Goal: Task Accomplishment & Management: Manage account settings

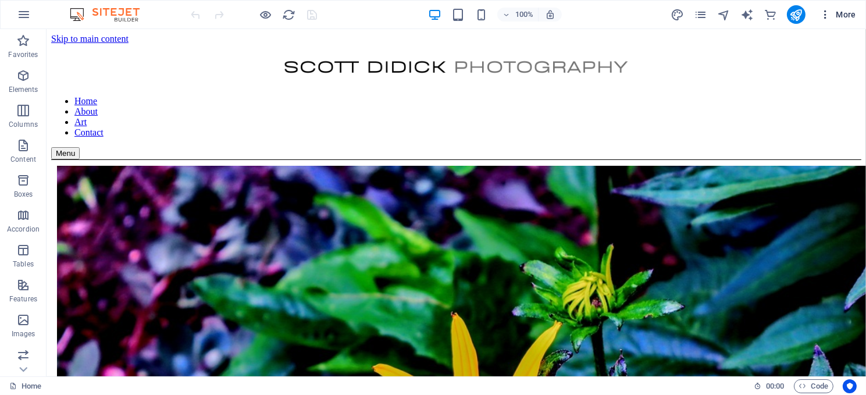
click at [834, 17] on span "More" at bounding box center [838, 15] width 37 height 12
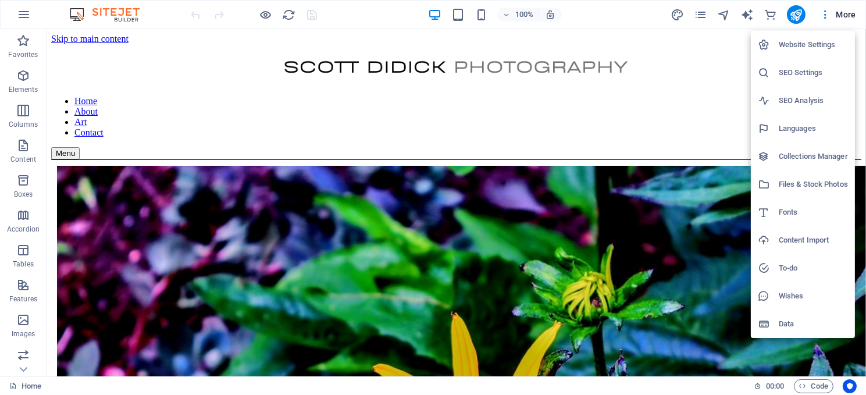
click at [804, 48] on h6 "Website Settings" at bounding box center [813, 45] width 69 height 14
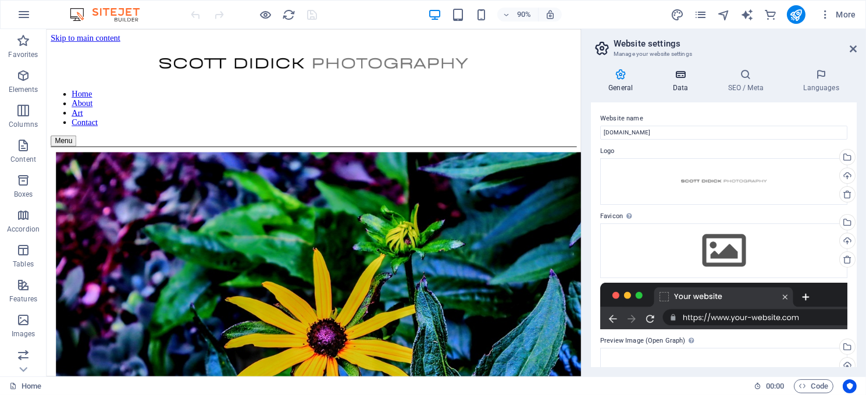
click at [683, 74] on icon at bounding box center [680, 75] width 51 height 12
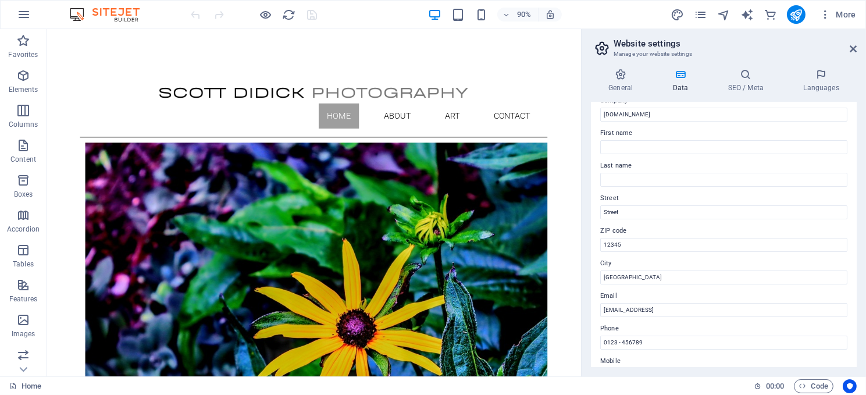
scroll to position [58, 0]
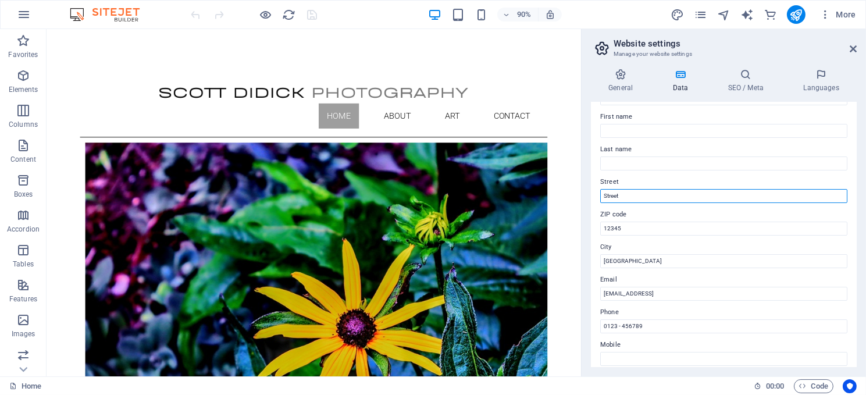
click at [625, 194] on input "Street" at bounding box center [723, 196] width 247 height 14
type input "S"
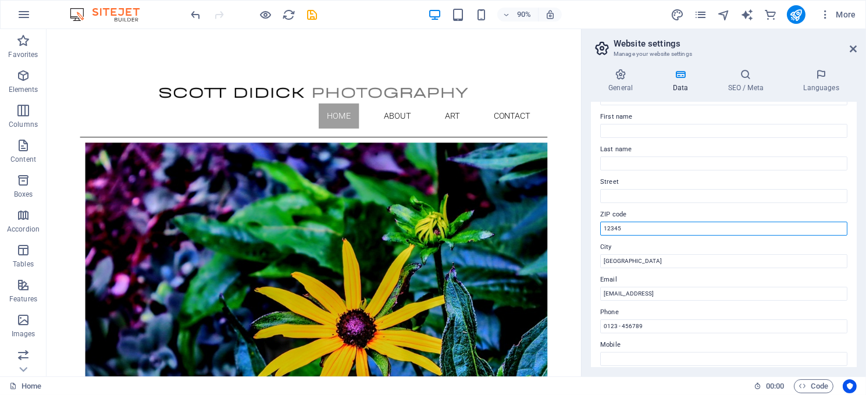
click at [629, 230] on input "12345" at bounding box center [723, 229] width 247 height 14
type input "1"
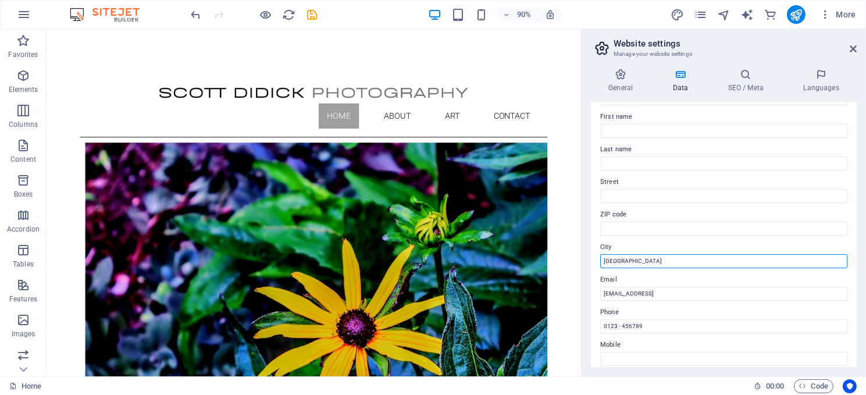
click at [630, 261] on input "Berlin" at bounding box center [723, 261] width 247 height 14
type input "B"
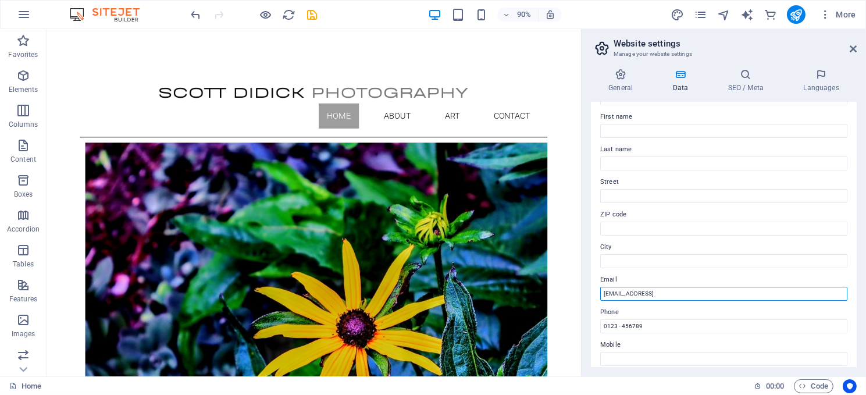
click at [739, 289] on input "f490e3833b9173d9e3406e86a8caed@cpanel.local" at bounding box center [723, 294] width 247 height 14
type input "f"
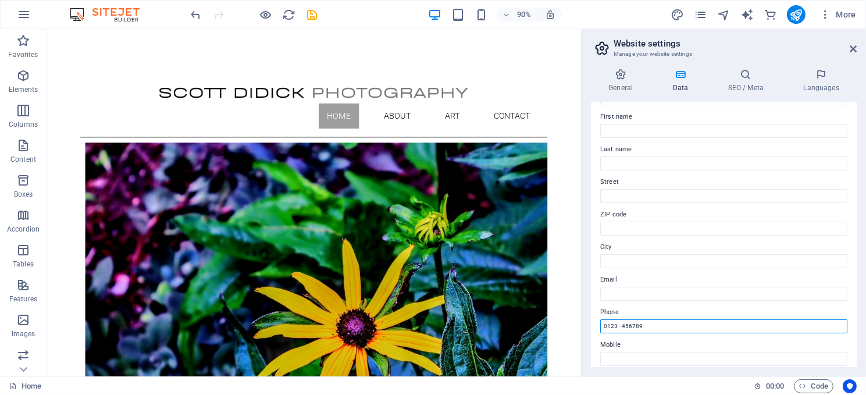
click at [646, 325] on input "0123 - 456789" at bounding box center [723, 326] width 247 height 14
type input "0"
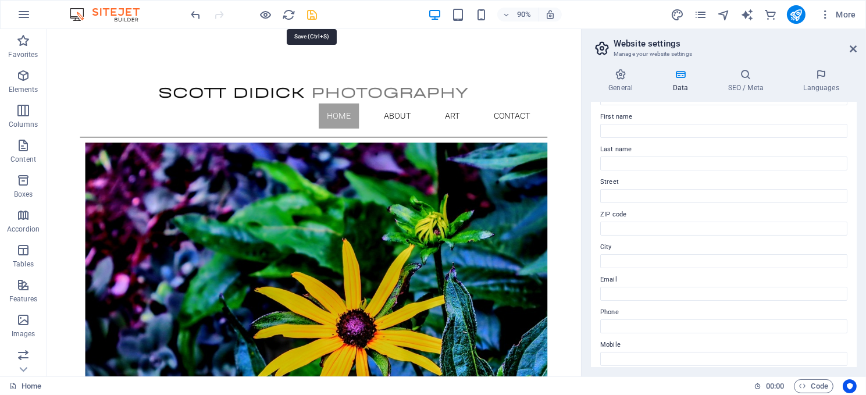
click at [309, 12] on icon "save" at bounding box center [312, 14] width 13 height 13
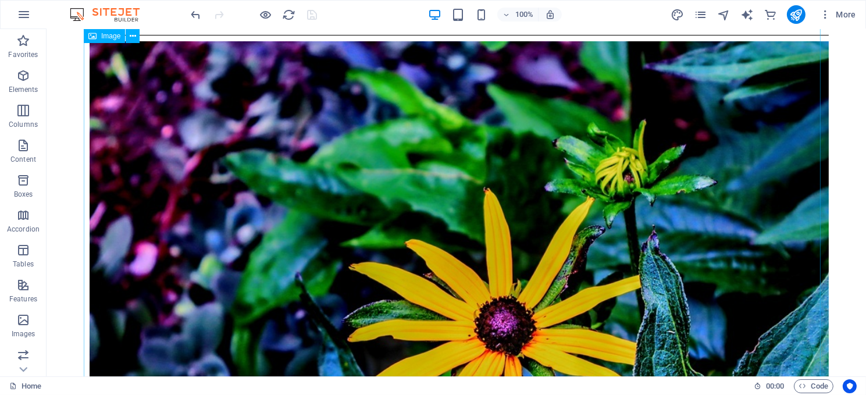
scroll to position [0, 0]
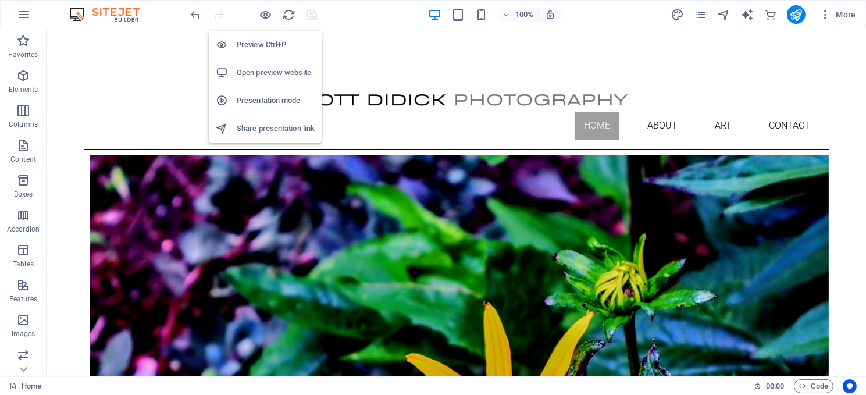
click at [263, 41] on h6 "Preview Ctrl+P" at bounding box center [276, 45] width 78 height 14
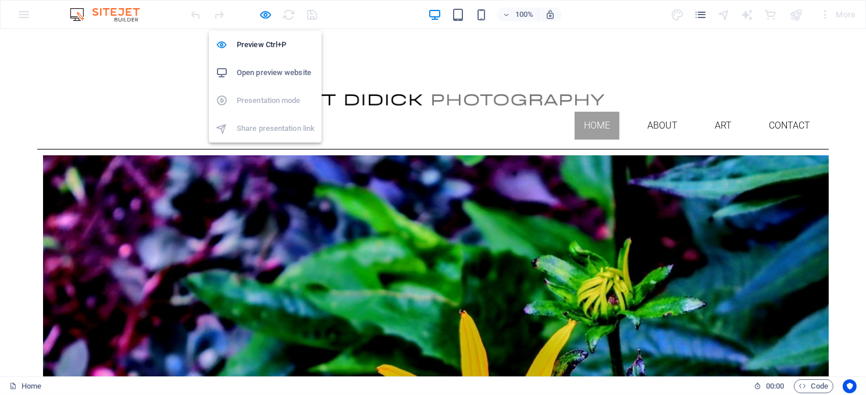
click at [265, 71] on h6 "Open preview website" at bounding box center [276, 73] width 78 height 14
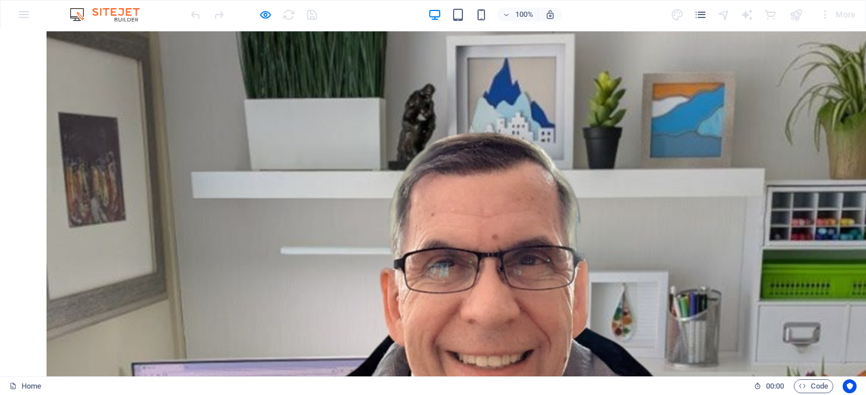
scroll to position [854, 0]
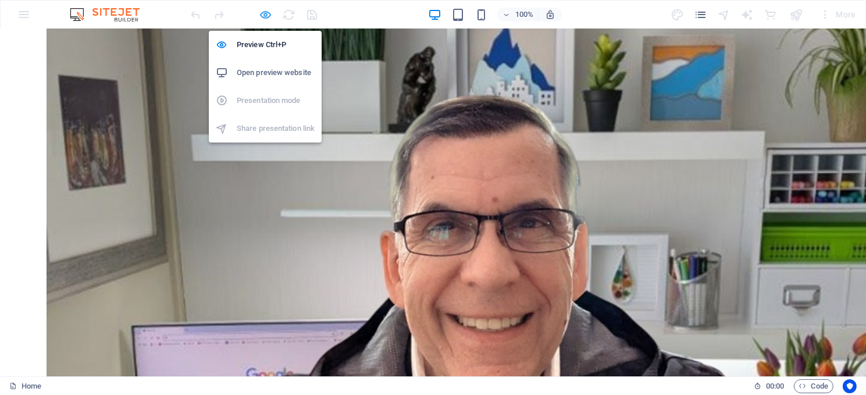
click at [266, 9] on icon "button" at bounding box center [265, 14] width 13 height 13
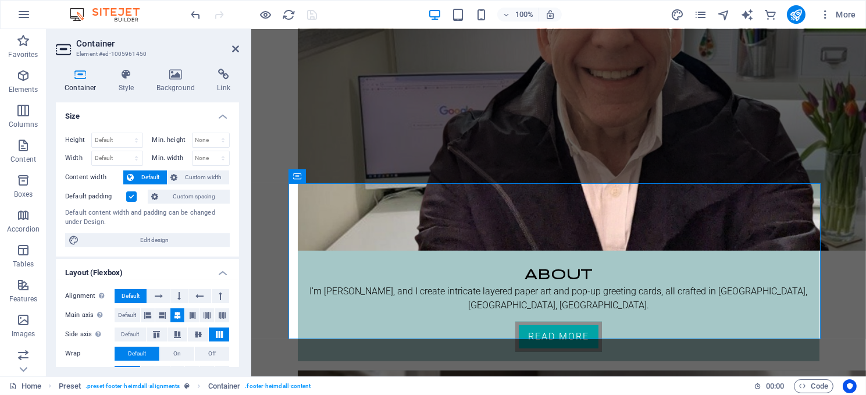
scroll to position [686, 0]
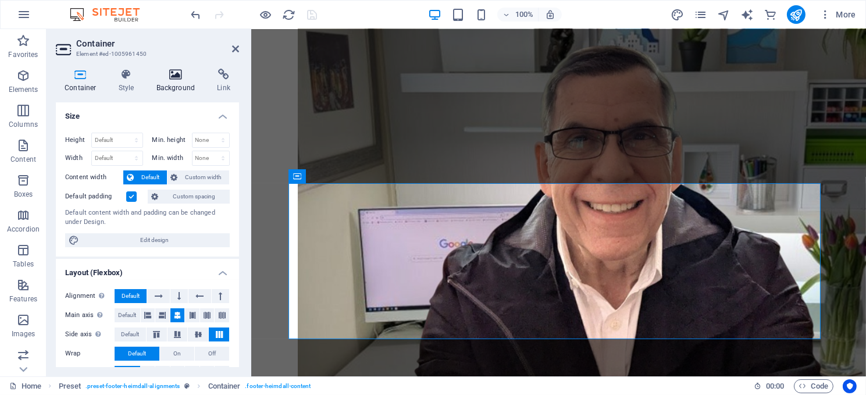
click at [166, 76] on icon at bounding box center [176, 75] width 56 height 12
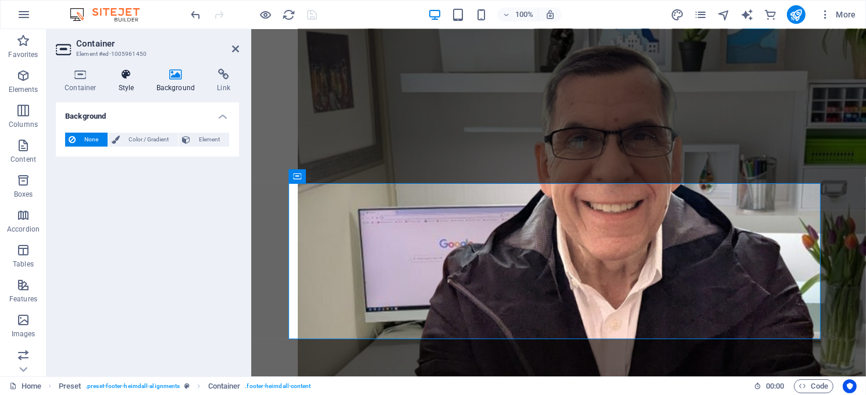
click at [120, 73] on icon at bounding box center [126, 75] width 33 height 12
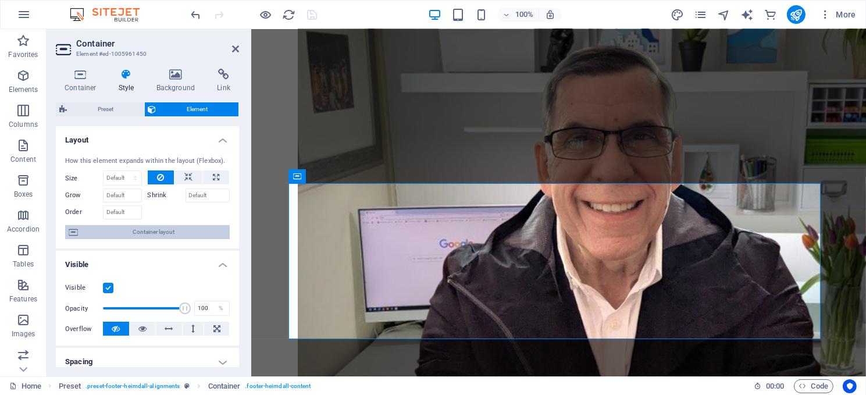
click at [145, 230] on span "Container layout" at bounding box center [153, 232] width 145 height 14
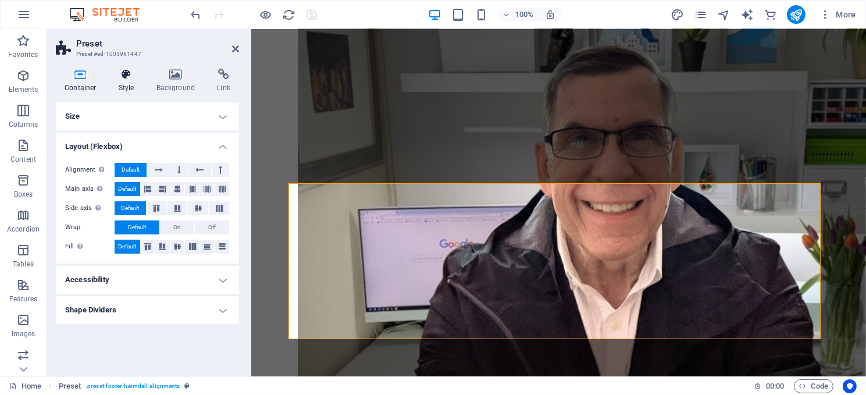
click at [123, 78] on icon at bounding box center [126, 75] width 33 height 12
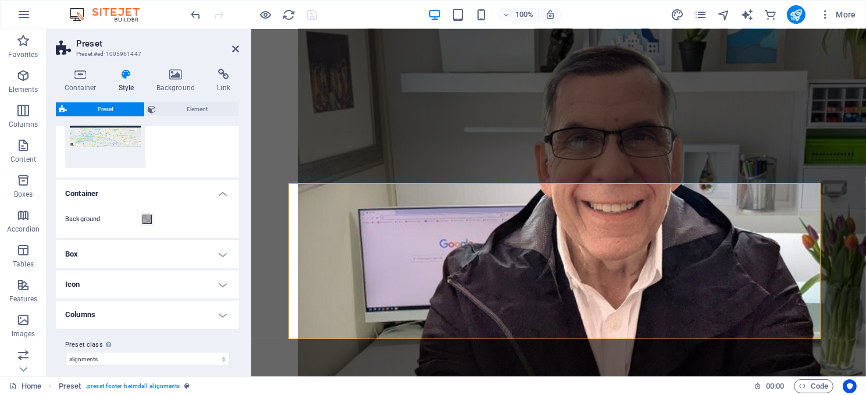
scroll to position [154, 0]
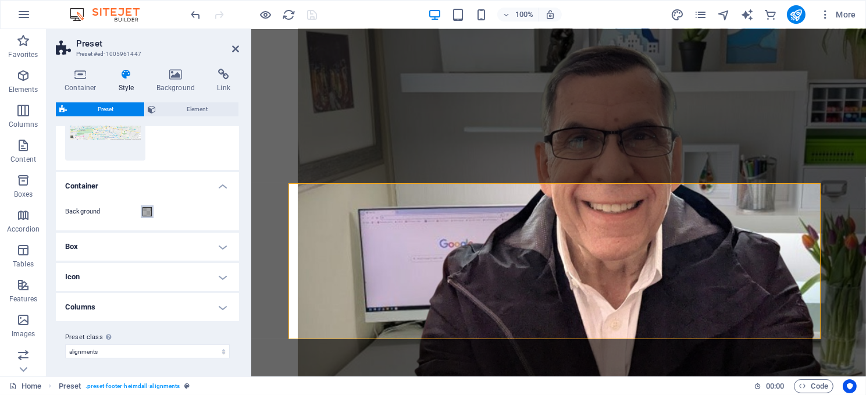
click at [146, 212] on span at bounding box center [147, 211] width 9 height 9
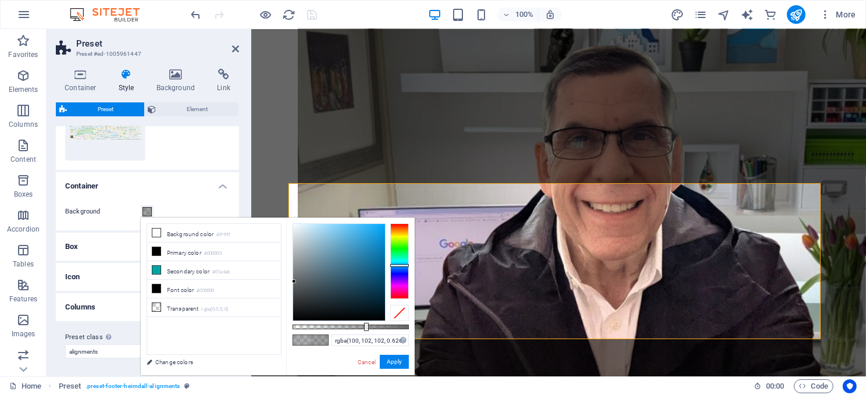
drag, startPoint x: 293, startPoint y: 272, endPoint x: 294, endPoint y: 282, distance: 9.4
click at [294, 282] on div at bounding box center [294, 281] width 4 height 4
drag, startPoint x: 293, startPoint y: 280, endPoint x: 305, endPoint y: 268, distance: 16.9
click at [305, 268] on div at bounding box center [304, 268] width 4 height 4
drag, startPoint x: 302, startPoint y: 265, endPoint x: 328, endPoint y: 261, distance: 26.0
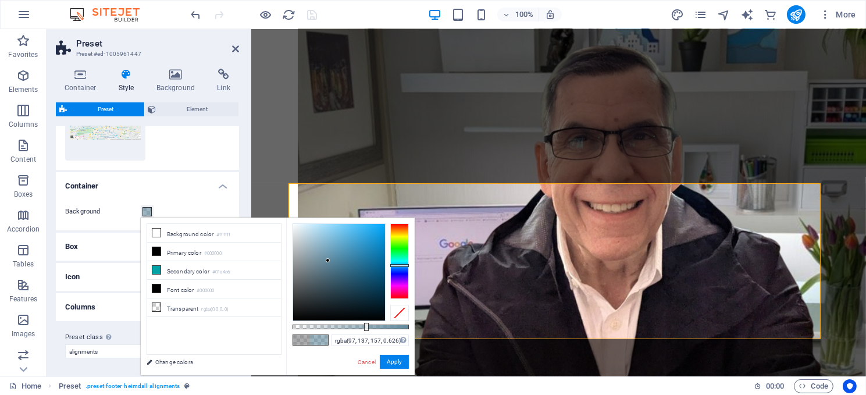
click at [328, 261] on div at bounding box center [328, 260] width 4 height 4
drag, startPoint x: 325, startPoint y: 258, endPoint x: 319, endPoint y: 239, distance: 19.5
click at [319, 239] on div at bounding box center [339, 272] width 92 height 97
type input "rgba(119, 120, 121, 0.626)"
drag, startPoint x: 318, startPoint y: 237, endPoint x: 294, endPoint y: 275, distance: 45.0
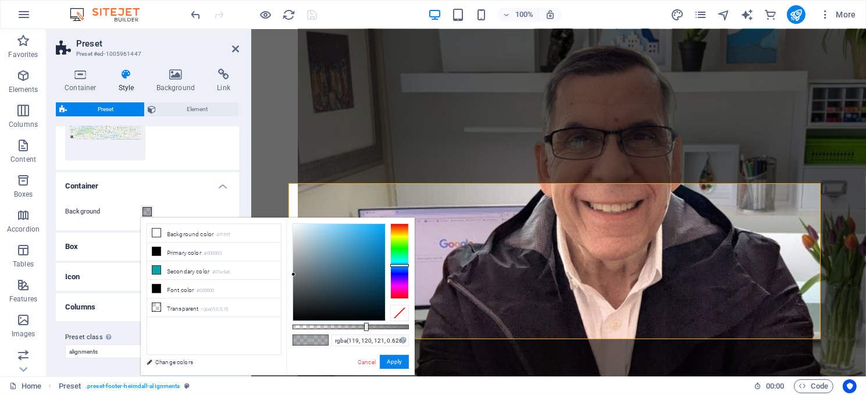
click at [294, 275] on div at bounding box center [293, 274] width 4 height 4
drag, startPoint x: 582, startPoint y: 369, endPoint x: 414, endPoint y: 328, distance: 173.1
click at [393, 361] on button "Apply" at bounding box center [394, 362] width 29 height 14
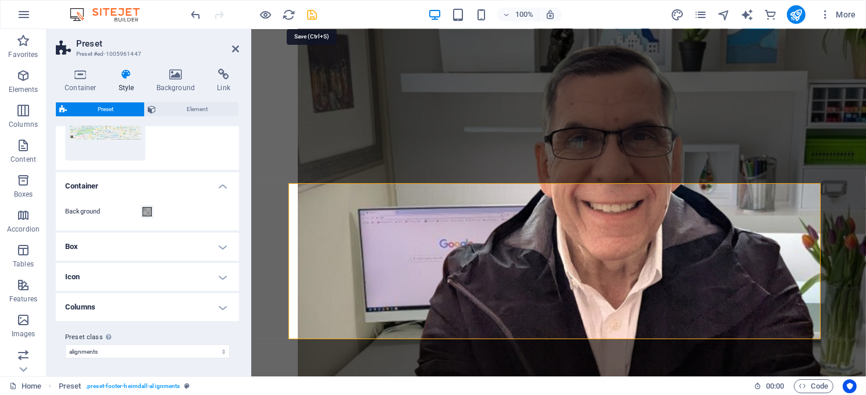
click at [316, 16] on icon "save" at bounding box center [312, 14] width 13 height 13
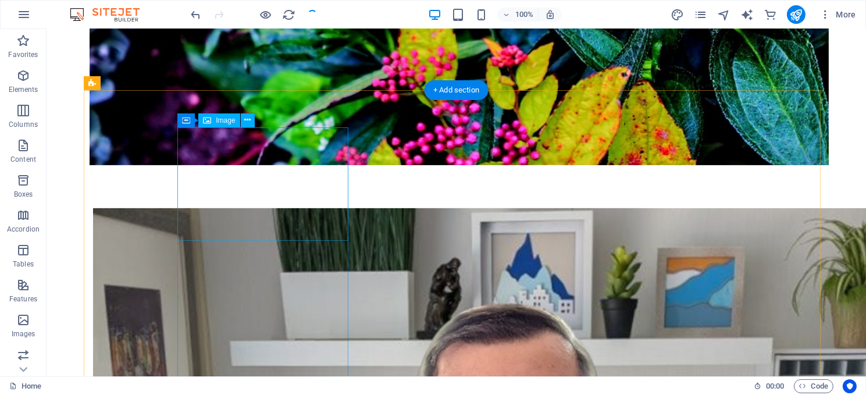
scroll to position [586, 0]
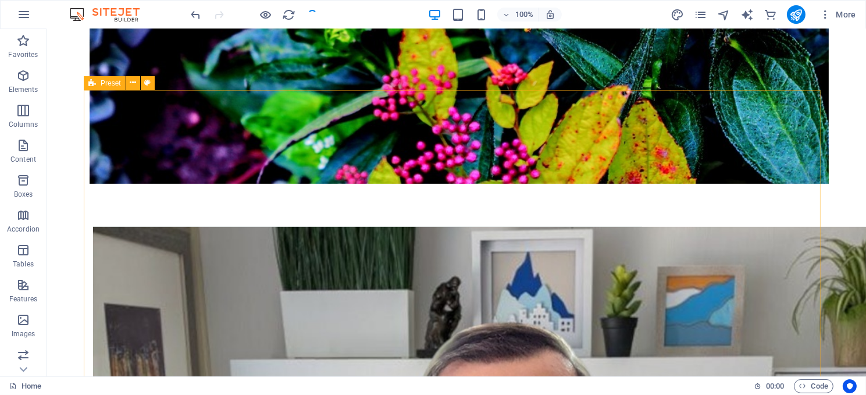
click at [111, 83] on span "Preset" at bounding box center [111, 83] width 20 height 7
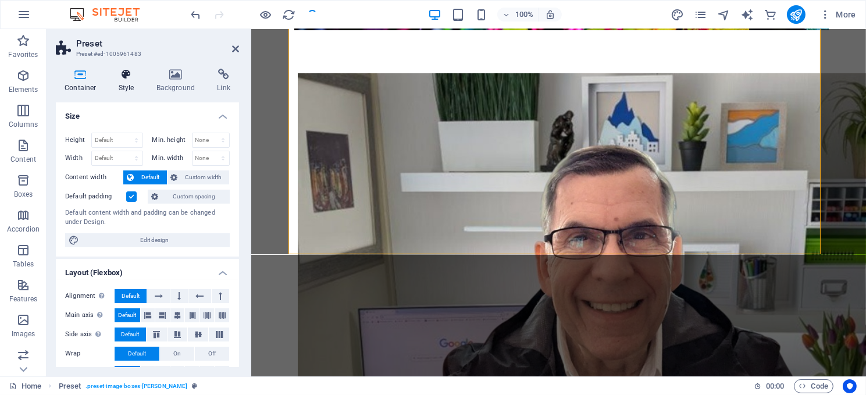
scroll to position [614, 0]
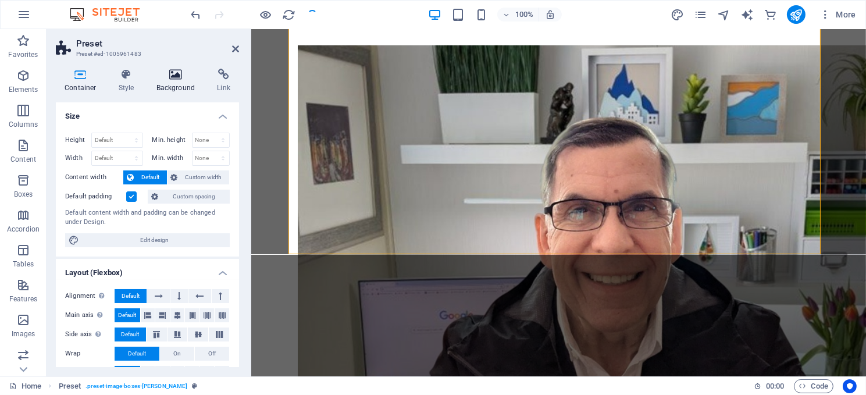
click at [168, 77] on icon at bounding box center [176, 75] width 56 height 12
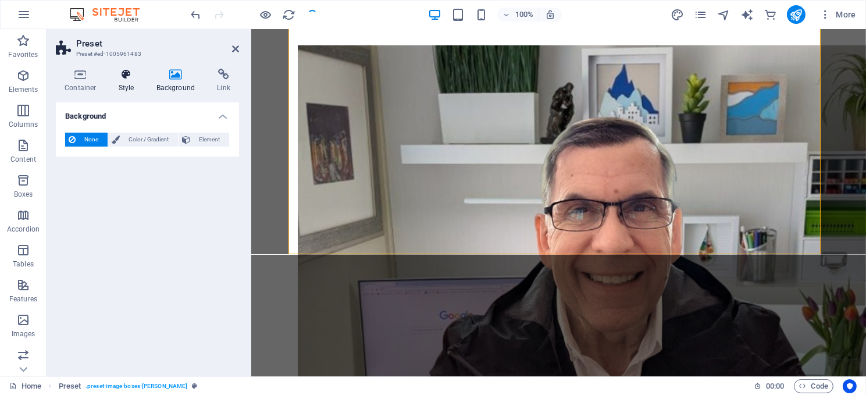
click at [122, 86] on h4 "Style" at bounding box center [129, 81] width 38 height 24
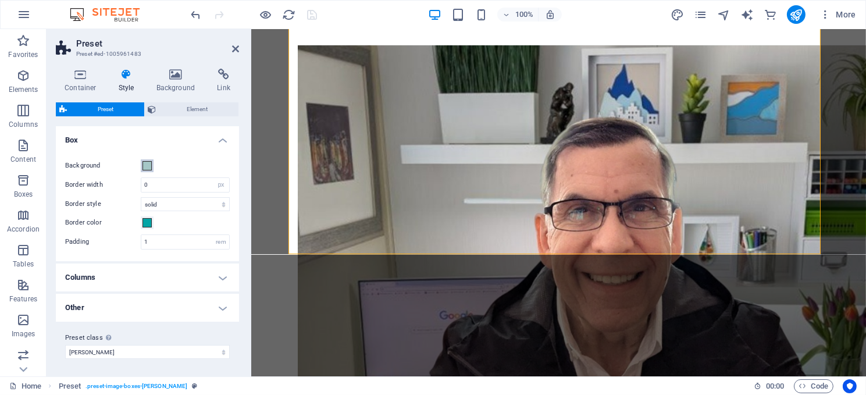
click at [146, 163] on span at bounding box center [147, 165] width 9 height 9
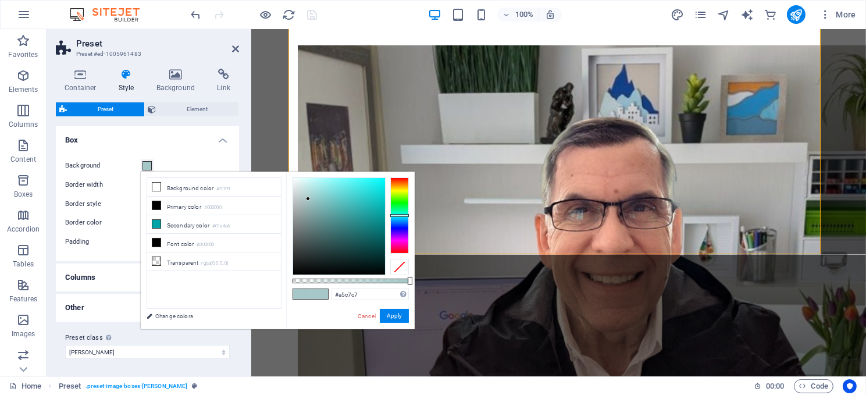
click at [146, 163] on span at bounding box center [147, 165] width 9 height 9
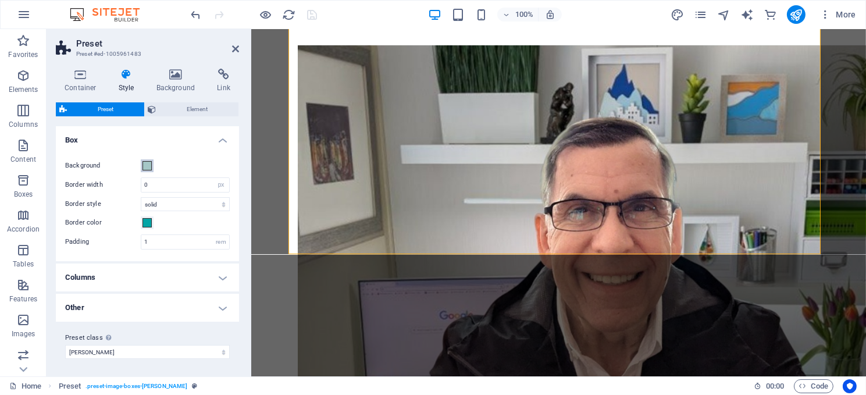
click at [146, 163] on span at bounding box center [147, 165] width 9 height 9
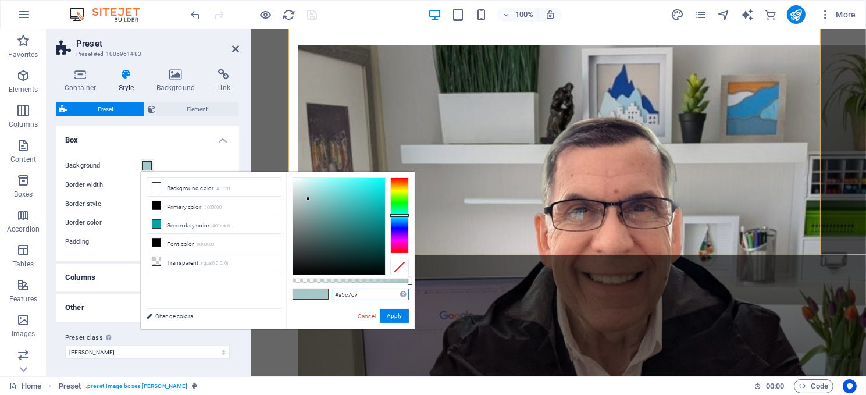
drag, startPoint x: 364, startPoint y: 291, endPoint x: 330, endPoint y: 288, distance: 33.3
click at [330, 288] on div "#a5c7c7 Supported formats #0852ed rgb(8, 82, 237) rgba(8, 82, 237, 90%) hsv(221…" at bounding box center [350, 335] width 129 height 326
paste input "rgba(119, 120, 121, 0.626)"
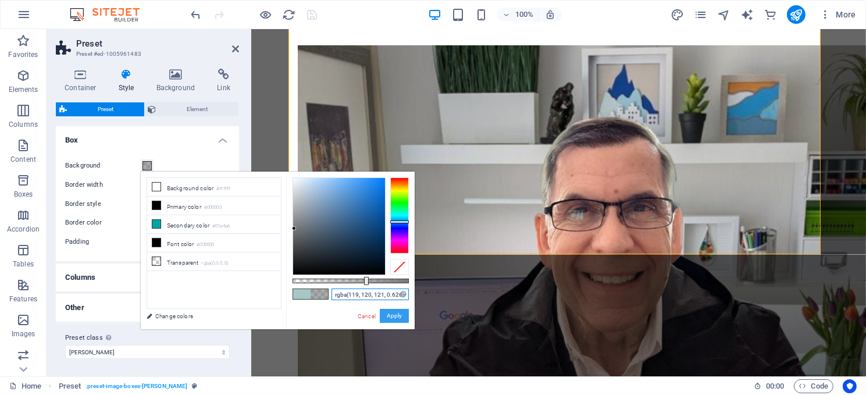
type input "rgba(119, 120, 121, 0.626)"
click at [394, 316] on button "Apply" at bounding box center [394, 316] width 29 height 14
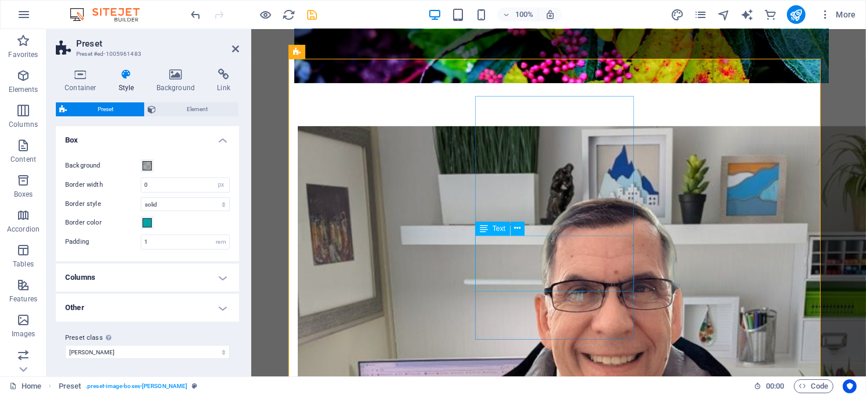
scroll to position [556, 0]
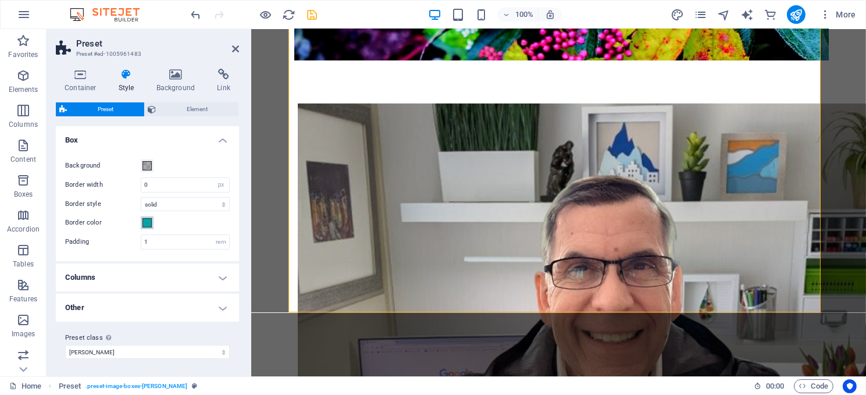
click at [146, 224] on span at bounding box center [147, 222] width 9 height 9
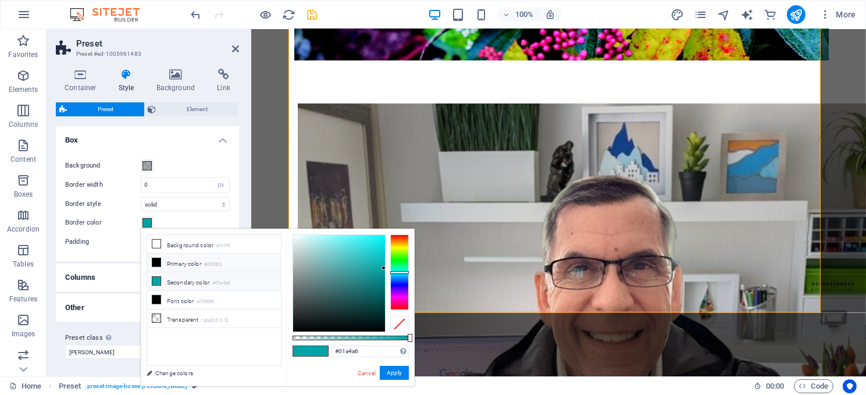
click at [166, 259] on li "Primary color #000000" at bounding box center [214, 263] width 134 height 19
type input "#000000"
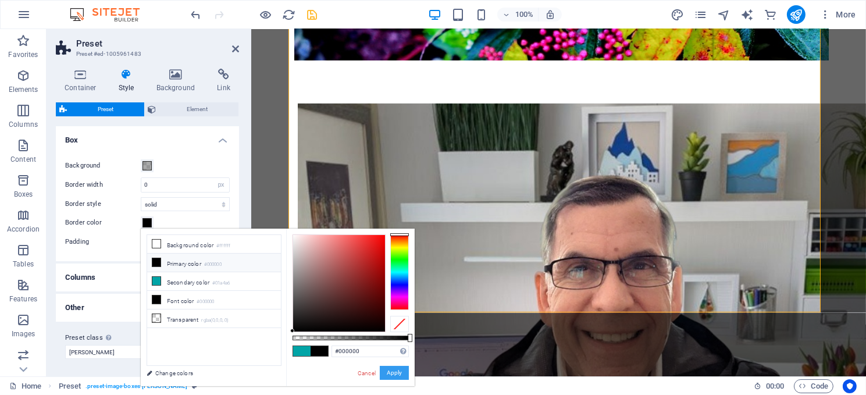
click at [387, 371] on button "Apply" at bounding box center [394, 373] width 29 height 14
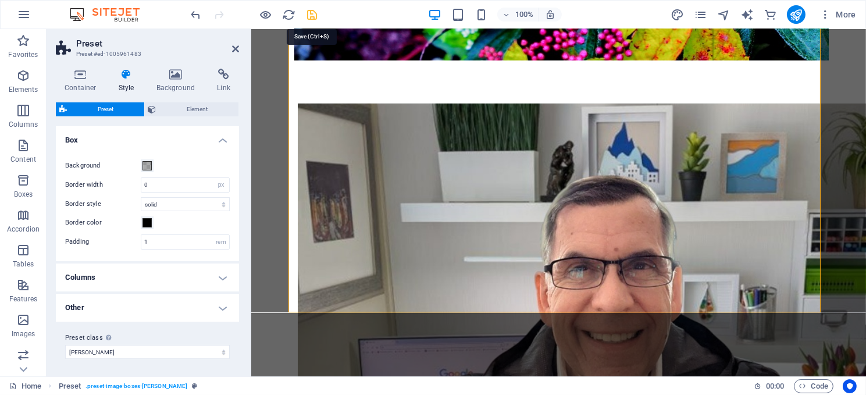
click at [308, 11] on icon "save" at bounding box center [312, 14] width 13 height 13
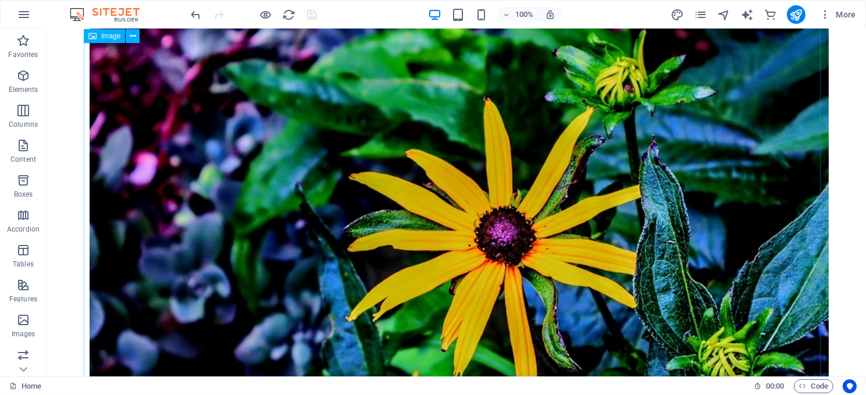
scroll to position [0, 0]
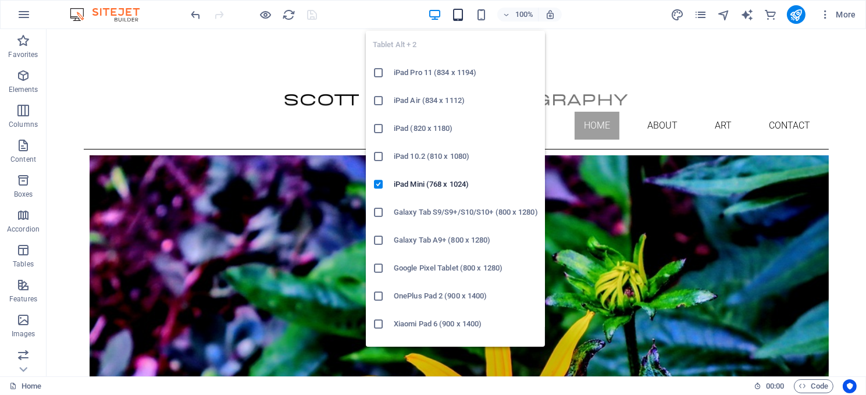
click at [459, 12] on icon "button" at bounding box center [457, 14] width 13 height 13
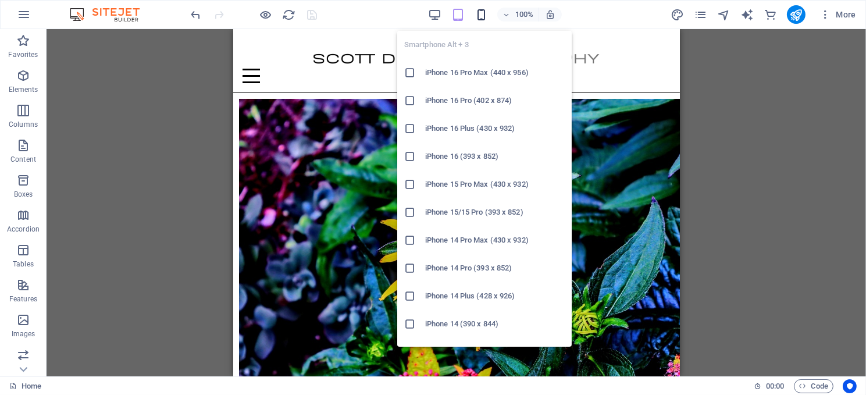
click at [479, 15] on icon "button" at bounding box center [481, 14] width 13 height 13
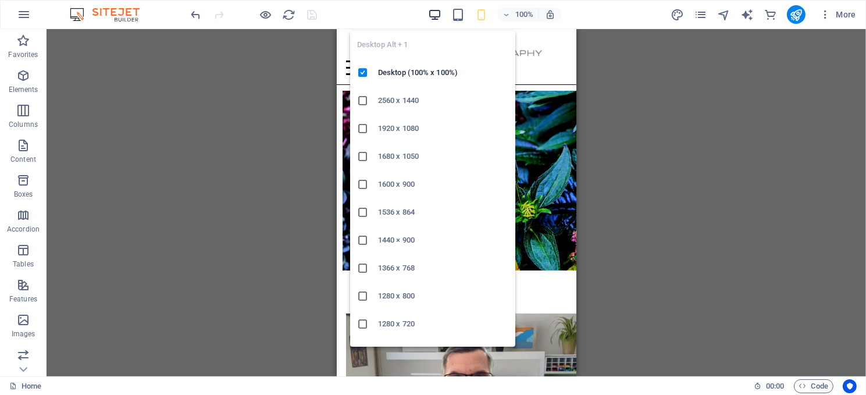
click at [433, 15] on icon "button" at bounding box center [434, 14] width 13 height 13
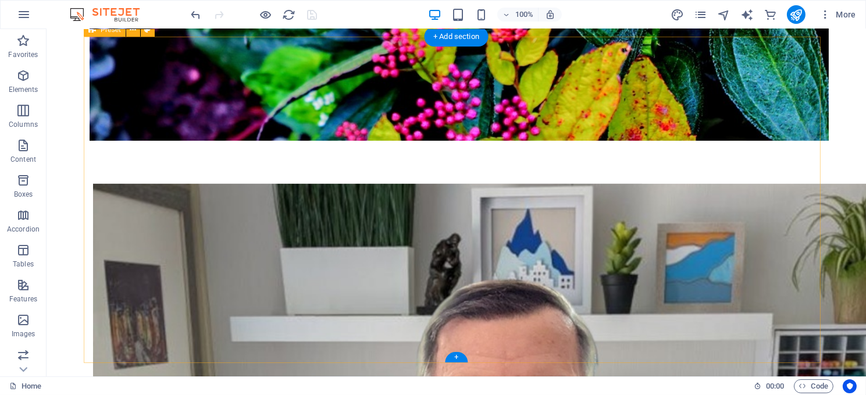
scroll to position [640, 0]
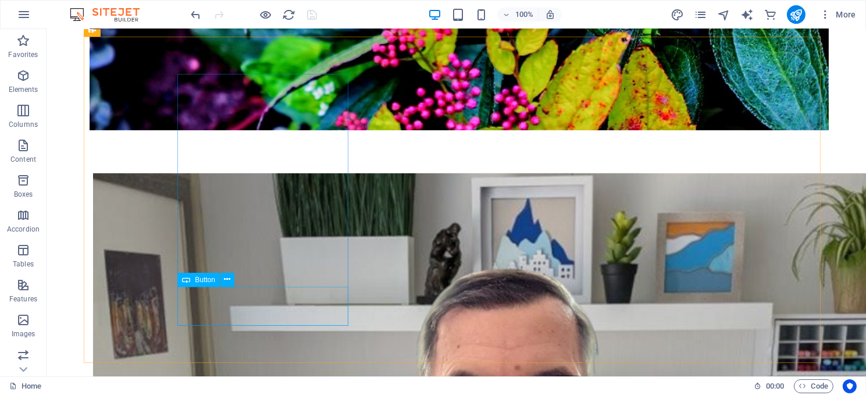
click at [202, 282] on span "Button" at bounding box center [205, 279] width 20 height 7
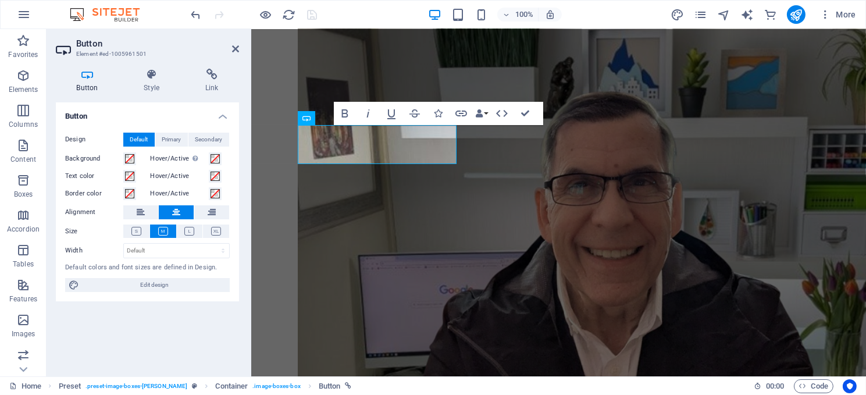
scroll to position [668, 0]
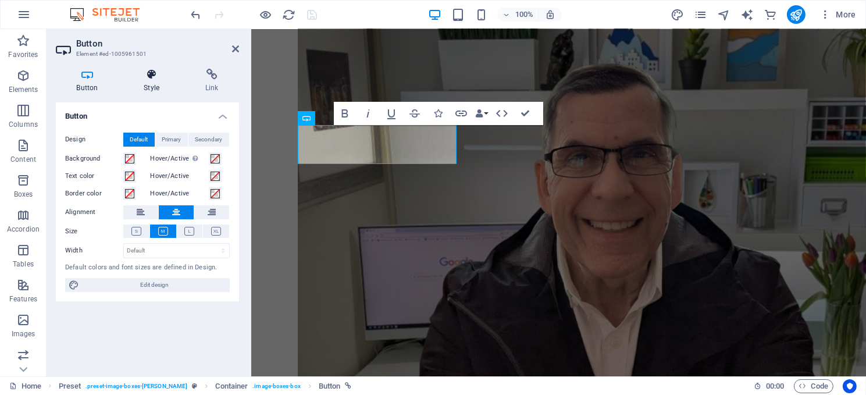
click at [148, 80] on icon at bounding box center [151, 75] width 57 height 12
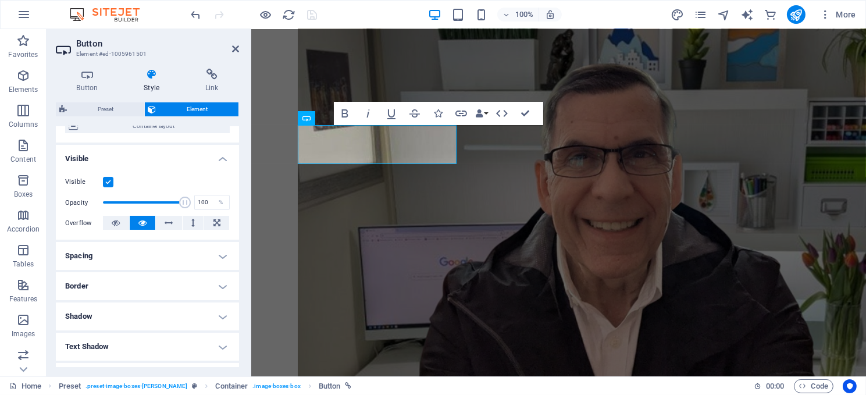
scroll to position [0, 0]
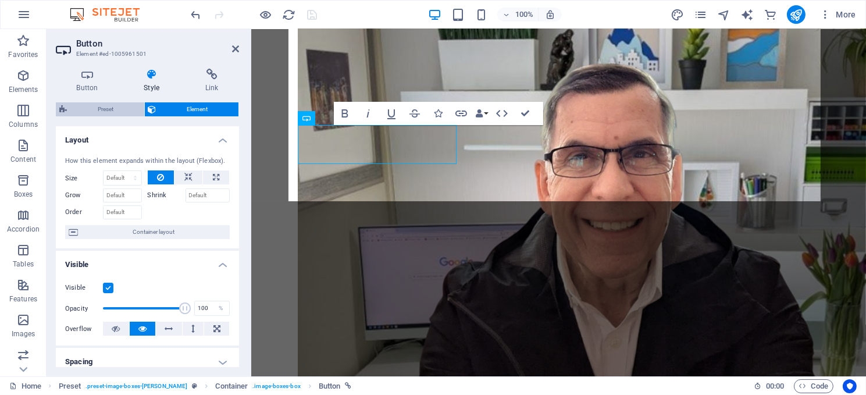
click at [102, 104] on span "Preset" at bounding box center [105, 109] width 70 height 14
select select "px"
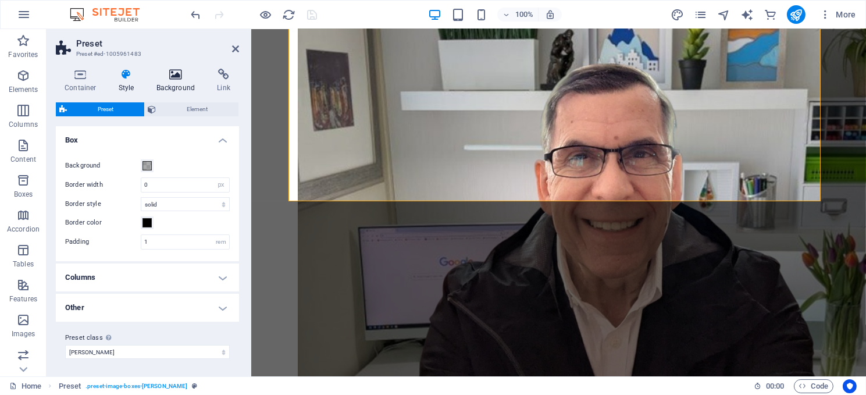
click at [176, 76] on icon at bounding box center [176, 75] width 56 height 12
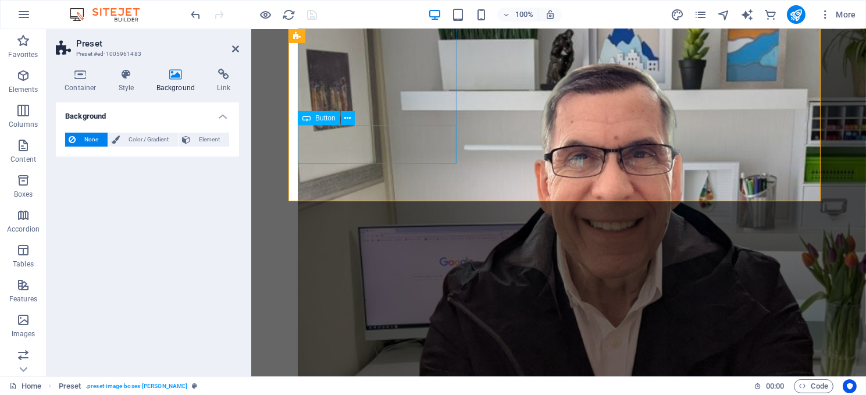
click at [322, 120] on span "Button" at bounding box center [325, 118] width 20 height 7
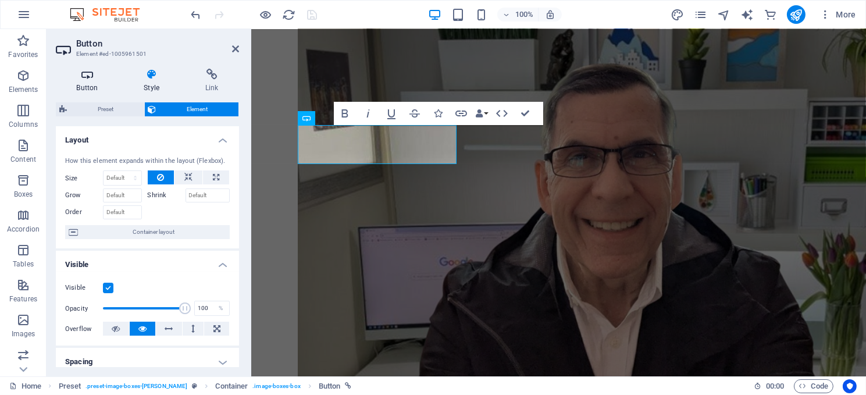
click at [80, 77] on icon at bounding box center [87, 75] width 63 height 12
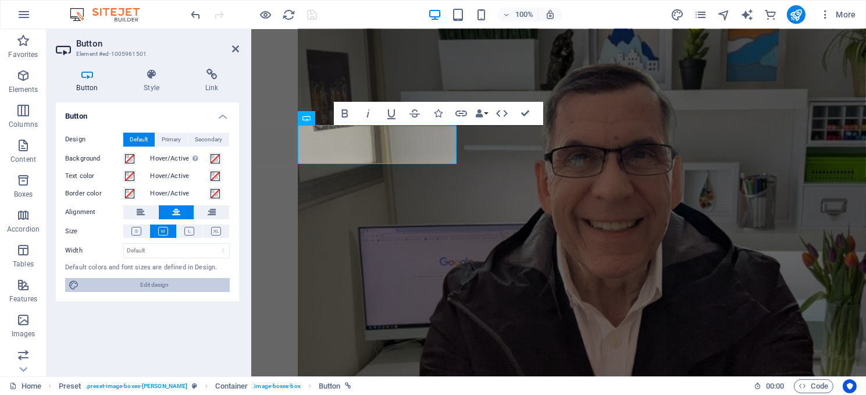
click at [147, 283] on span "Edit design" at bounding box center [155, 285] width 144 height 14
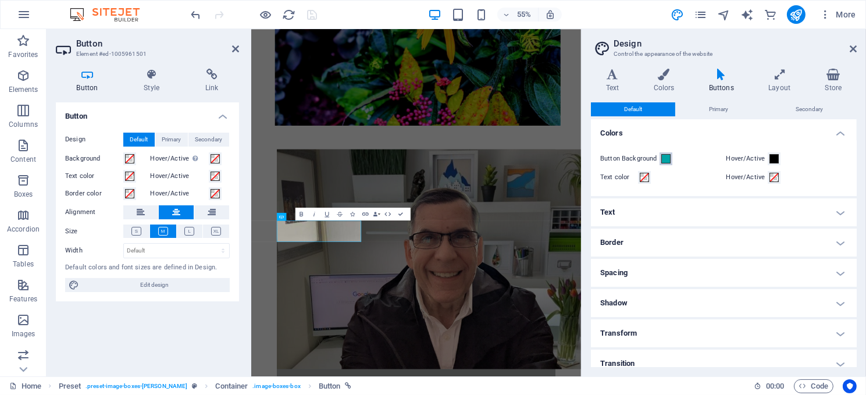
click at [665, 158] on span at bounding box center [665, 158] width 9 height 9
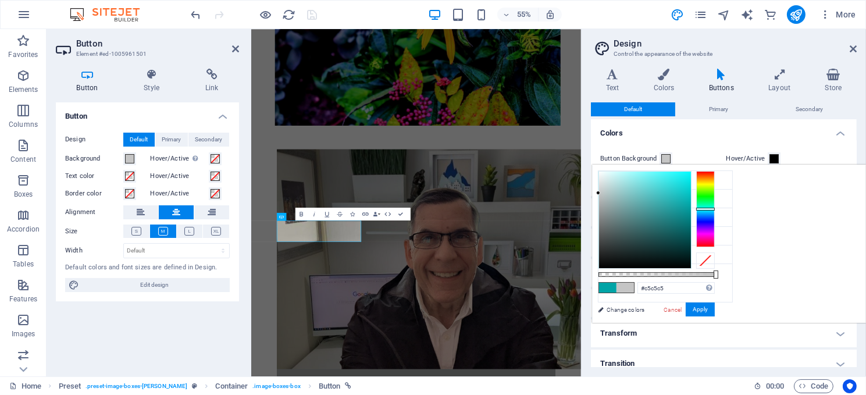
drag, startPoint x: 834, startPoint y: 202, endPoint x: 744, endPoint y: 193, distance: 90.7
click at [600, 193] on div at bounding box center [598, 193] width 4 height 4
type input "#babcbc"
click at [601, 196] on div at bounding box center [599, 196] width 4 height 4
click at [715, 306] on button "Apply" at bounding box center [700, 309] width 29 height 14
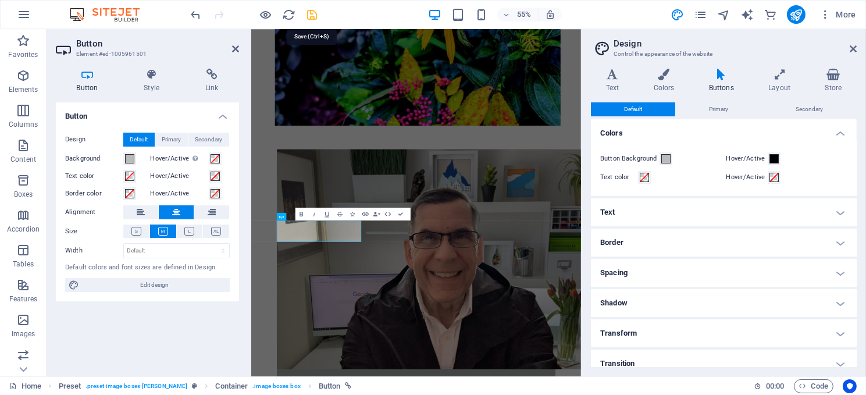
click at [311, 13] on icon "save" at bounding box center [312, 14] width 13 height 13
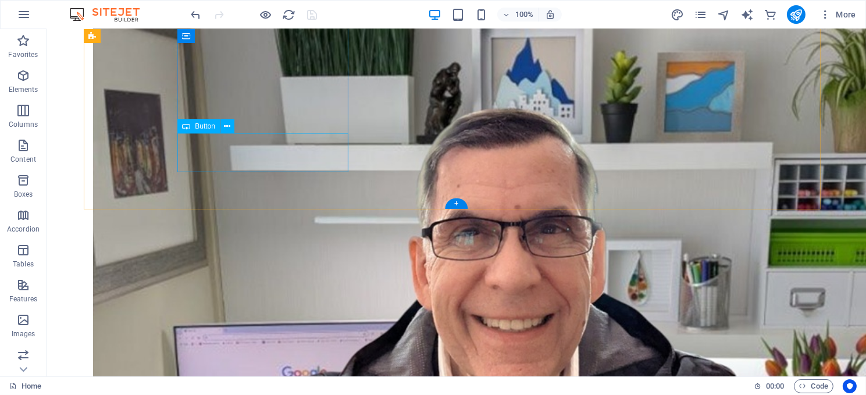
scroll to position [802, 0]
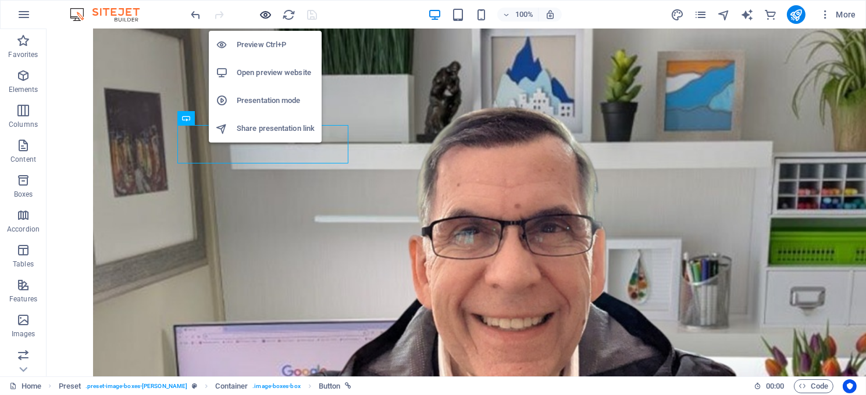
click at [264, 9] on icon "button" at bounding box center [265, 14] width 13 height 13
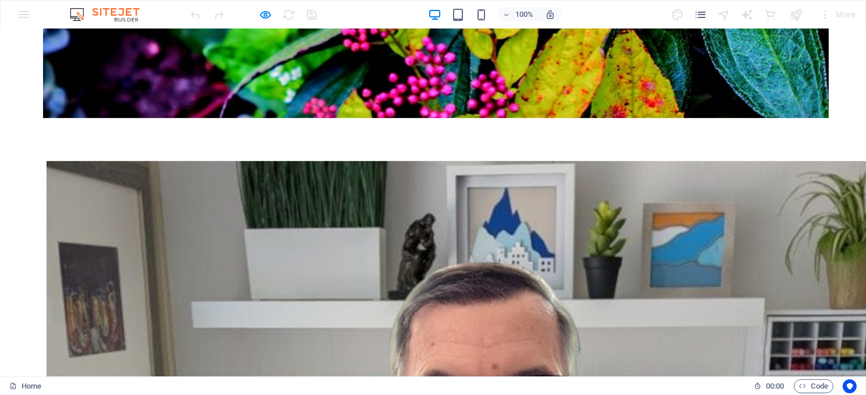
scroll to position [698, 0]
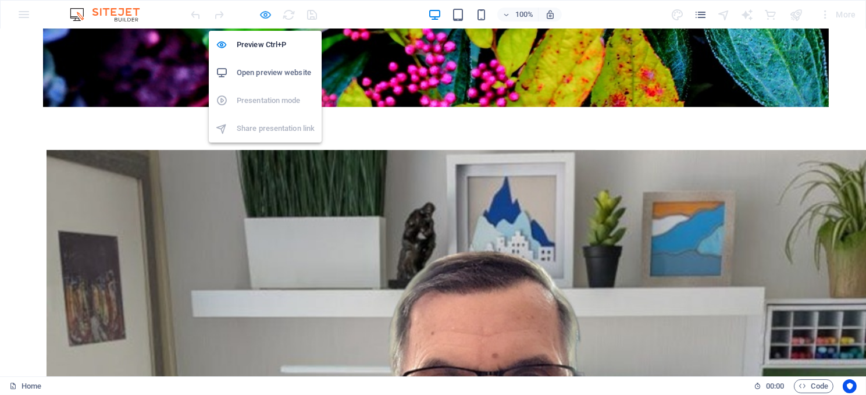
click at [264, 14] on icon "button" at bounding box center [265, 14] width 13 height 13
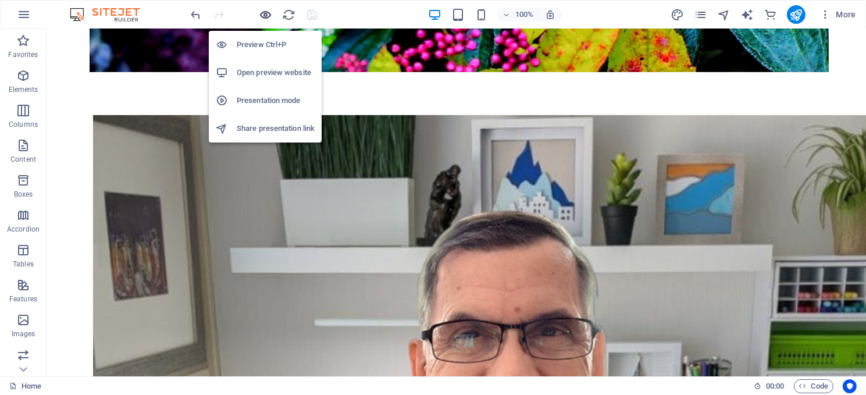
scroll to position [663, 0]
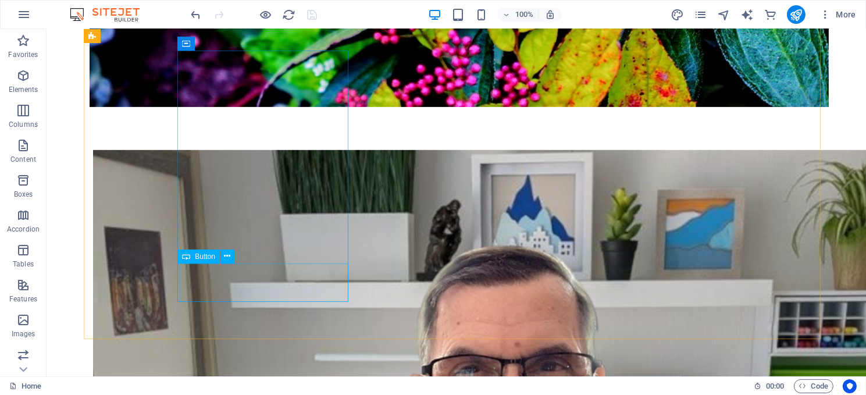
click at [204, 255] on span "Button" at bounding box center [205, 256] width 20 height 7
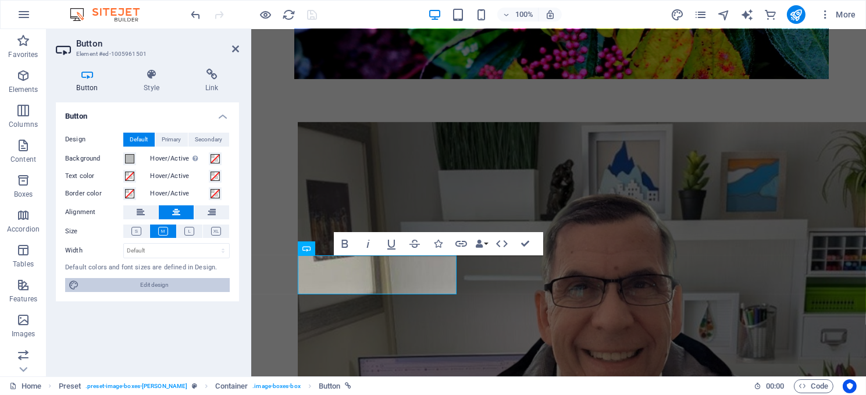
click at [152, 280] on span "Edit design" at bounding box center [155, 285] width 144 height 14
select select "px"
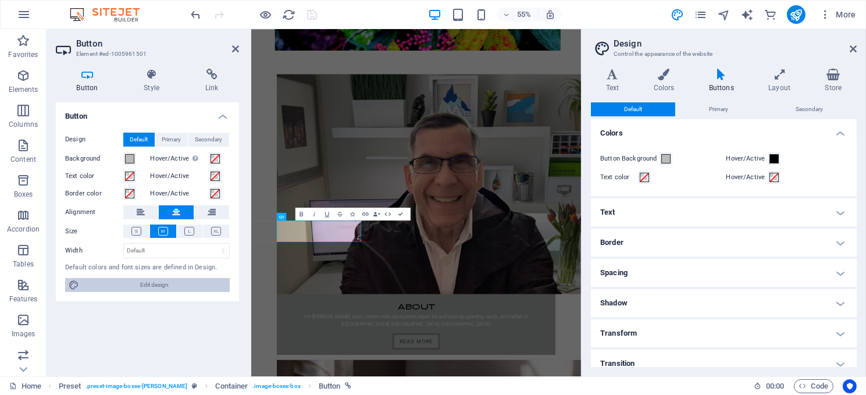
scroll to position [401, 0]
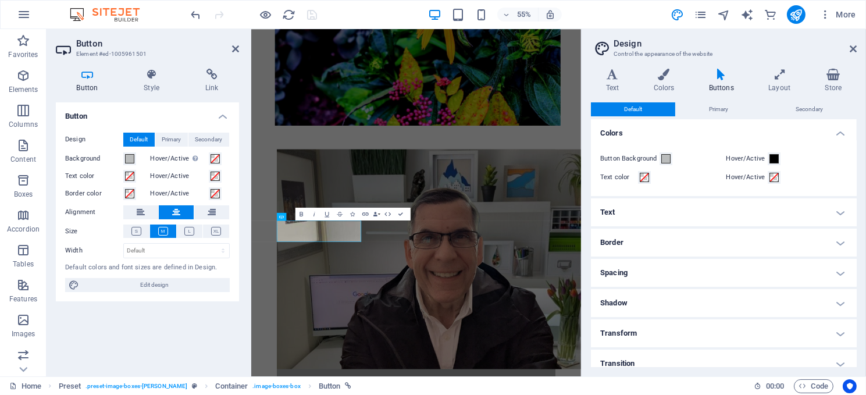
click at [704, 234] on h4 "Border" at bounding box center [724, 243] width 266 height 28
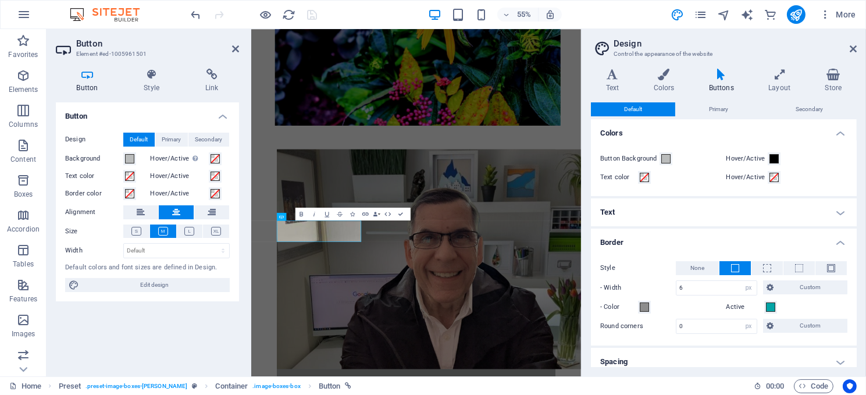
scroll to position [58, 0]
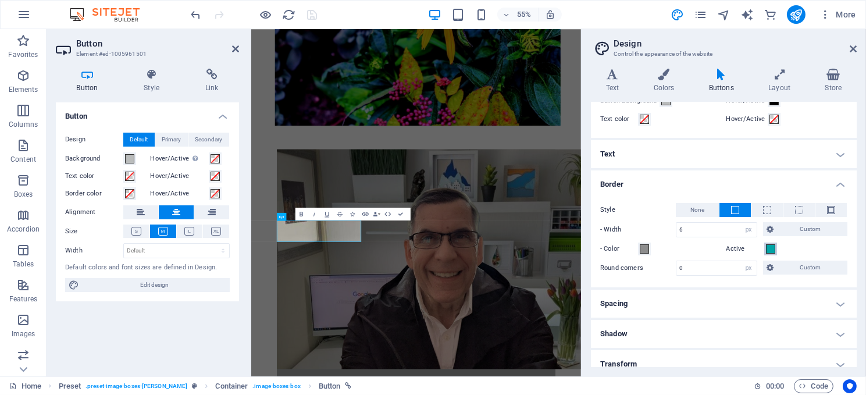
click at [769, 247] on span at bounding box center [770, 248] width 9 height 9
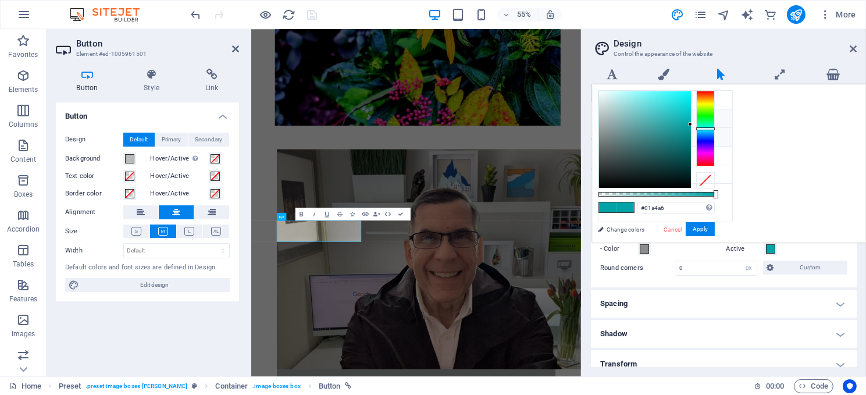
click at [625, 118] on li "Primary color #000000" at bounding box center [666, 118] width 134 height 19
type input "#000000"
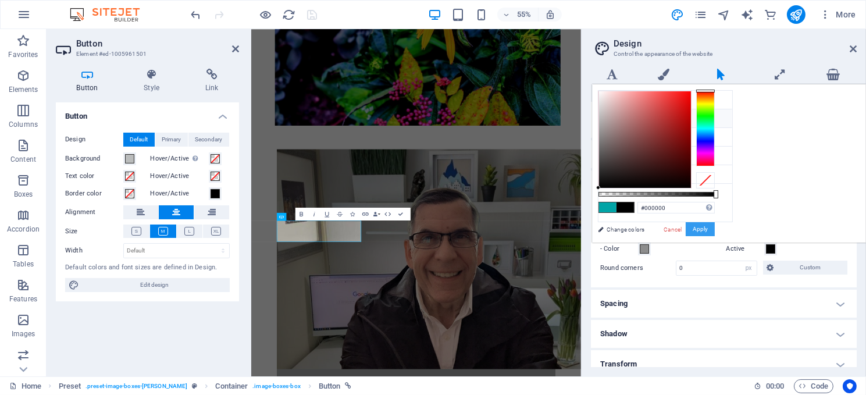
click at [715, 228] on button "Apply" at bounding box center [700, 229] width 29 height 14
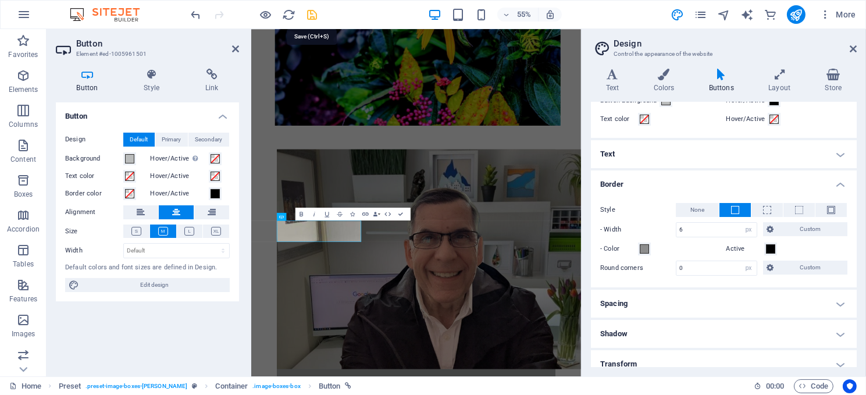
click at [309, 13] on icon "save" at bounding box center [312, 14] width 13 height 13
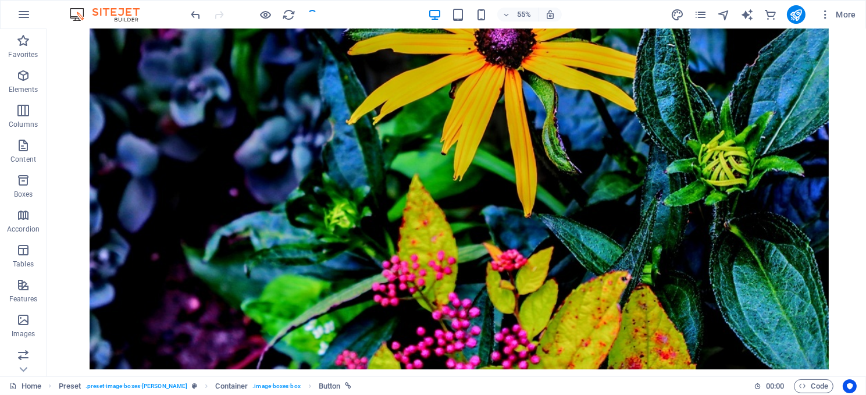
scroll to position [663, 0]
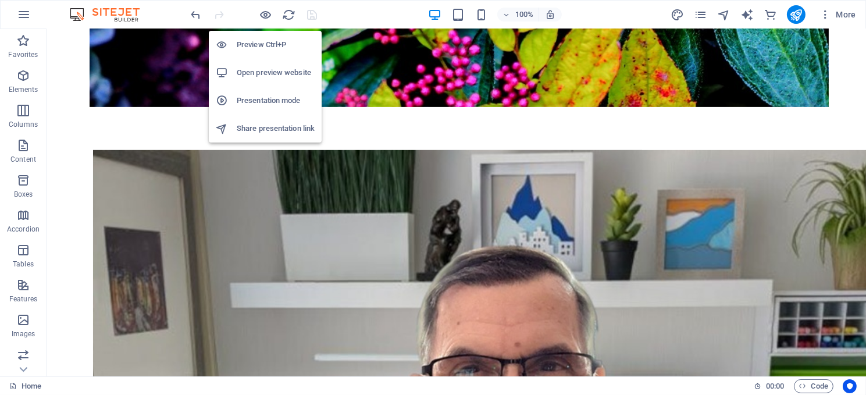
click at [262, 43] on h6 "Preview Ctrl+P" at bounding box center [276, 45] width 78 height 14
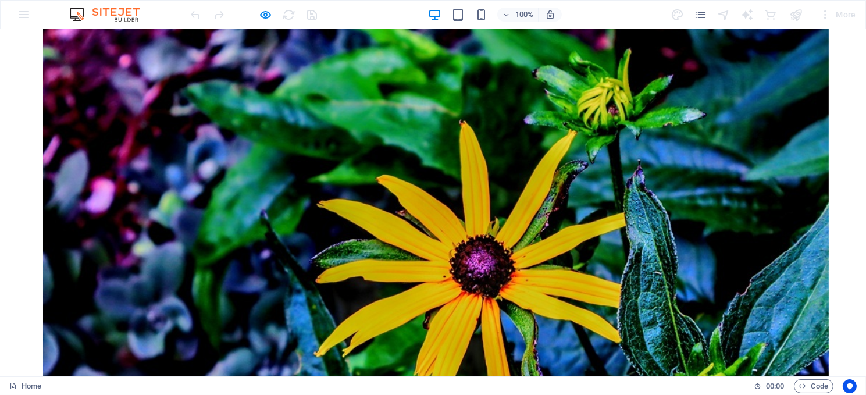
scroll to position [98, 0]
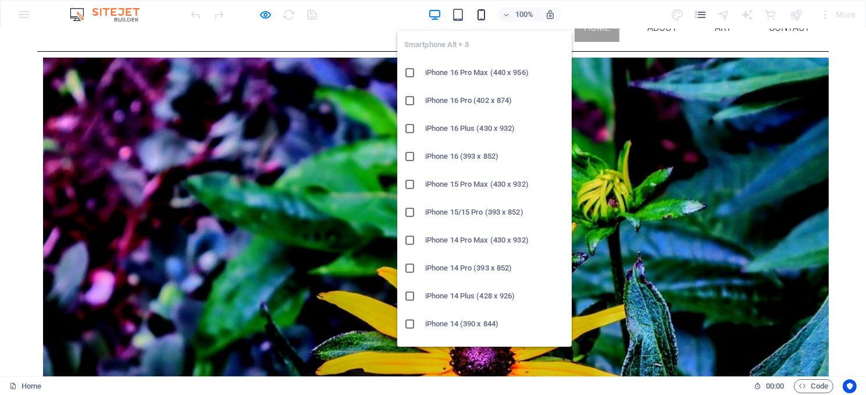
click at [479, 16] on icon "button" at bounding box center [481, 14] width 13 height 13
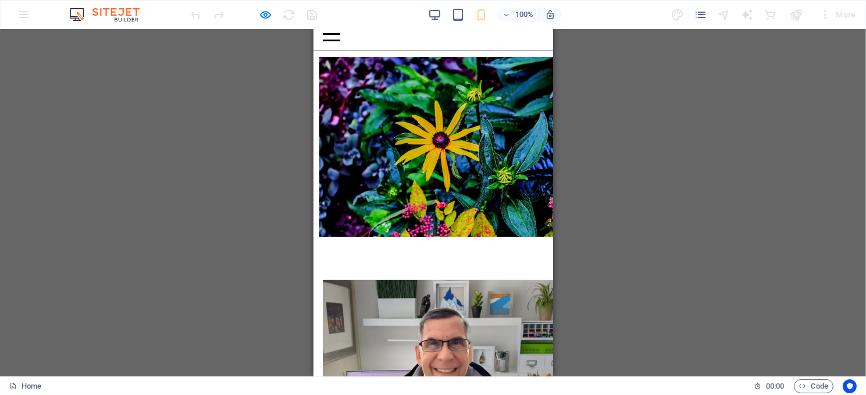
scroll to position [0, 0]
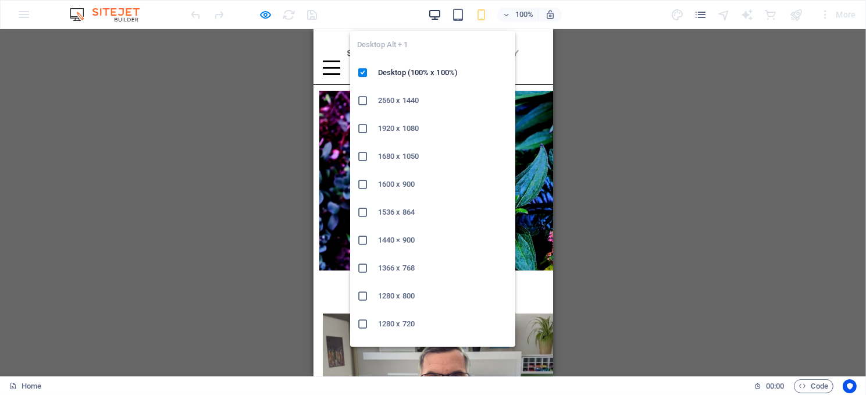
click at [432, 11] on icon "button" at bounding box center [434, 14] width 13 height 13
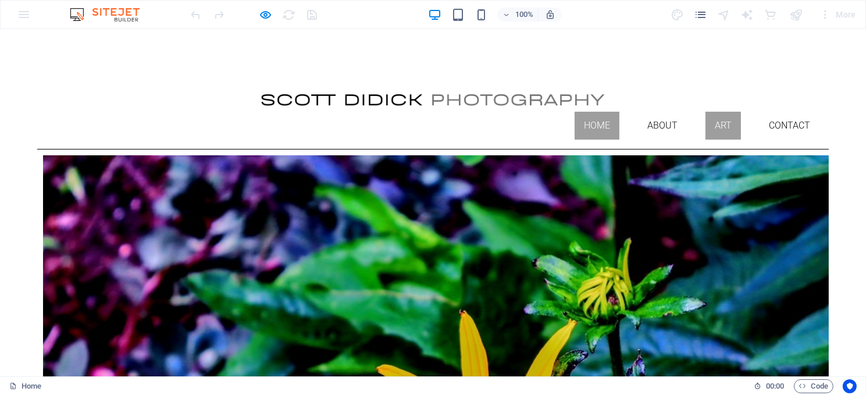
click at [706, 112] on link "Art" at bounding box center [723, 126] width 35 height 28
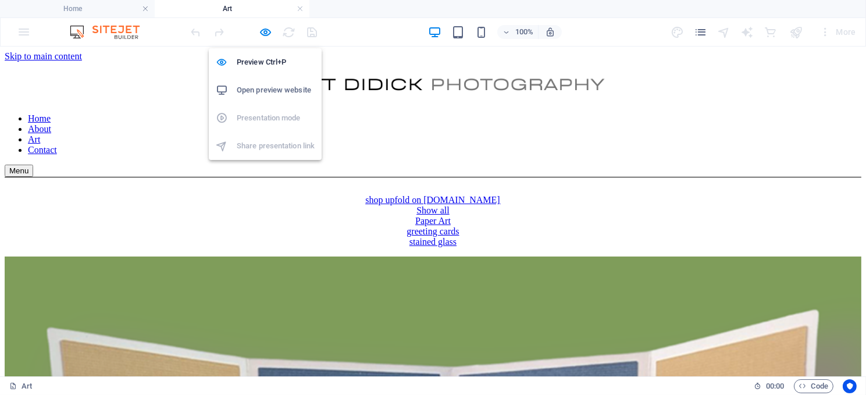
click at [262, 88] on h6 "Open preview website" at bounding box center [276, 90] width 78 height 14
click at [262, 32] on icon "button" at bounding box center [265, 32] width 13 height 13
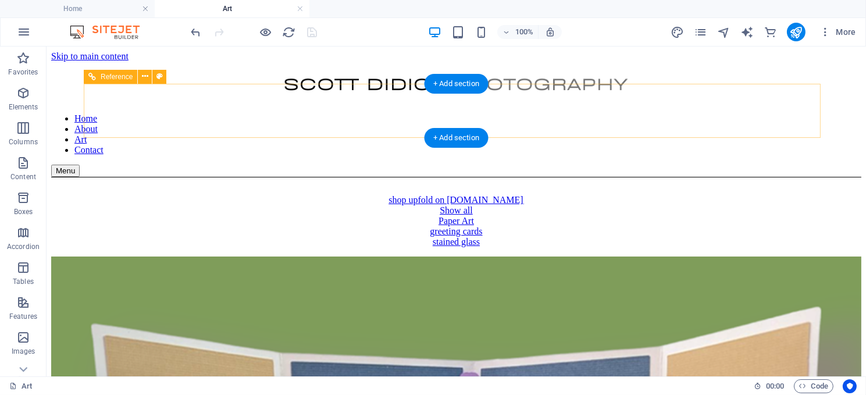
click at [178, 101] on div at bounding box center [456, 86] width 810 height 27
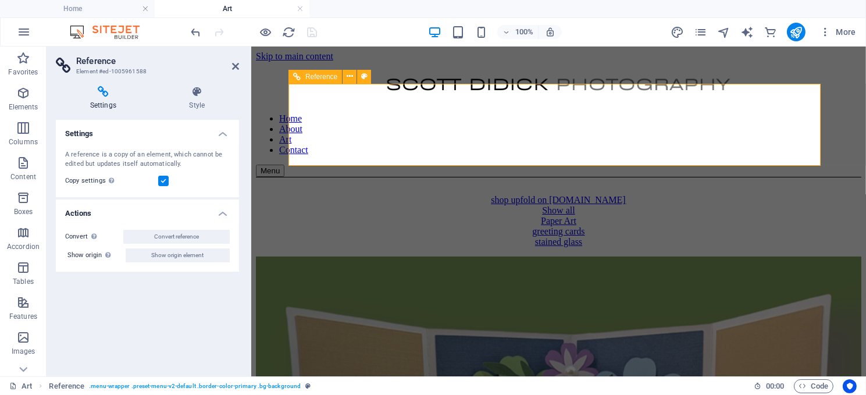
click at [350, 101] on div at bounding box center [558, 86] width 606 height 27
click at [236, 64] on icon at bounding box center [235, 66] width 7 height 9
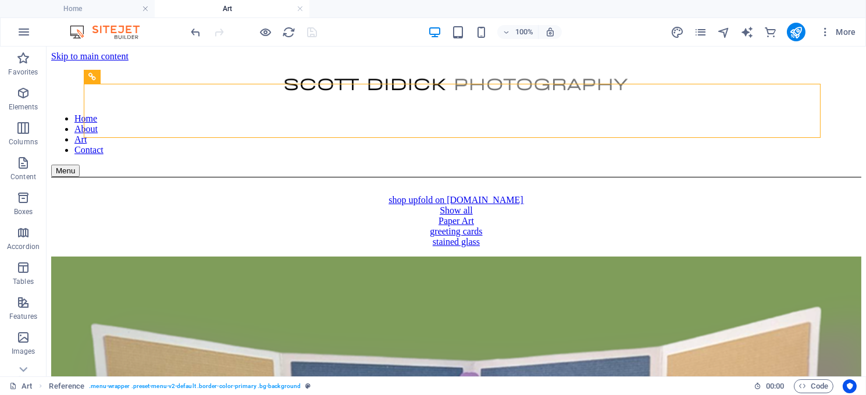
click at [297, 6] on link at bounding box center [300, 8] width 7 height 11
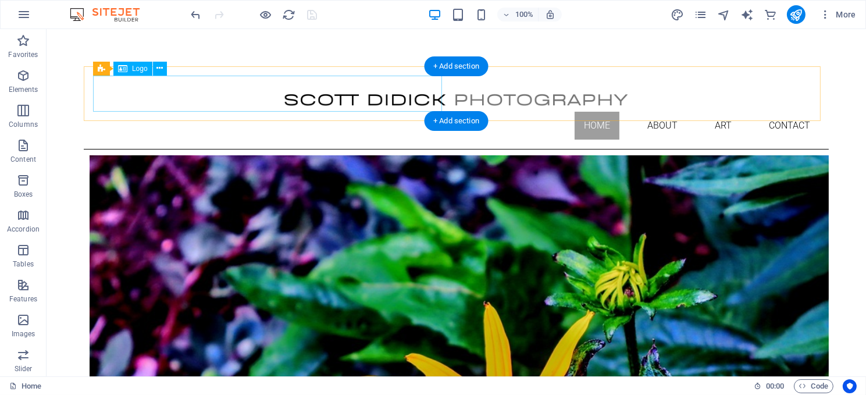
click at [193, 98] on div at bounding box center [455, 94] width 727 height 36
select select "px"
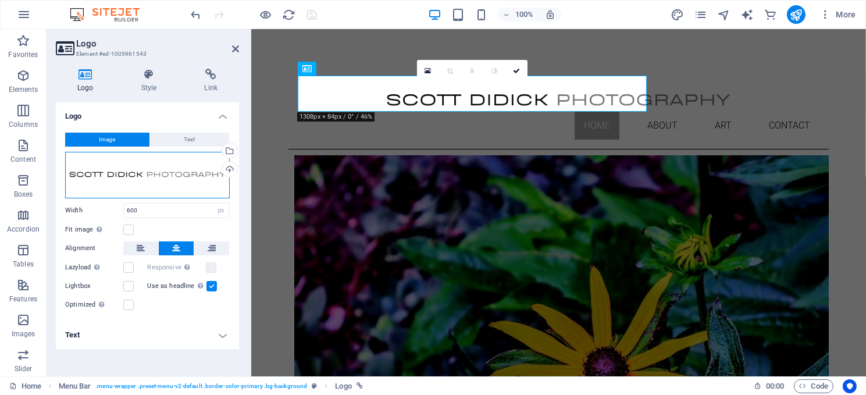
click at [152, 176] on div "Drag files here, click to choose files or select files from Files or our free s…" at bounding box center [147, 175] width 165 height 47
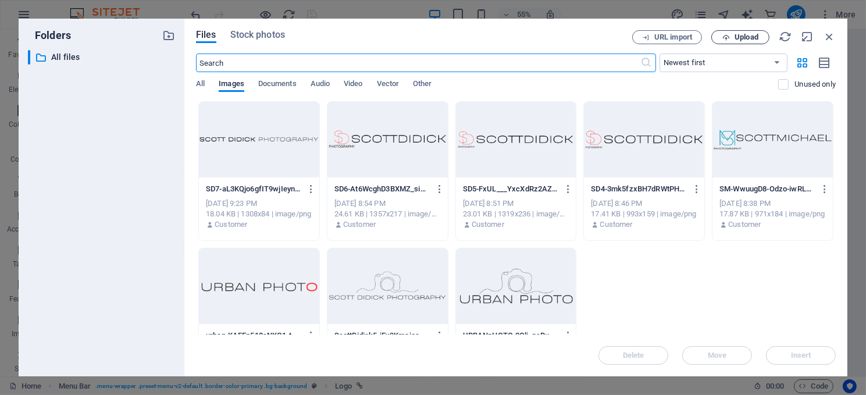
click at [747, 34] on span "Upload" at bounding box center [747, 37] width 24 height 7
click at [743, 35] on span "Upload" at bounding box center [747, 37] width 24 height 7
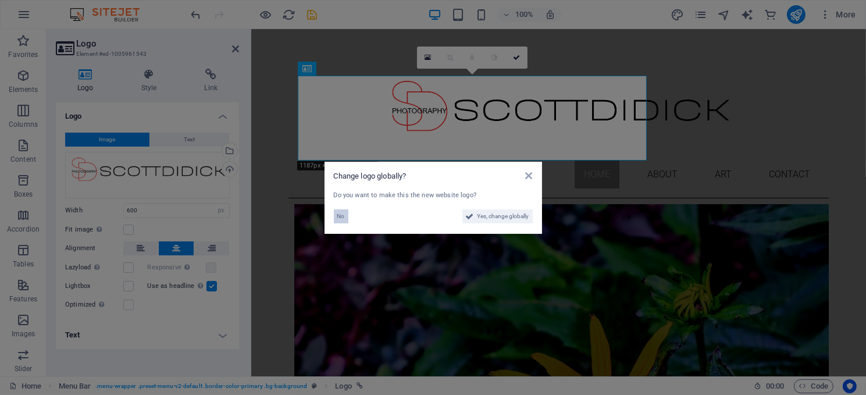
drag, startPoint x: 339, startPoint y: 212, endPoint x: 20, endPoint y: 170, distance: 320.8
click at [339, 212] on span "No" at bounding box center [341, 216] width 8 height 14
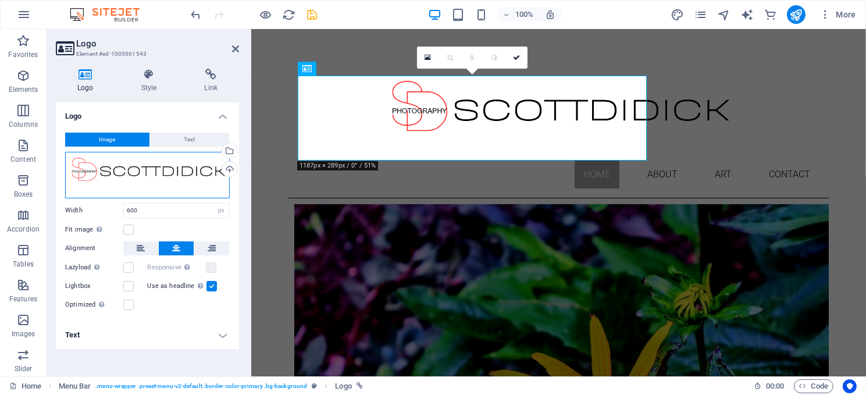
click at [170, 172] on div "Drag files here, click to choose files or select files from Files or our free s…" at bounding box center [147, 175] width 165 height 47
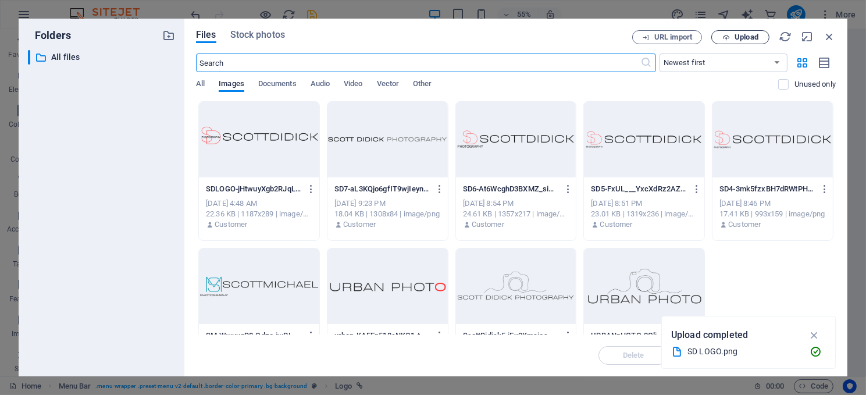
click at [741, 38] on span "Upload" at bounding box center [747, 37] width 24 height 7
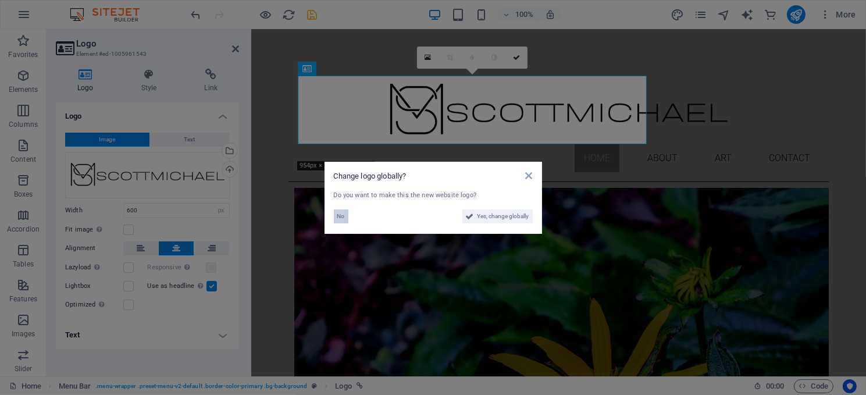
click at [338, 214] on span "No" at bounding box center [341, 216] width 8 height 14
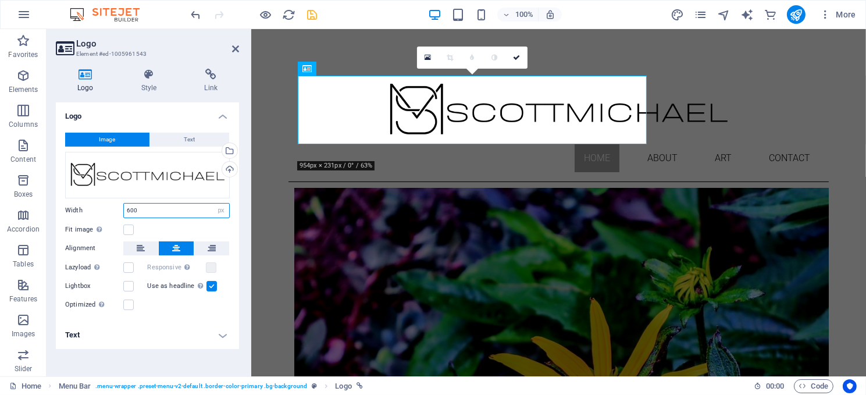
drag, startPoint x: 146, startPoint y: 206, endPoint x: 123, endPoint y: 206, distance: 23.3
click at [123, 206] on div "600 Default auto px rem % em vh vw" at bounding box center [176, 210] width 106 height 15
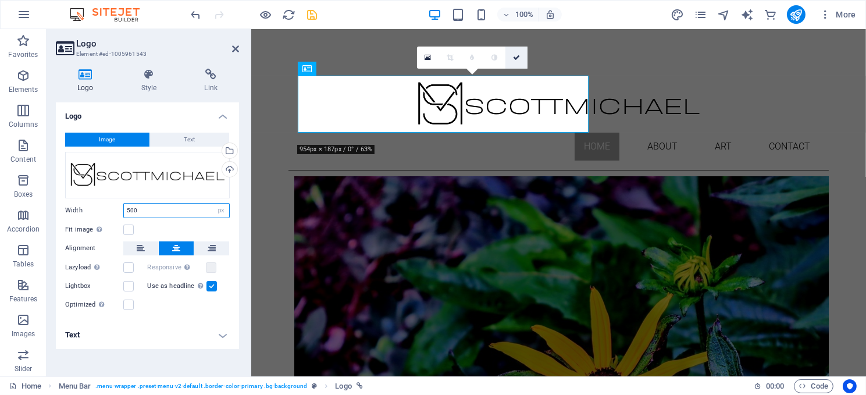
type input "500"
click at [514, 48] on link at bounding box center [516, 58] width 22 height 22
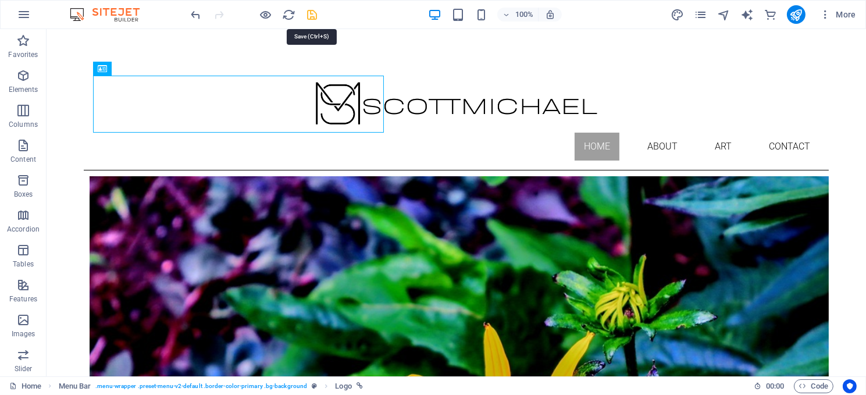
click at [311, 12] on icon "save" at bounding box center [312, 14] width 13 height 13
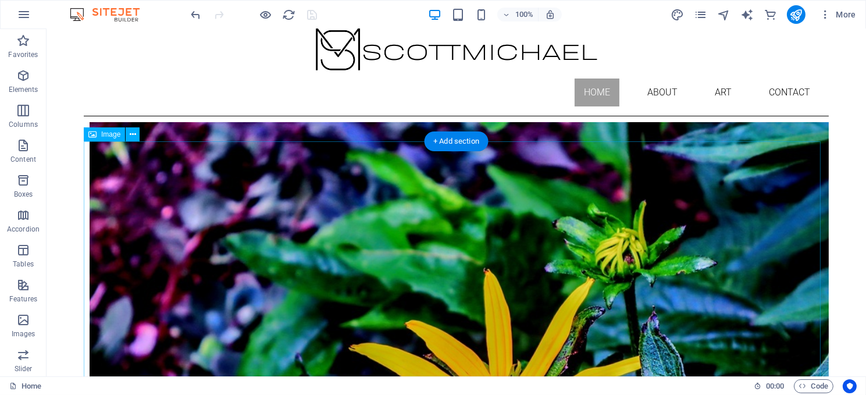
scroll to position [116, 0]
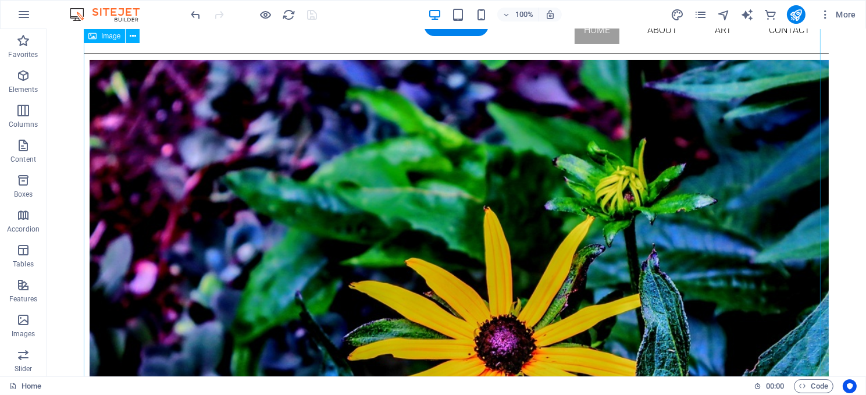
click at [400, 225] on figure at bounding box center [455, 367] width 745 height 626
click at [357, 213] on figure at bounding box center [455, 367] width 745 height 626
click at [152, 213] on figure at bounding box center [455, 367] width 745 height 626
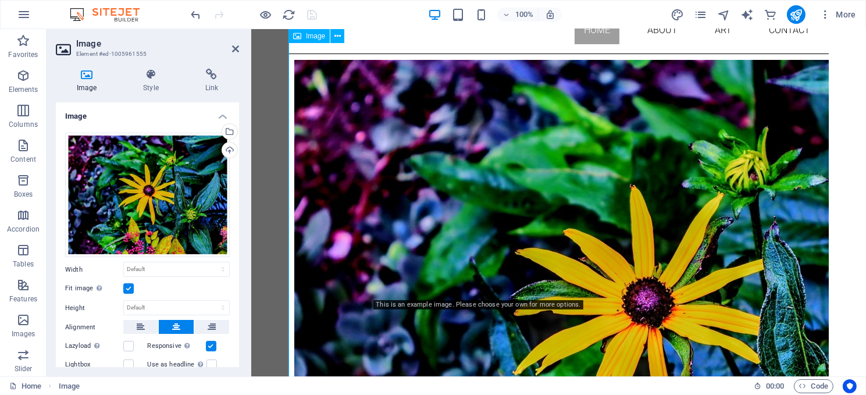
scroll to position [144, 0]
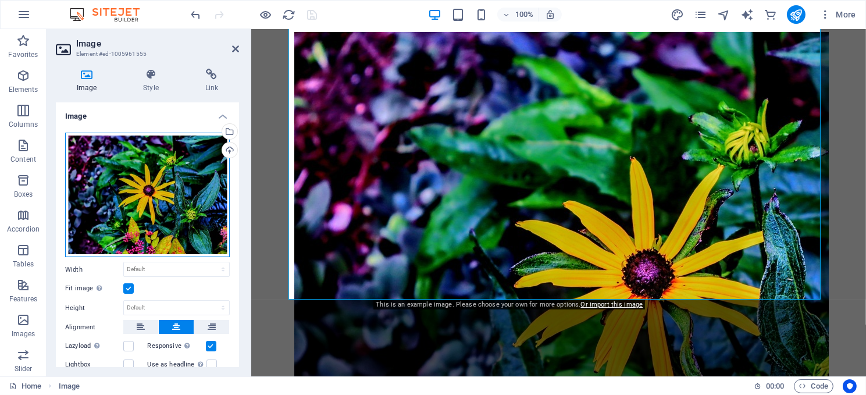
click at [162, 174] on div "Drag files here, click to choose files or select files from Files or our free s…" at bounding box center [147, 195] width 165 height 125
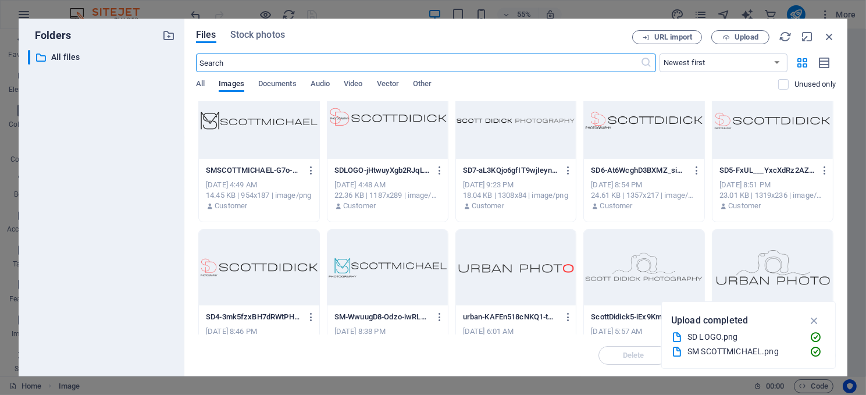
scroll to position [0, 0]
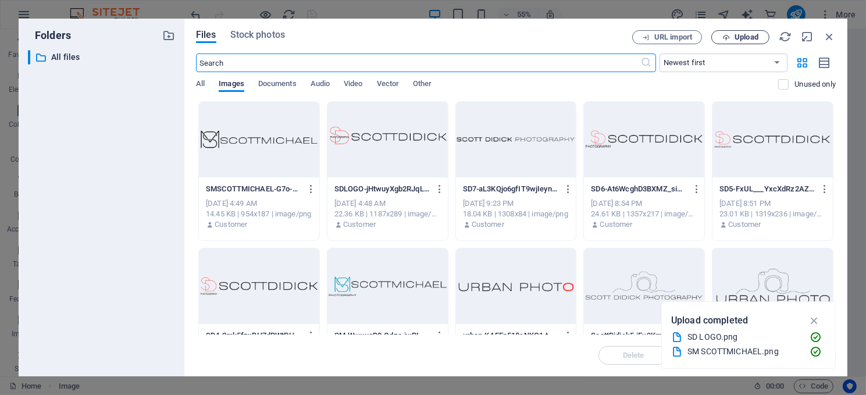
click at [746, 34] on span "Upload" at bounding box center [747, 37] width 24 height 7
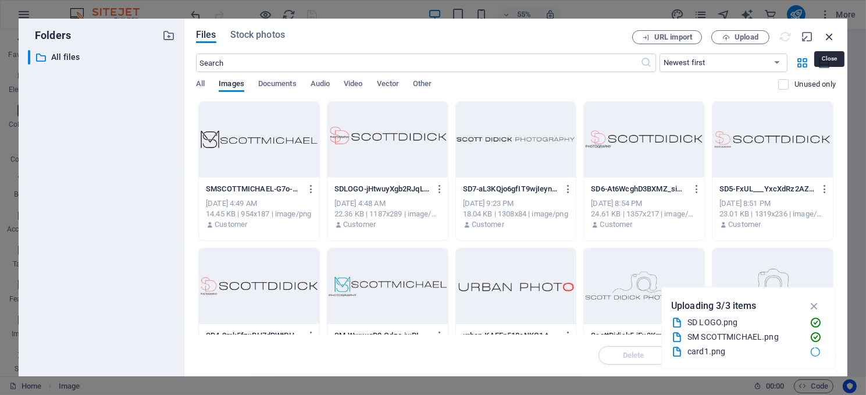
click at [828, 36] on icon "button" at bounding box center [829, 36] width 13 height 13
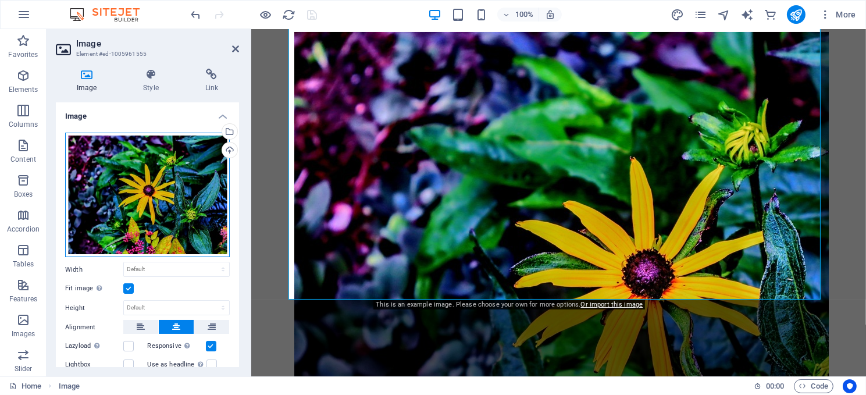
click at [167, 187] on div "Drag files here, click to choose files or select files from Files or our free s…" at bounding box center [147, 195] width 165 height 125
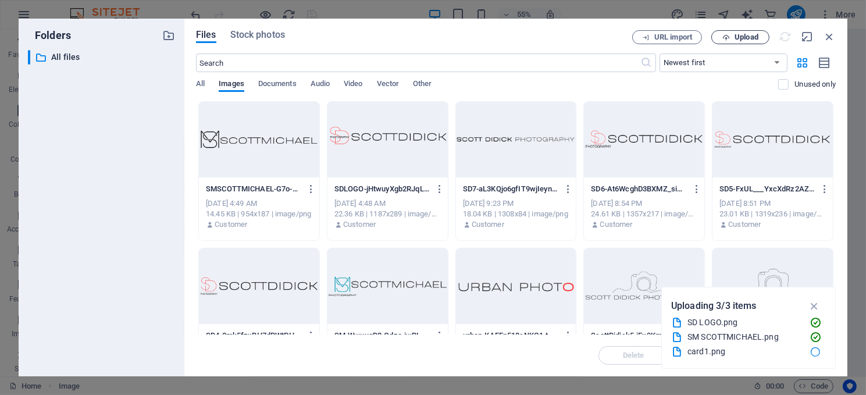
click at [739, 34] on span "Upload" at bounding box center [747, 37] width 24 height 7
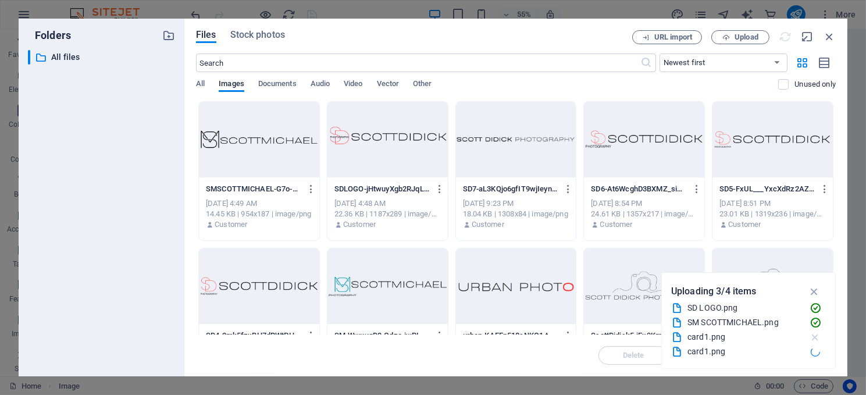
click at [814, 335] on icon "button" at bounding box center [815, 338] width 12 height 12
click at [813, 336] on icon "button" at bounding box center [815, 338] width 12 height 12
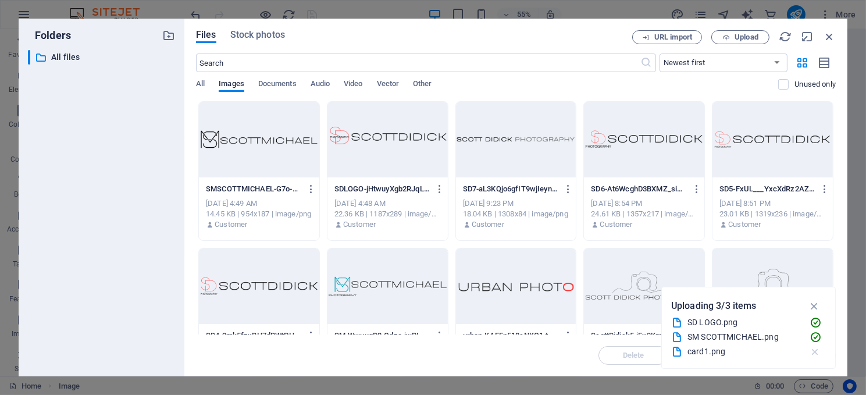
click at [814, 350] on icon "button" at bounding box center [815, 352] width 12 height 12
click at [814, 348] on icon "button" at bounding box center [815, 352] width 12 height 12
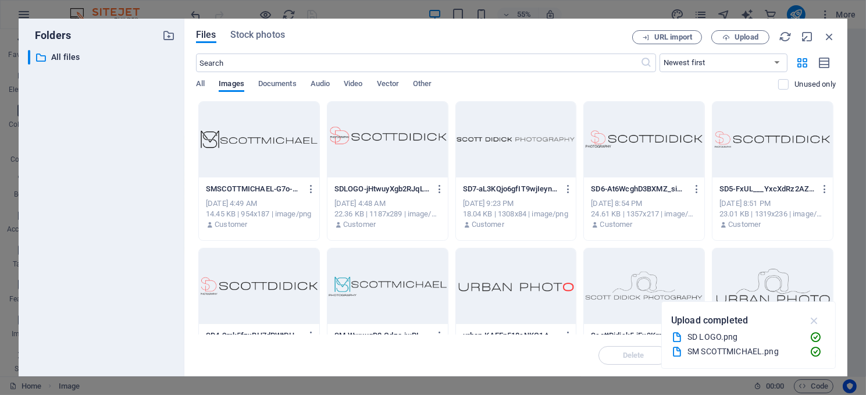
click at [814, 318] on icon "button" at bounding box center [814, 320] width 13 height 13
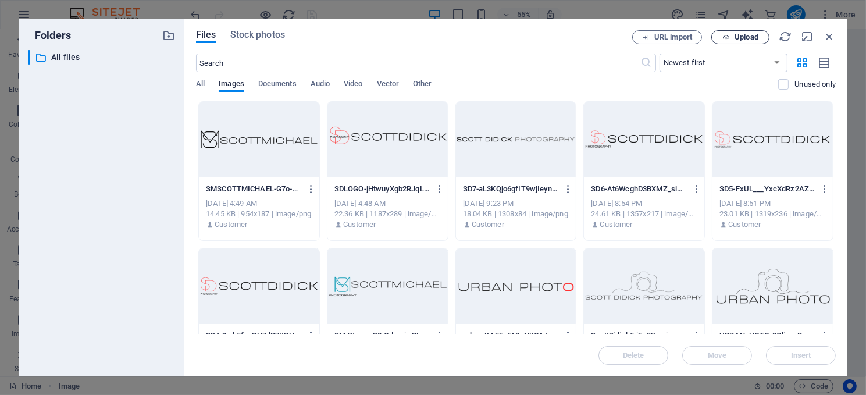
click at [740, 31] on button "Upload" at bounding box center [740, 37] width 58 height 14
click at [200, 84] on span "All" at bounding box center [200, 85] width 9 height 16
click at [827, 32] on icon "button" at bounding box center [829, 36] width 13 height 13
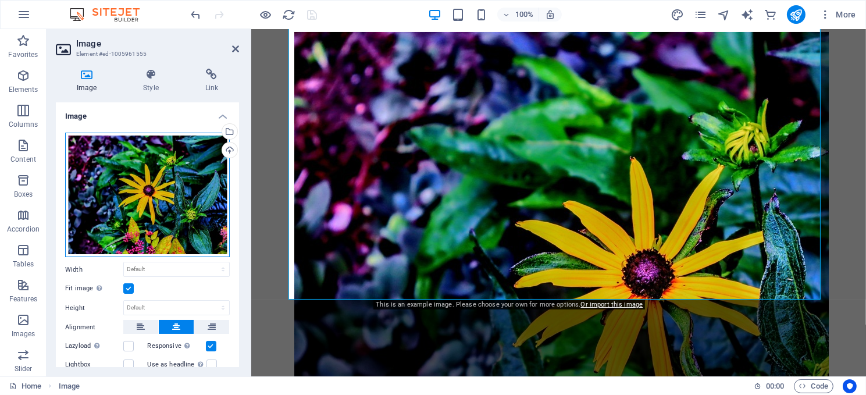
click at [135, 188] on div "Drag files here, click to choose files or select files from Files or our free s…" at bounding box center [147, 195] width 165 height 125
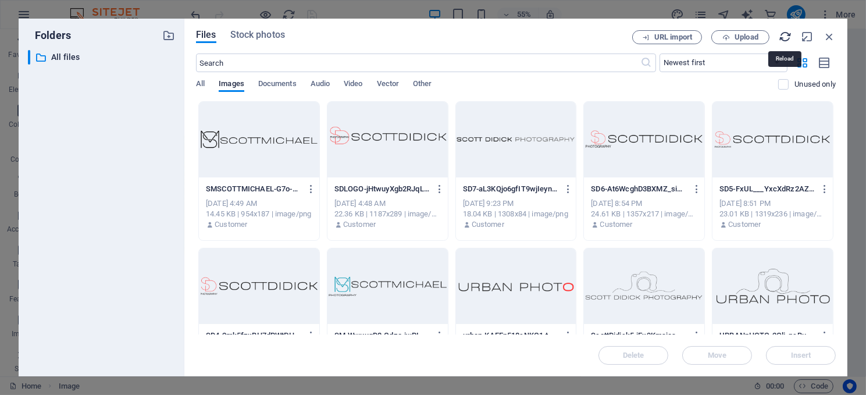
click at [779, 35] on icon "button" at bounding box center [785, 36] width 13 height 13
click at [743, 37] on span "Upload" at bounding box center [747, 37] width 24 height 7
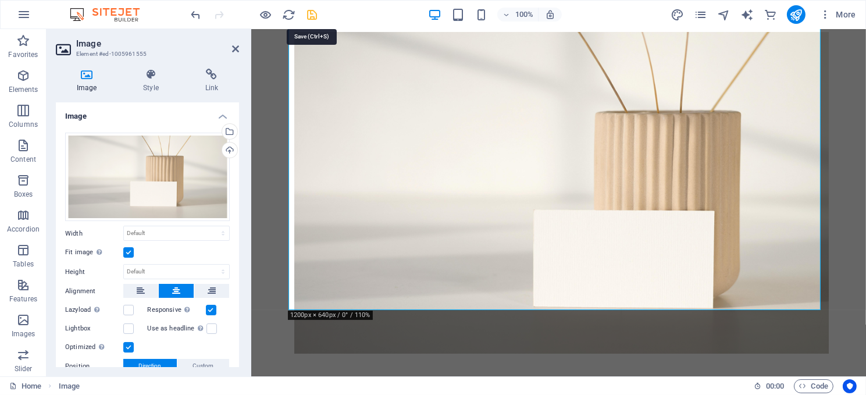
click at [309, 15] on icon "save" at bounding box center [312, 14] width 13 height 13
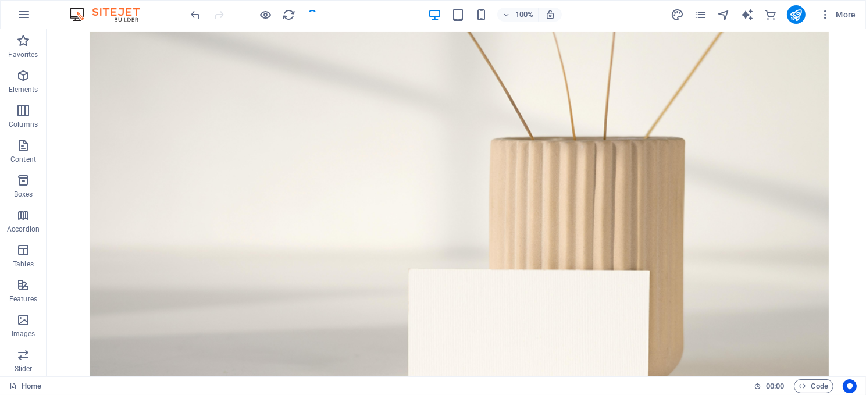
scroll to position [116, 0]
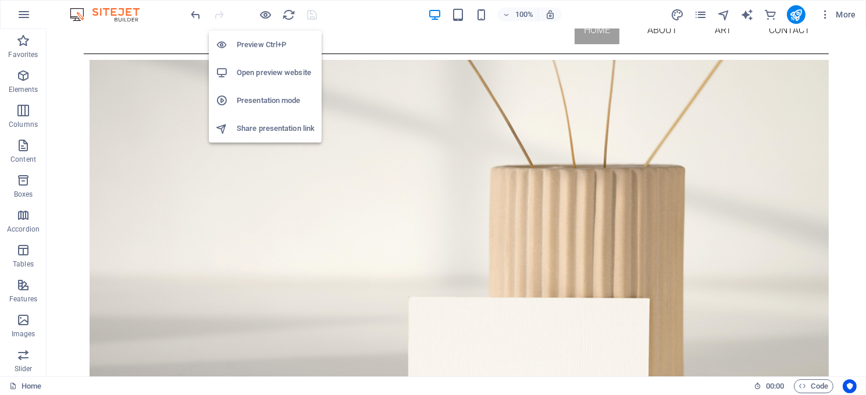
click at [262, 67] on h6 "Open preview website" at bounding box center [276, 73] width 78 height 14
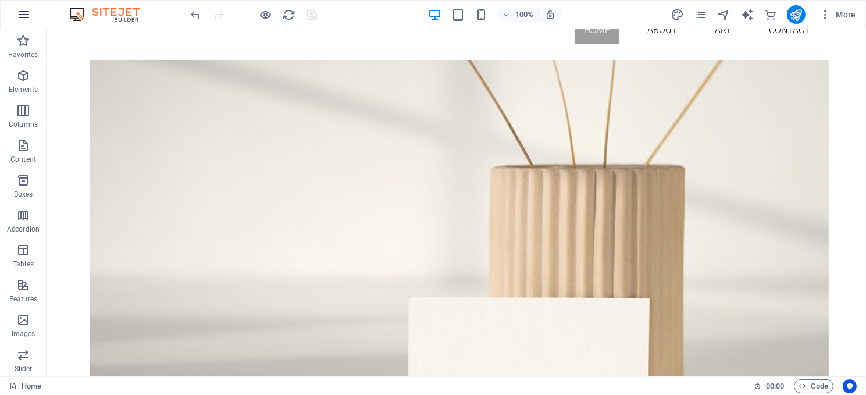
click at [22, 14] on icon "button" at bounding box center [24, 15] width 14 height 14
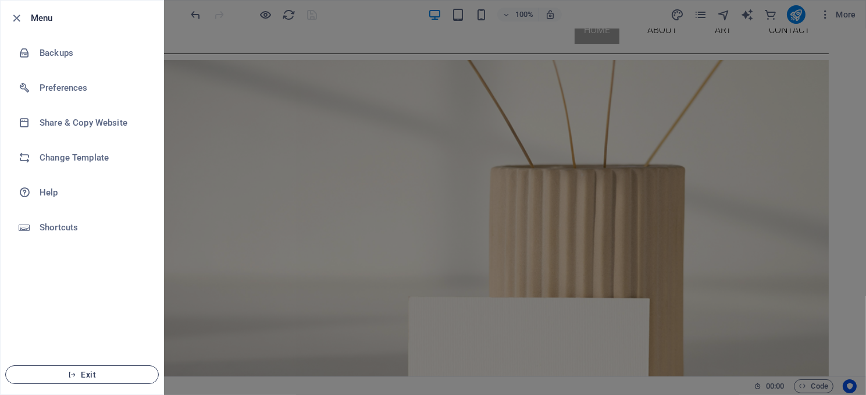
click at [82, 372] on span "Exit" at bounding box center [82, 374] width 134 height 9
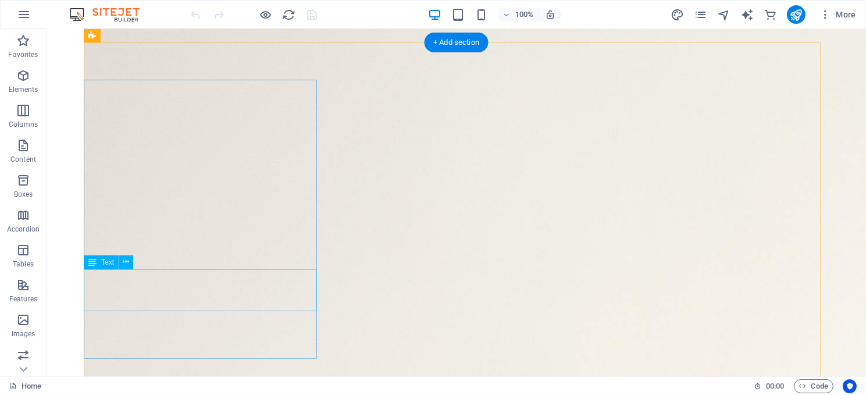
scroll to position [582, 0]
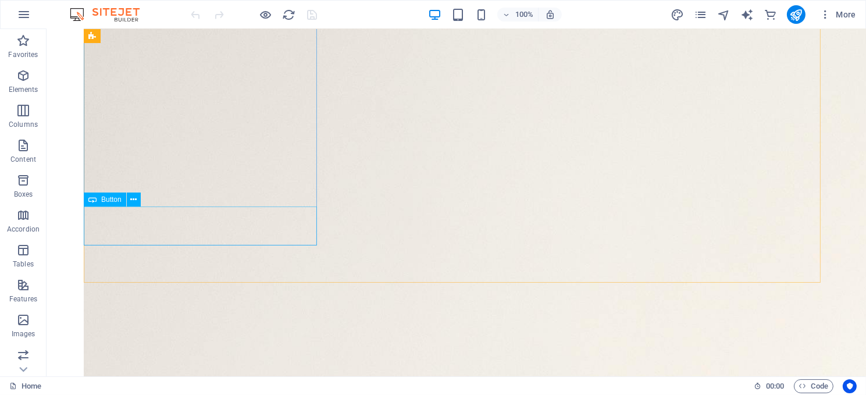
click at [108, 200] on span "Button" at bounding box center [111, 199] width 20 height 7
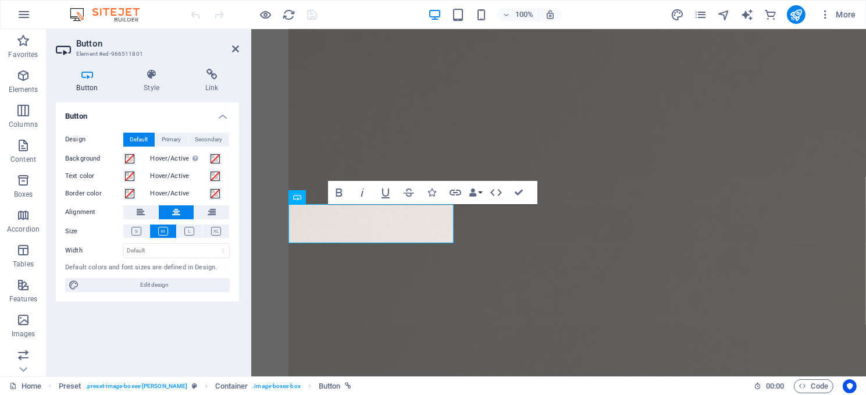
scroll to position [503, 0]
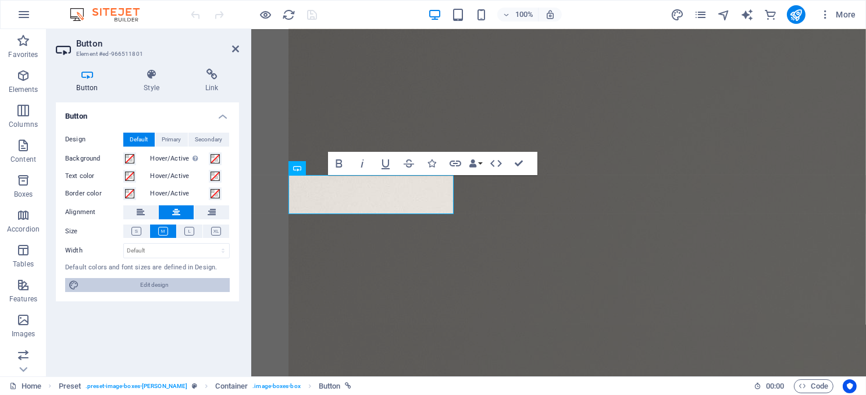
click at [159, 282] on span "Edit design" at bounding box center [155, 285] width 144 height 14
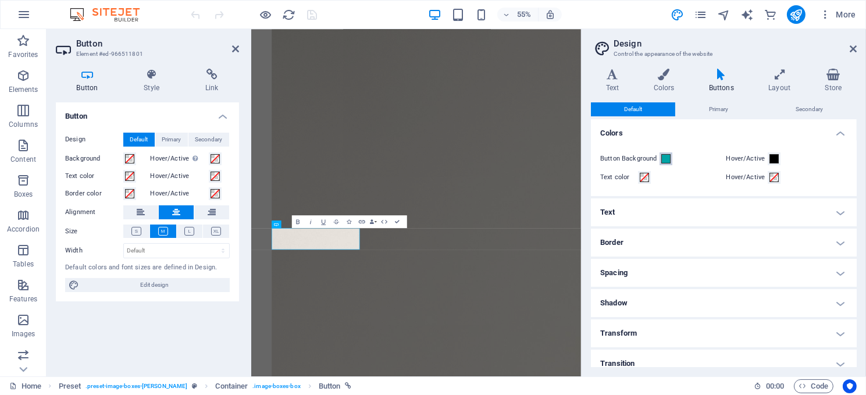
click at [664, 158] on span at bounding box center [665, 158] width 9 height 9
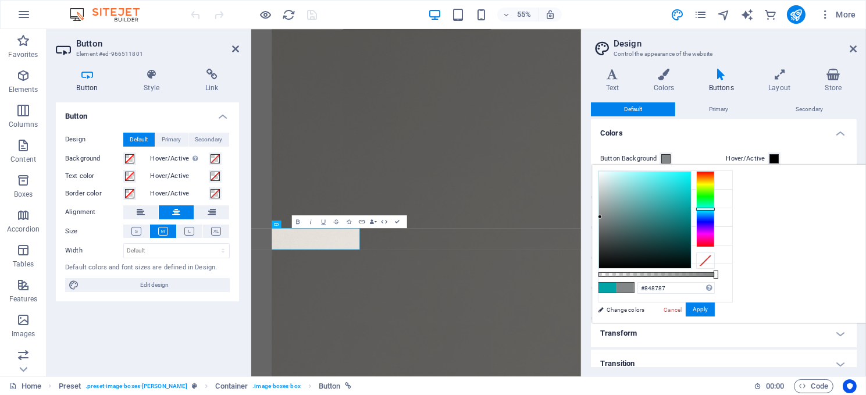
drag, startPoint x: 836, startPoint y: 202, endPoint x: 746, endPoint y: 216, distance: 91.3
click at [602, 216] on div at bounding box center [600, 217] width 4 height 4
click at [715, 307] on button "Apply" at bounding box center [700, 309] width 29 height 14
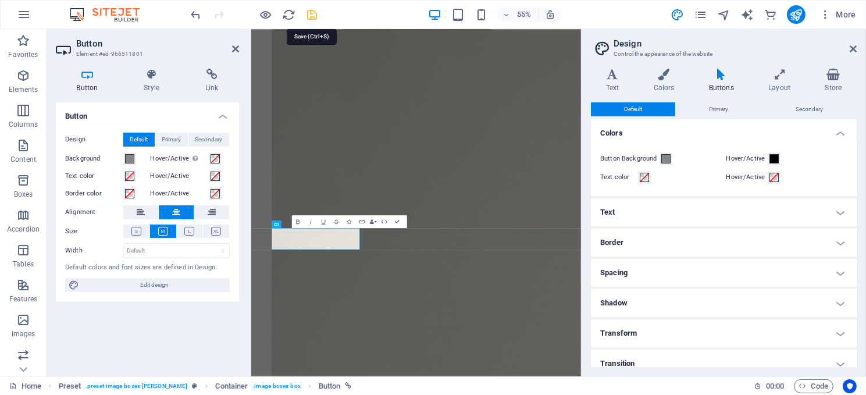
click at [309, 10] on icon "save" at bounding box center [312, 14] width 13 height 13
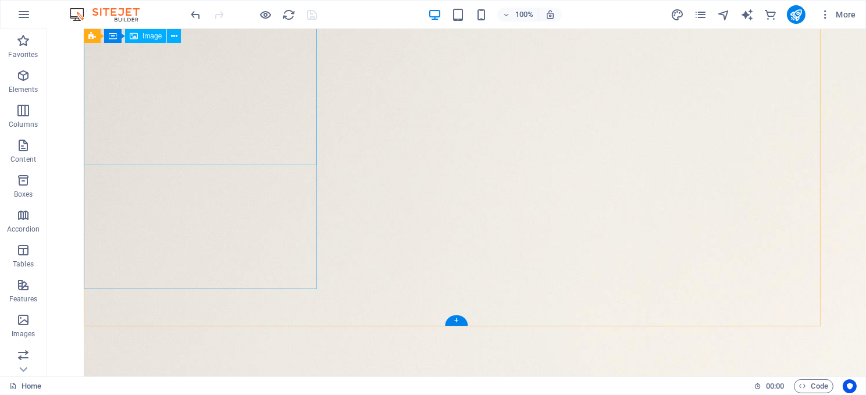
scroll to position [654, 0]
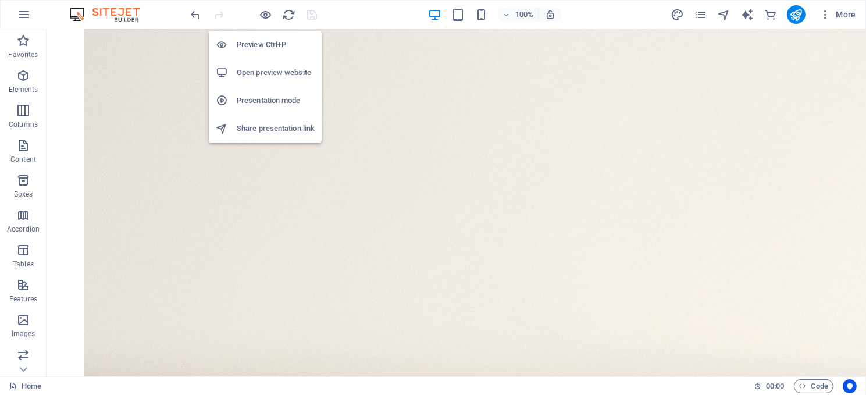
click at [268, 69] on h6 "Open preview website" at bounding box center [276, 73] width 78 height 14
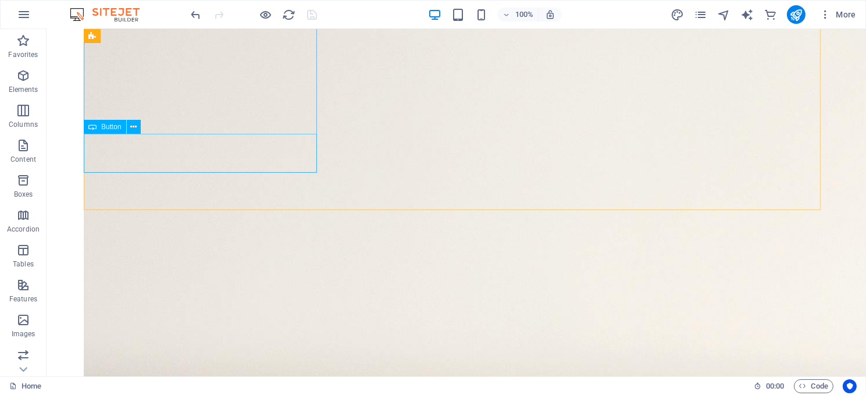
click at [113, 126] on span "Button" at bounding box center [111, 126] width 20 height 7
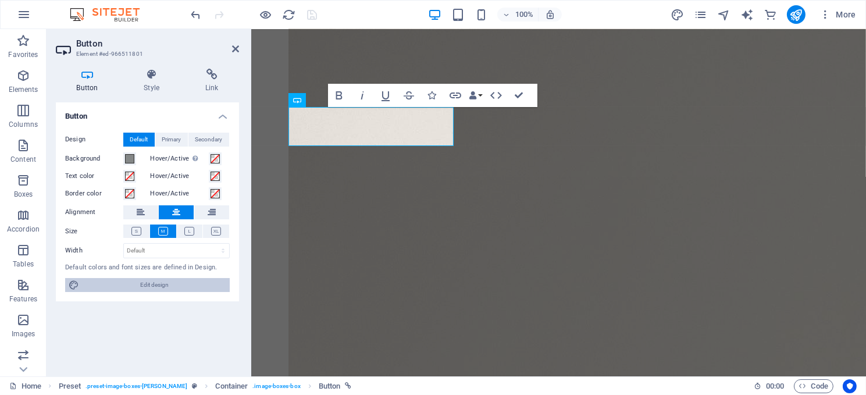
click at [147, 285] on span "Edit design" at bounding box center [155, 285] width 144 height 14
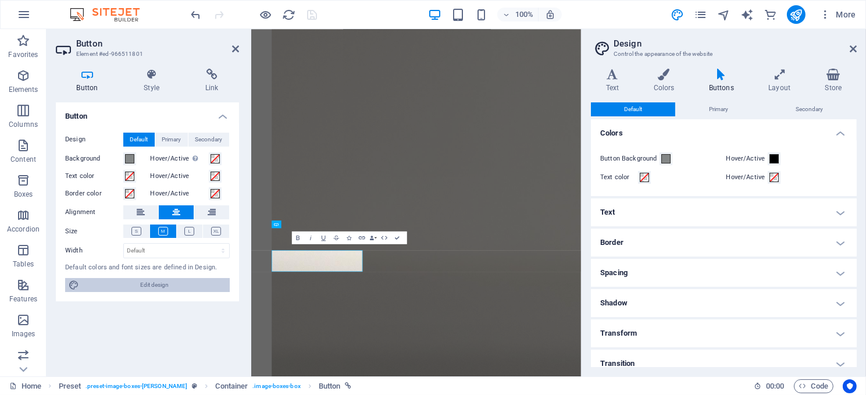
scroll to position [276, 0]
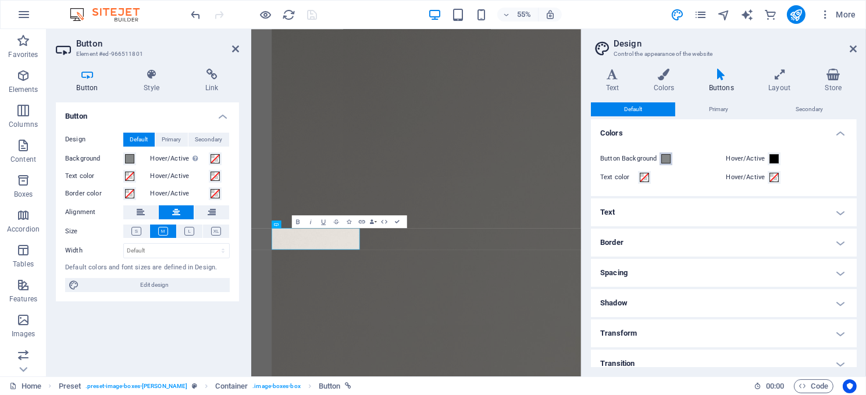
click at [665, 159] on span at bounding box center [665, 158] width 9 height 9
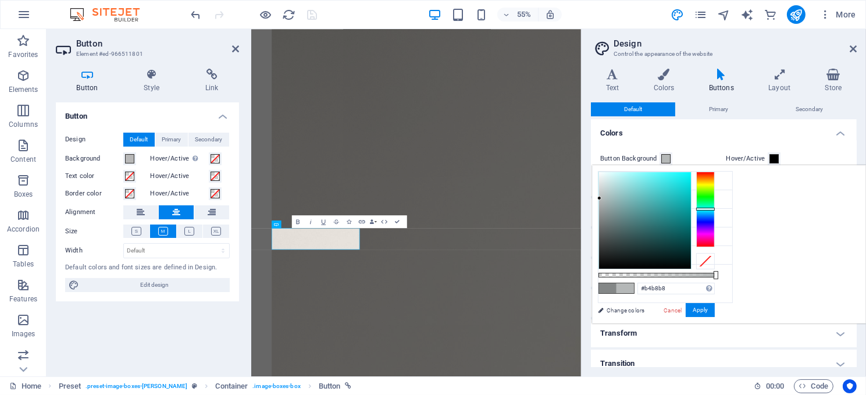
type input "#b3b6b6"
drag, startPoint x: 744, startPoint y: 213, endPoint x: 746, endPoint y: 198, distance: 15.2
click at [602, 198] on div at bounding box center [600, 199] width 4 height 4
click at [715, 304] on button "Apply" at bounding box center [700, 310] width 29 height 14
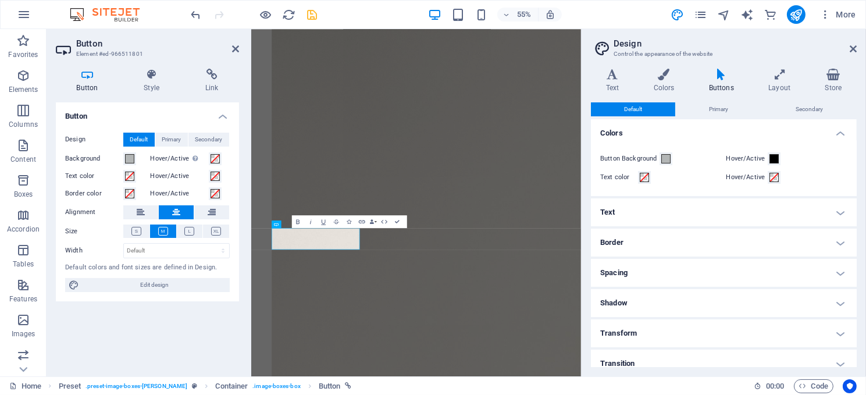
click at [705, 241] on h4 "Border" at bounding box center [724, 243] width 266 height 28
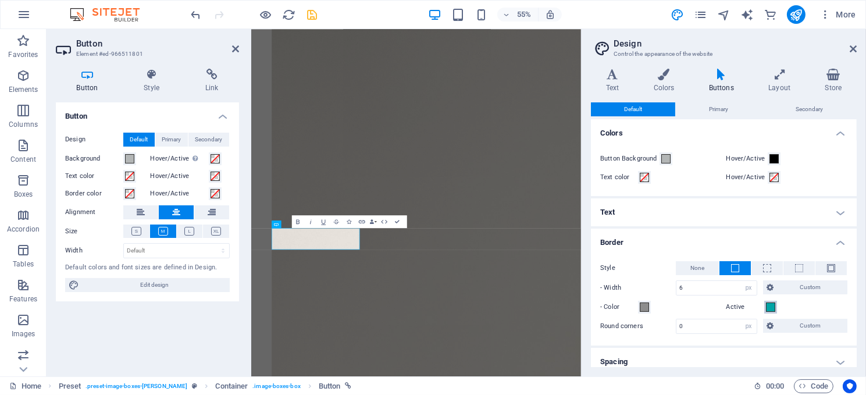
click at [766, 305] on span at bounding box center [770, 306] width 9 height 9
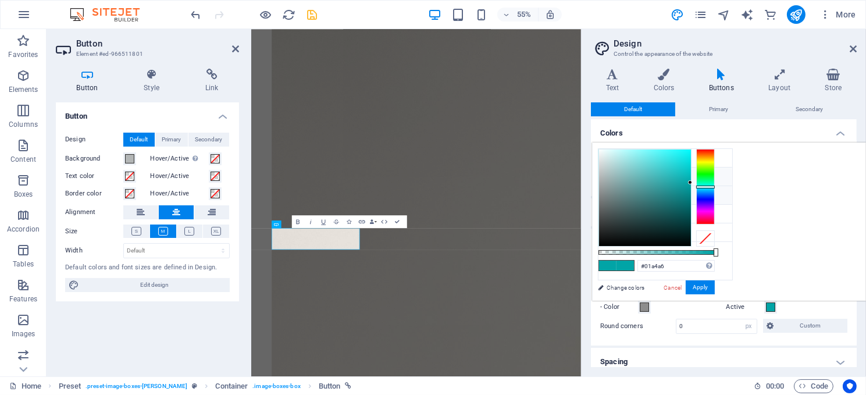
click at [626, 175] on li "Primary color #000000" at bounding box center [666, 177] width 134 height 19
type input "#000000"
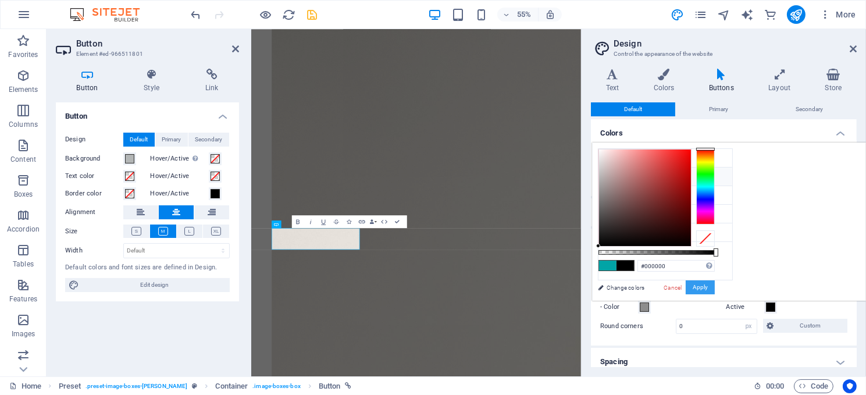
click at [715, 282] on button "Apply" at bounding box center [700, 287] width 29 height 14
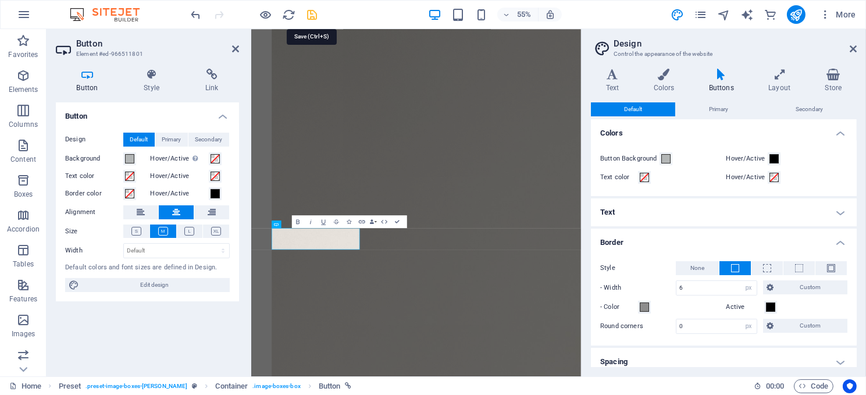
click at [309, 13] on icon "save" at bounding box center [312, 14] width 13 height 13
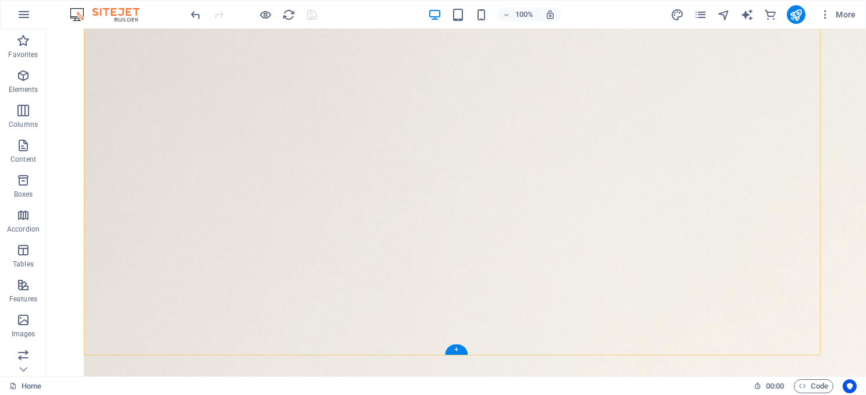
scroll to position [537, 0]
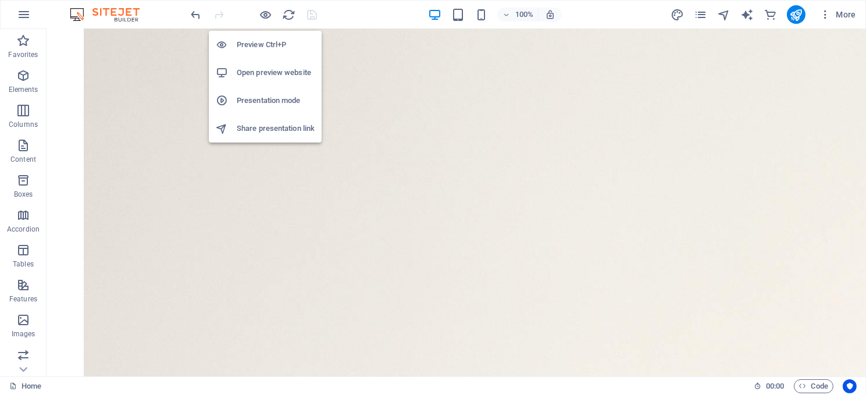
click at [270, 71] on h6 "Open preview website" at bounding box center [276, 73] width 78 height 14
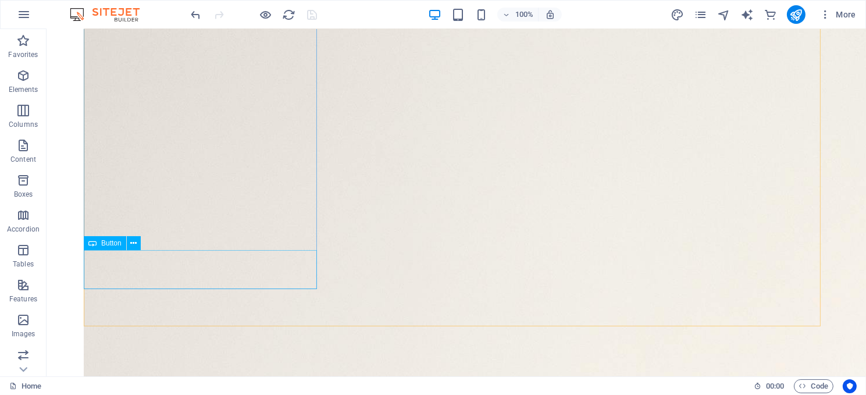
click at [111, 243] on span "Button" at bounding box center [111, 243] width 20 height 7
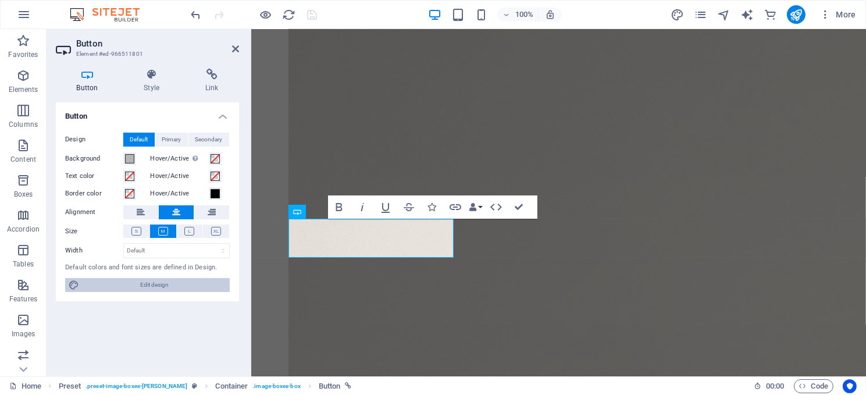
click at [146, 280] on span "Edit design" at bounding box center [155, 285] width 144 height 14
select select "px"
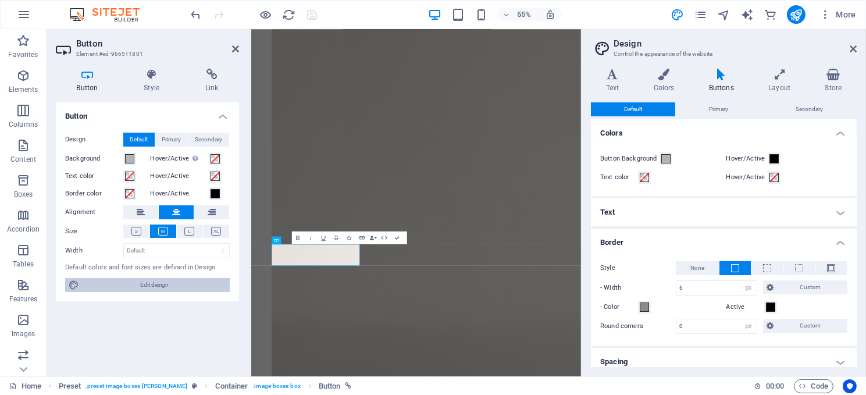
scroll to position [276, 0]
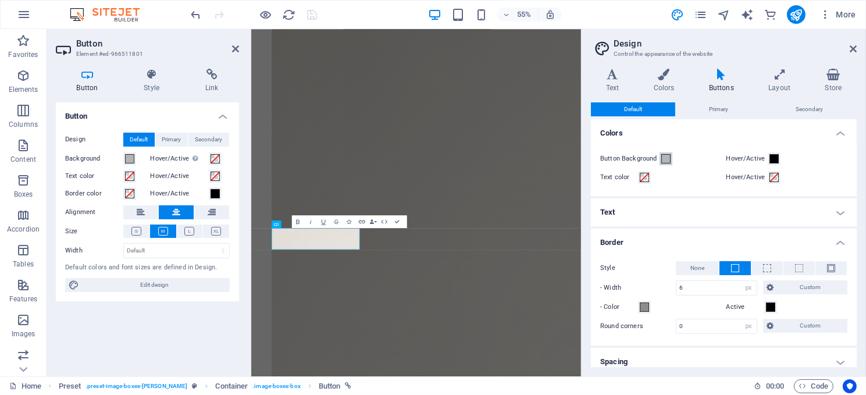
click at [665, 158] on span at bounding box center [665, 158] width 9 height 9
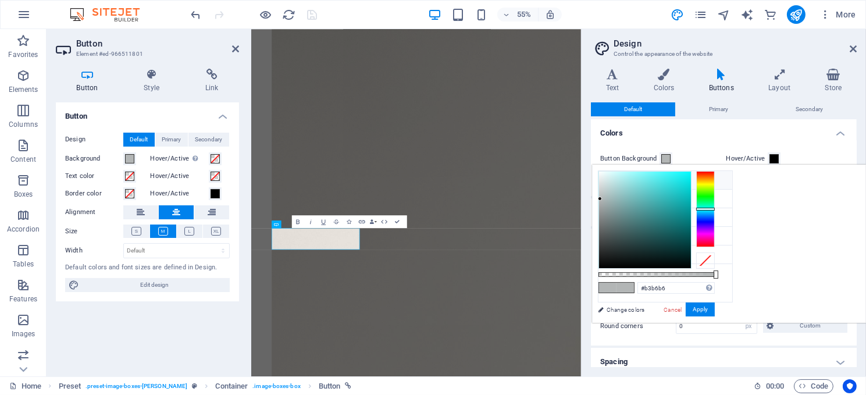
click at [656, 182] on li "Background color #ffffff" at bounding box center [666, 180] width 134 height 19
type input "#ffffff"
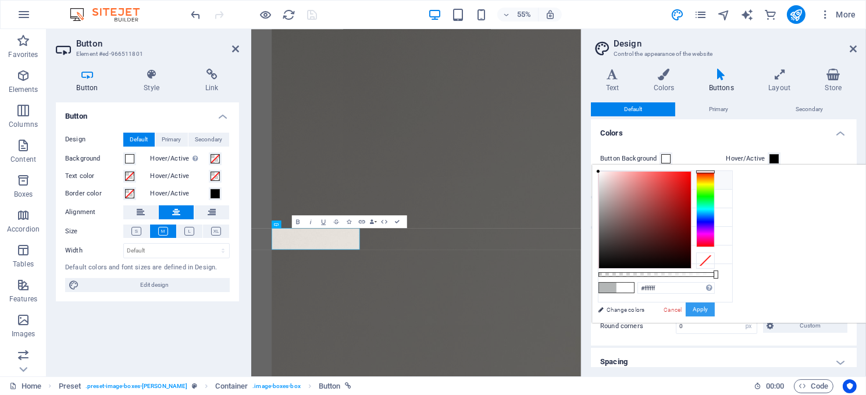
click at [715, 310] on button "Apply" at bounding box center [700, 309] width 29 height 14
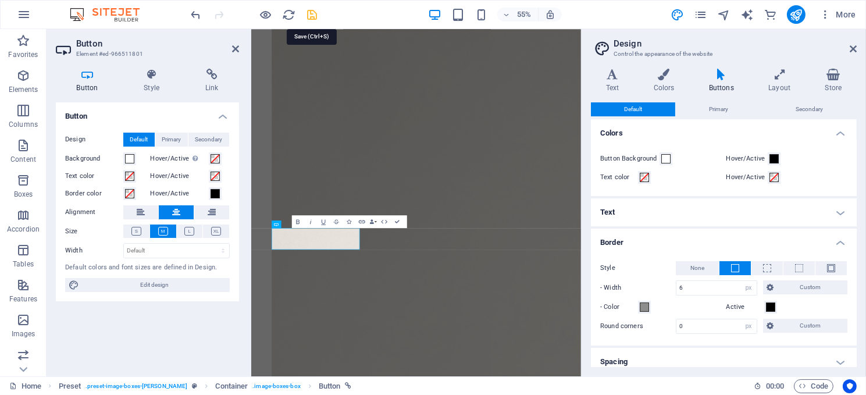
click at [316, 14] on icon "save" at bounding box center [312, 14] width 13 height 13
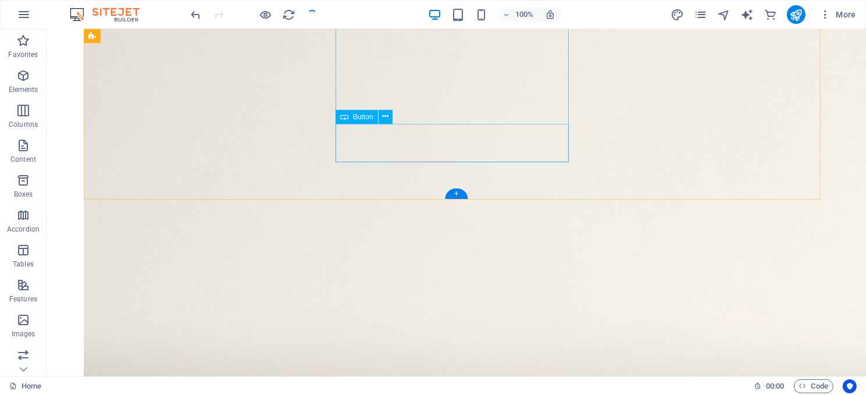
scroll to position [681, 0]
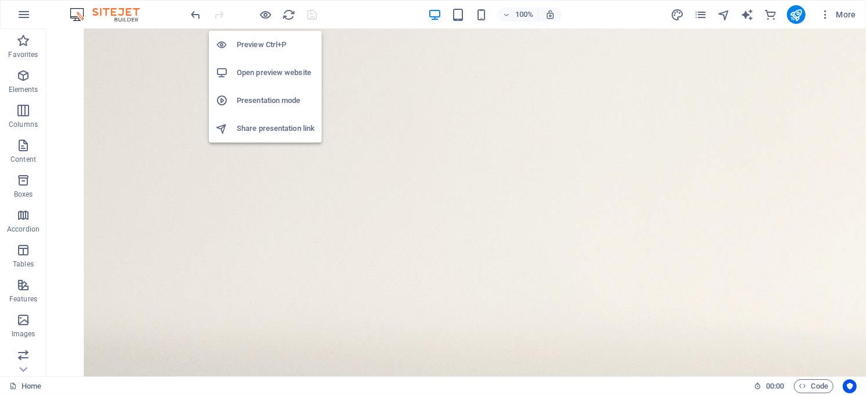
click at [276, 74] on h6 "Open preview website" at bounding box center [276, 73] width 78 height 14
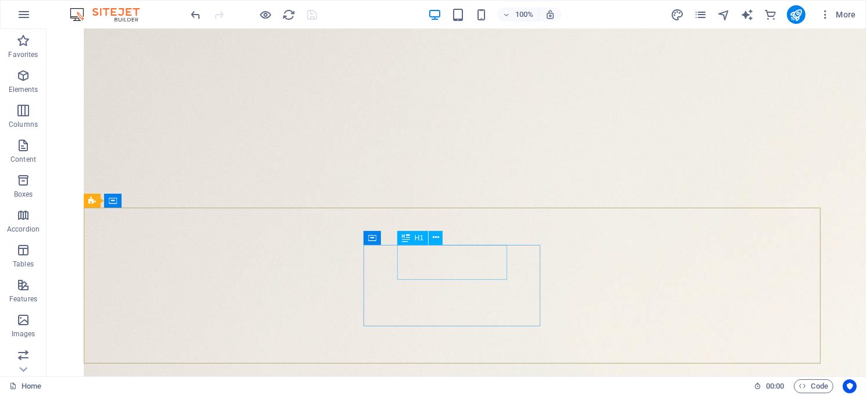
scroll to position [507, 0]
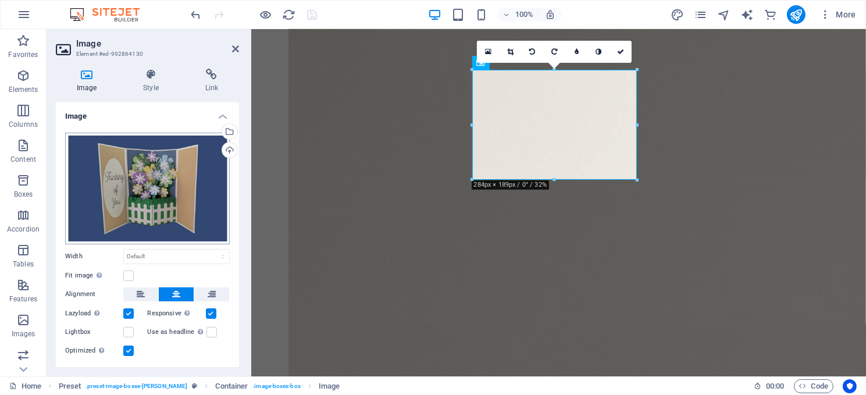
scroll to position [428, 0]
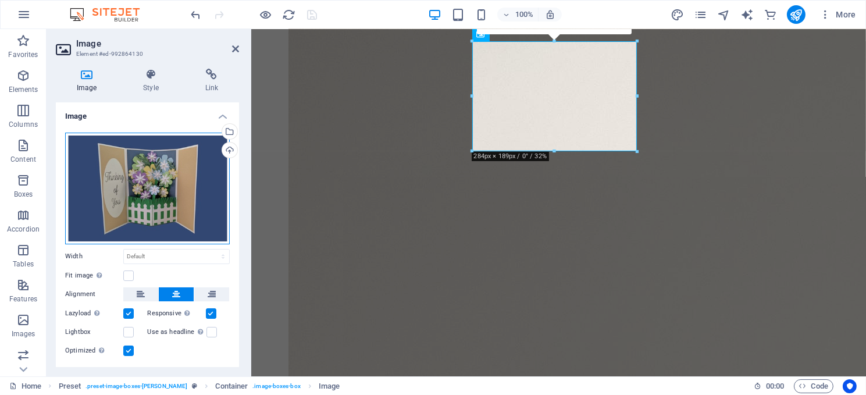
click at [137, 205] on div "Drag files here, click to choose files or select files from Files or our free s…" at bounding box center [147, 189] width 165 height 112
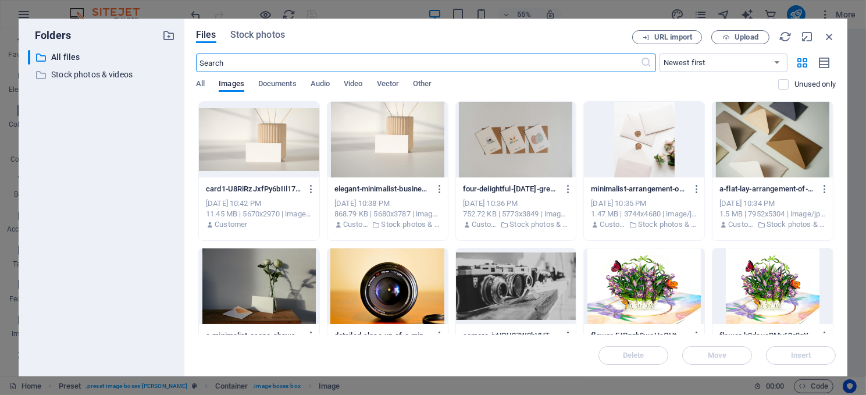
scroll to position [276, 0]
click at [743, 34] on span "Upload" at bounding box center [747, 37] width 24 height 7
click at [750, 34] on span "Upload" at bounding box center [747, 37] width 24 height 7
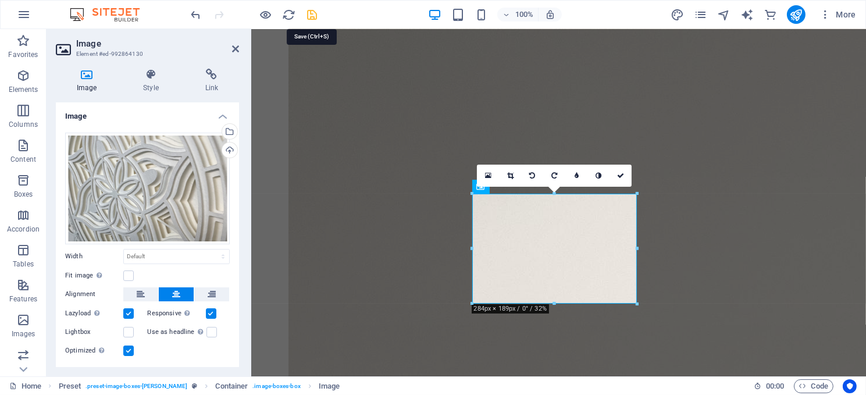
click at [311, 18] on icon "save" at bounding box center [312, 14] width 13 height 13
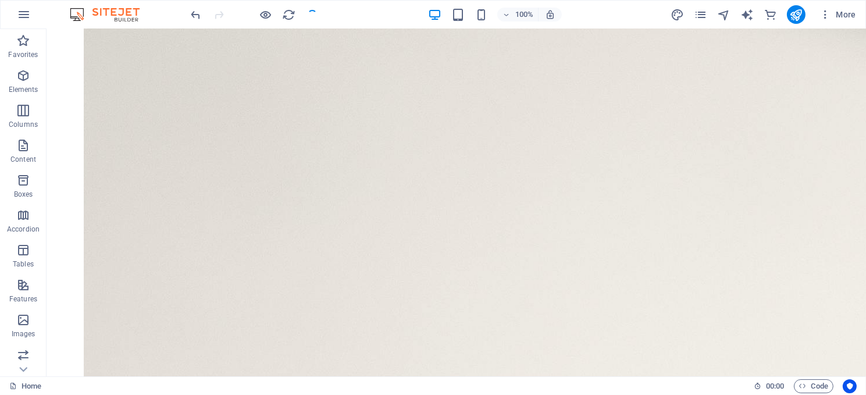
scroll to position [247, 0]
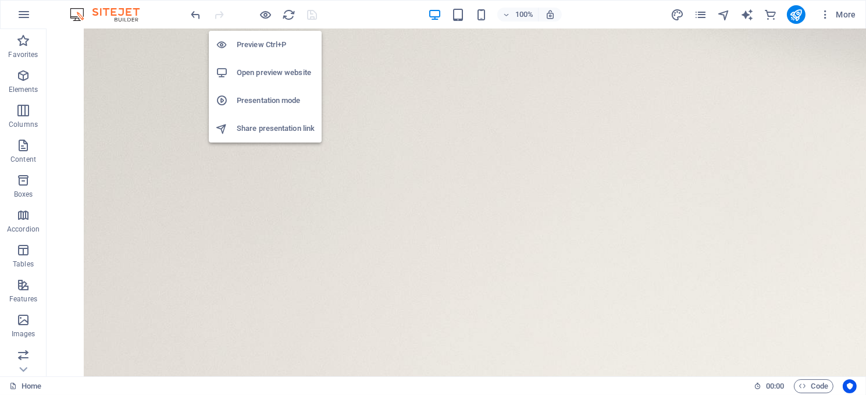
click at [270, 72] on h6 "Open preview website" at bounding box center [276, 73] width 78 height 14
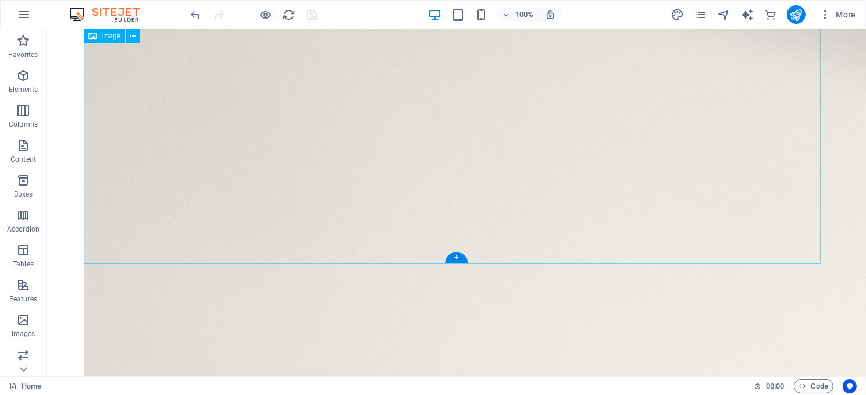
scroll to position [421, 0]
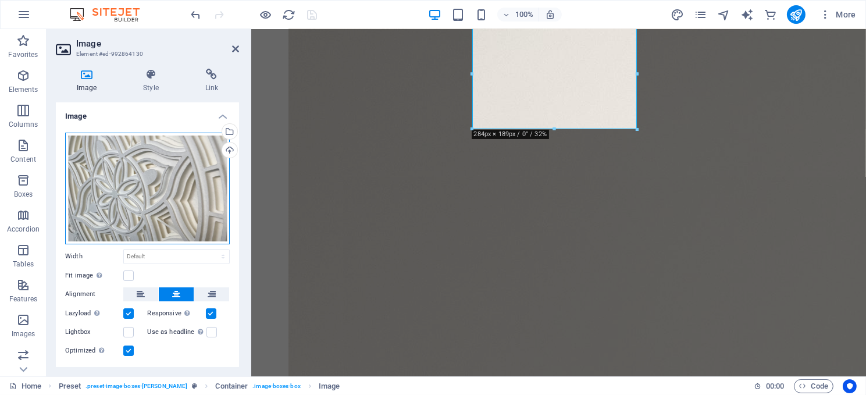
click at [155, 170] on div "Drag files here, click to choose files or select files from Files or our free s…" at bounding box center [147, 189] width 165 height 112
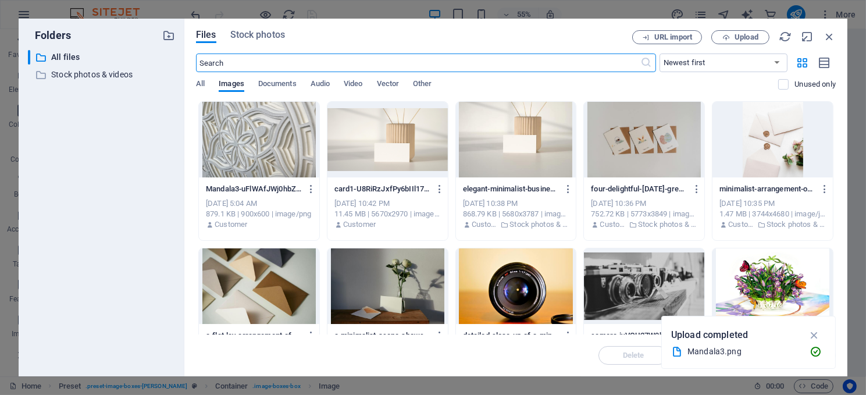
scroll to position [276, 0]
click at [734, 34] on span "Upload" at bounding box center [741, 38] width 48 height 8
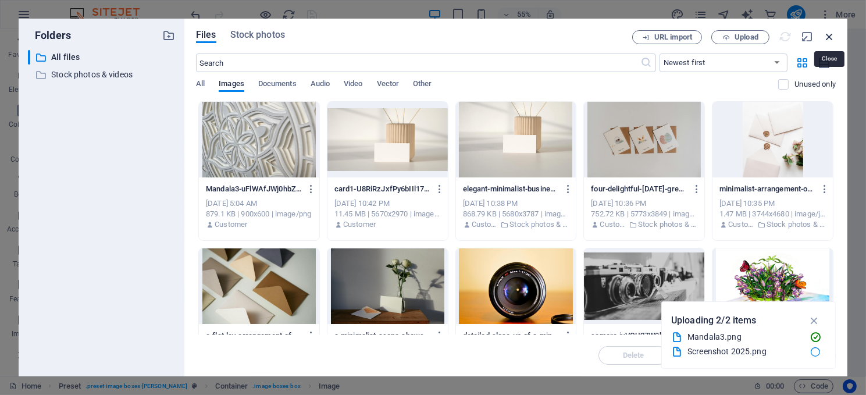
click at [830, 34] on icon "button" at bounding box center [829, 36] width 13 height 13
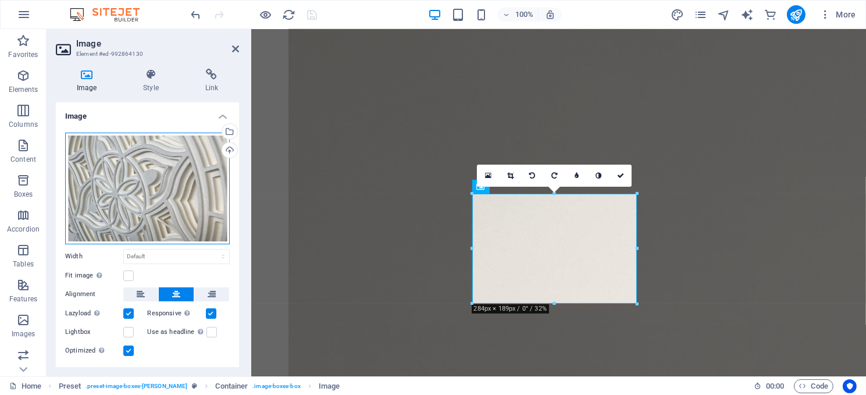
click at [145, 169] on div "Drag files here, click to choose files or select files from Files or our free s…" at bounding box center [147, 189] width 165 height 112
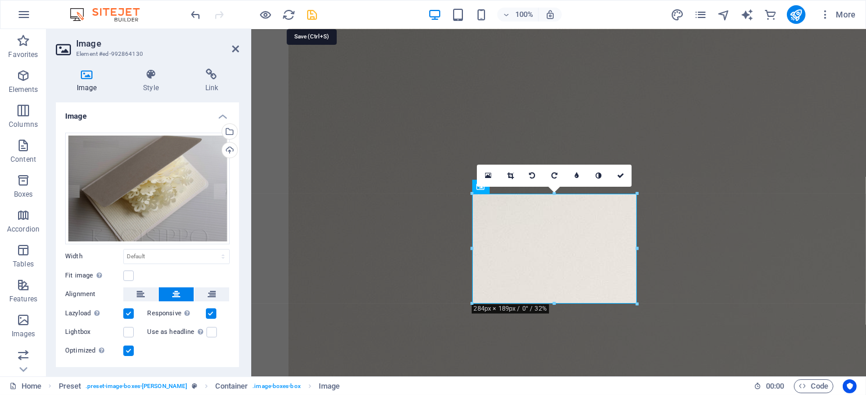
click at [309, 9] on icon "save" at bounding box center [312, 14] width 13 height 13
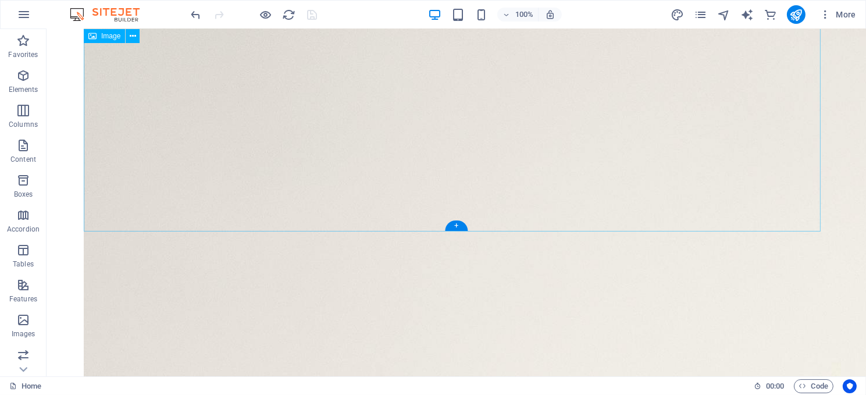
scroll to position [421, 0]
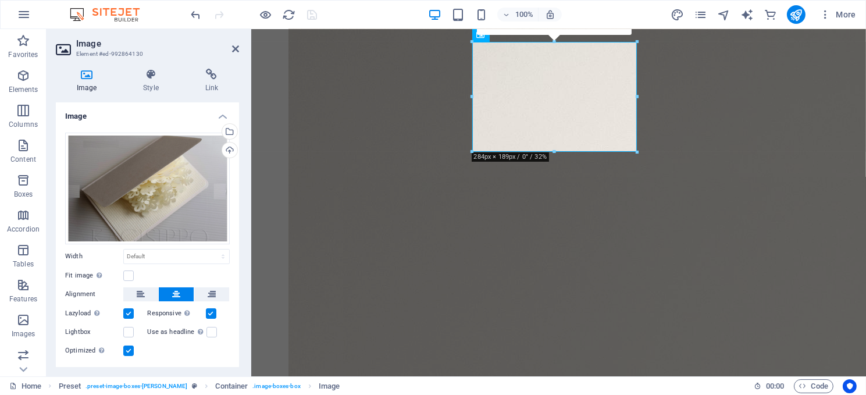
scroll to position [392, 0]
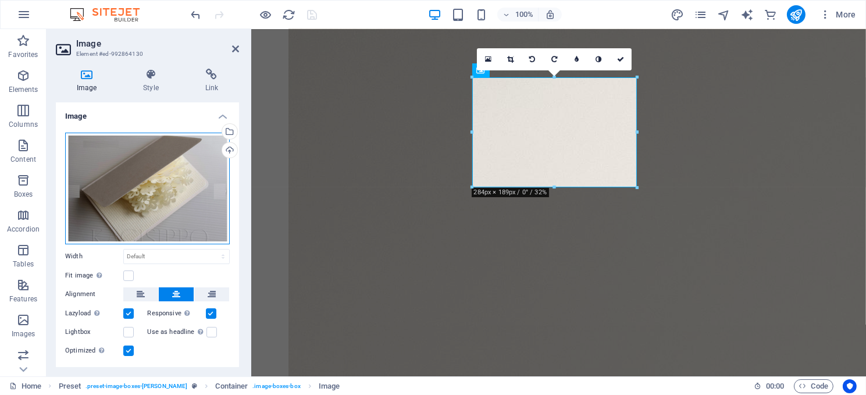
click at [144, 203] on div "Drag files here, click to choose files or select files from Files or our free s…" at bounding box center [147, 189] width 165 height 112
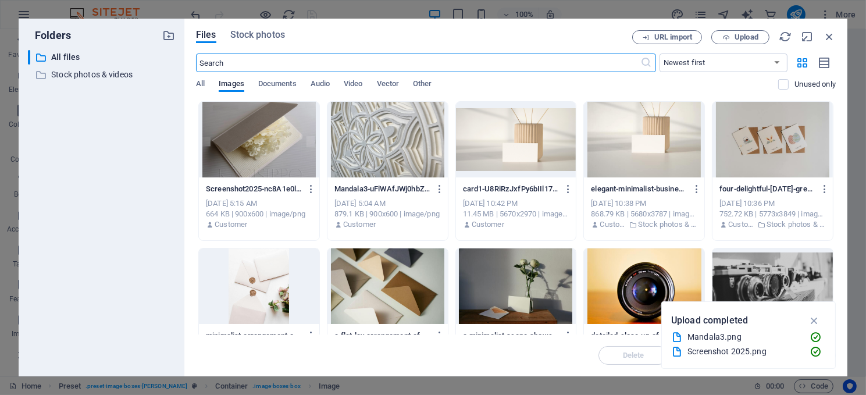
scroll to position [276, 0]
click at [249, 149] on div at bounding box center [259, 140] width 120 height 76
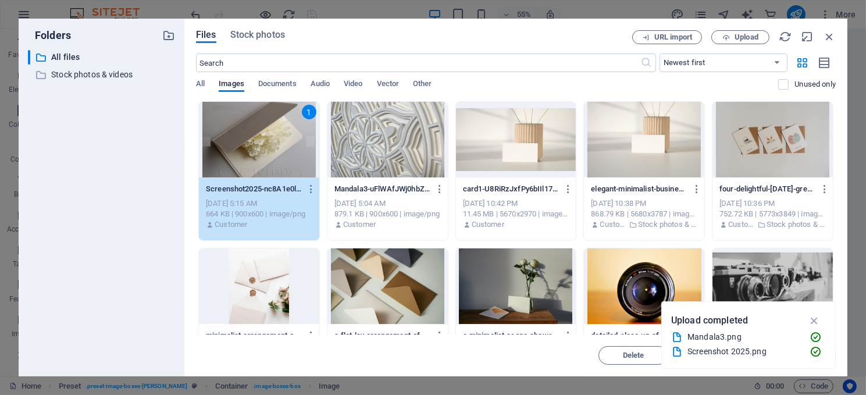
click at [249, 149] on div "1" at bounding box center [259, 140] width 120 height 76
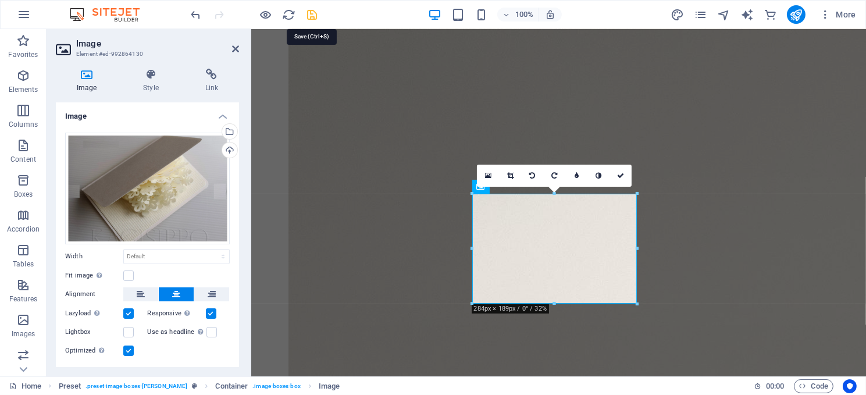
click at [310, 15] on icon "save" at bounding box center [312, 14] width 13 height 13
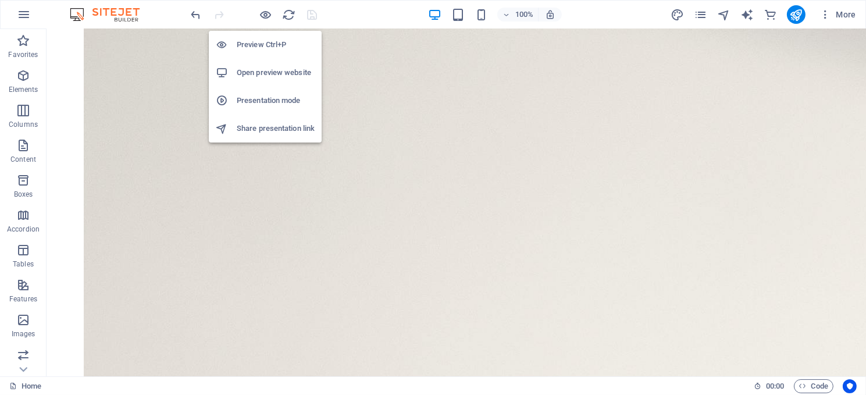
click at [264, 71] on h6 "Open preview website" at bounding box center [276, 73] width 78 height 14
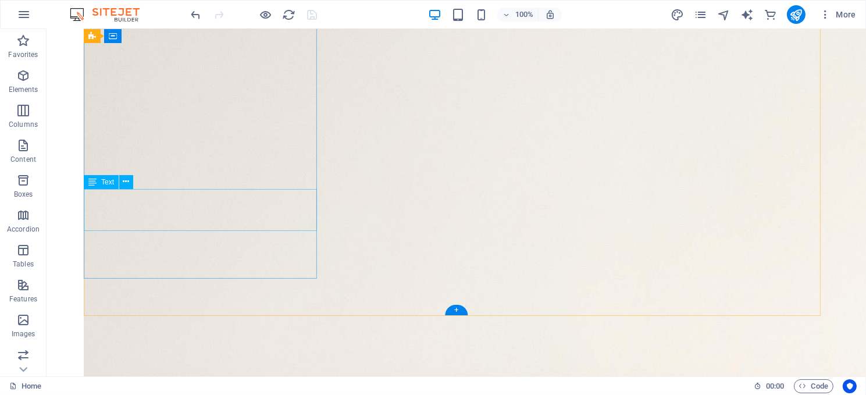
scroll to position [681, 0]
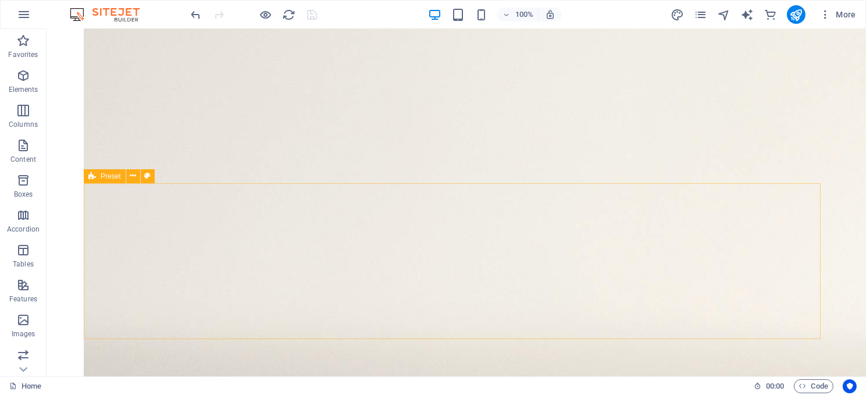
click at [110, 176] on span "Preset" at bounding box center [111, 176] width 20 height 7
select select "footer"
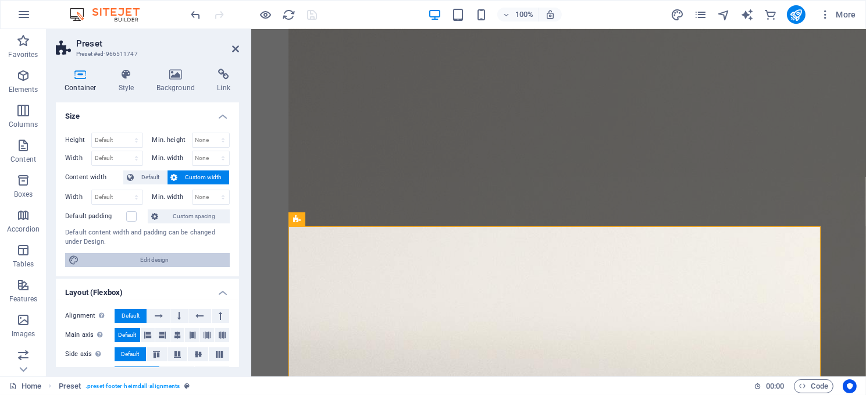
scroll to position [557, 0]
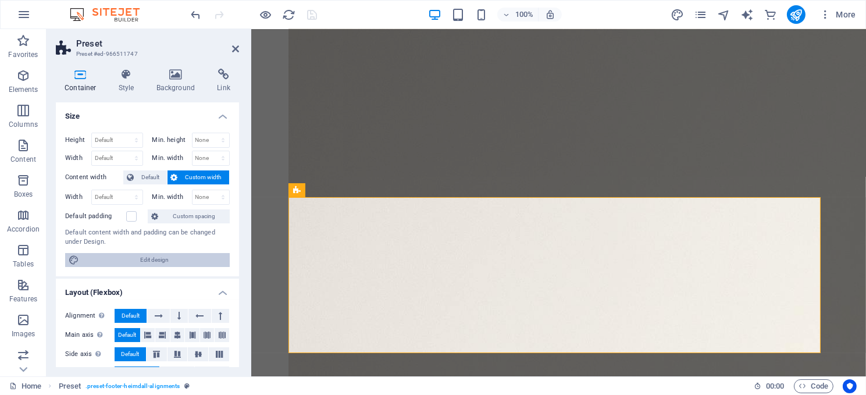
click at [141, 256] on span "Edit design" at bounding box center [155, 260] width 144 height 14
select select "rem"
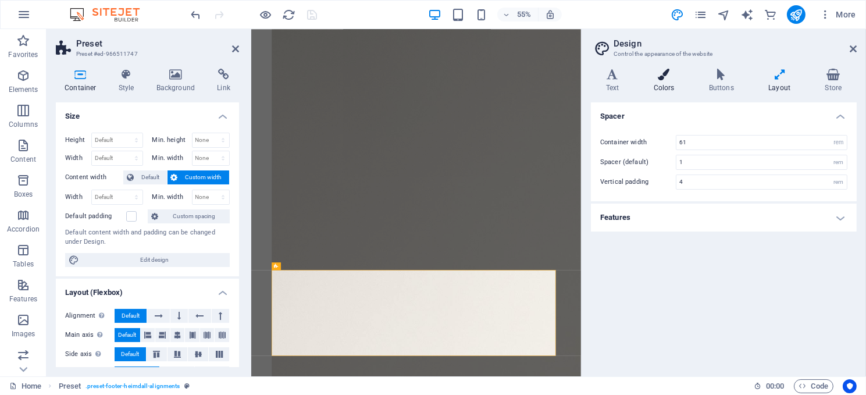
click at [664, 72] on icon at bounding box center [664, 75] width 51 height 12
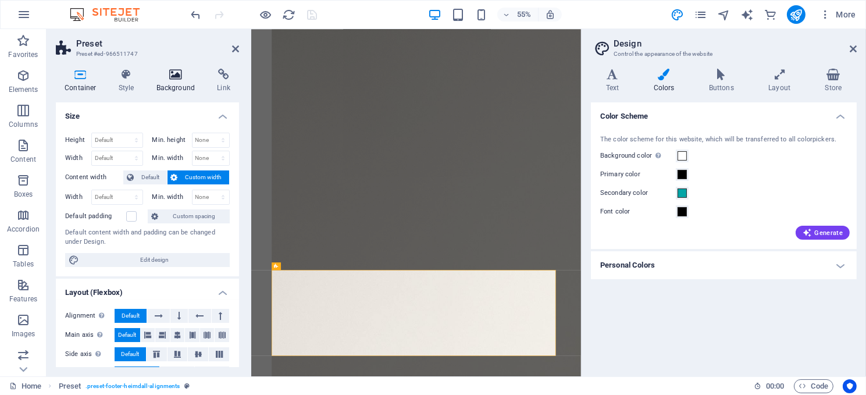
click at [170, 74] on icon at bounding box center [176, 75] width 56 height 12
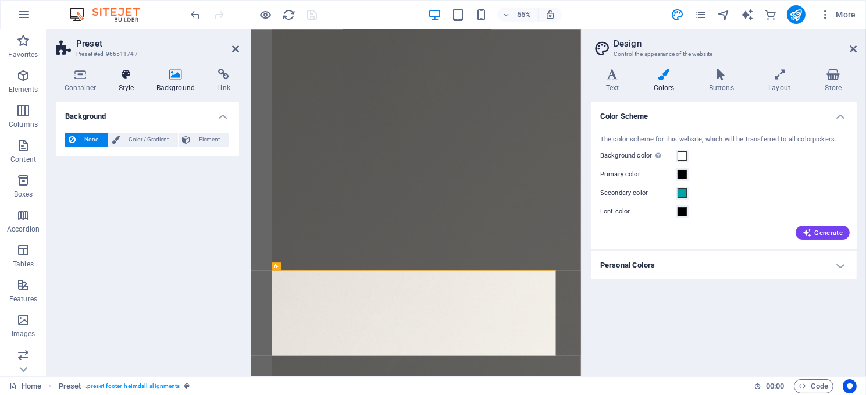
click at [129, 76] on icon at bounding box center [126, 75] width 33 height 12
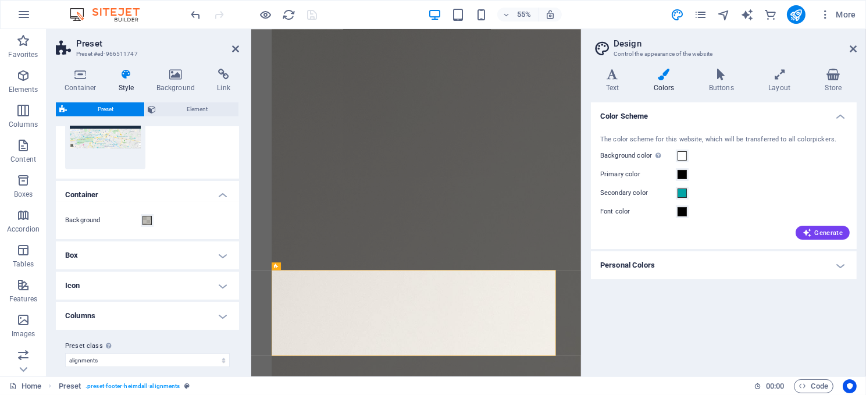
scroll to position [154, 0]
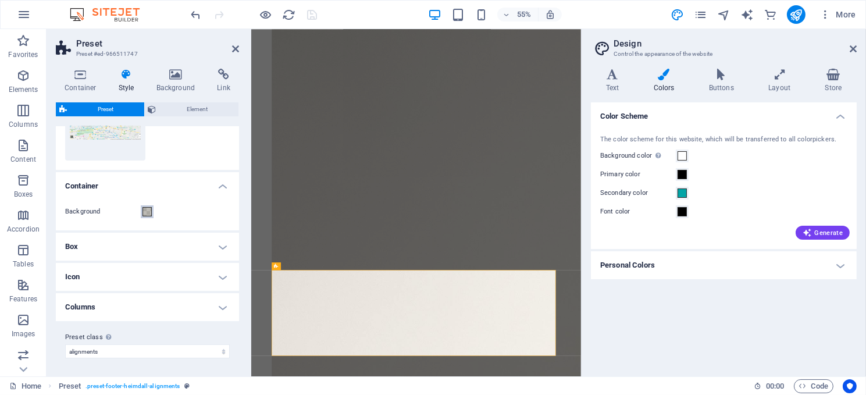
click at [148, 209] on span at bounding box center [147, 211] width 9 height 9
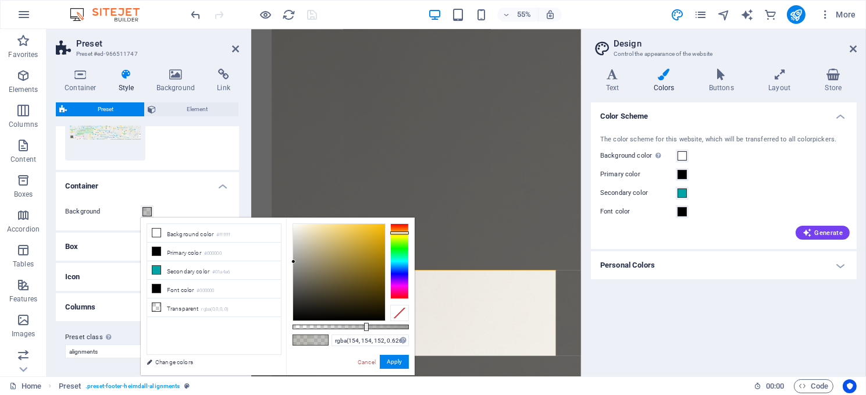
click at [294, 262] on div at bounding box center [293, 261] width 4 height 4
click at [391, 361] on button "Apply" at bounding box center [394, 362] width 29 height 14
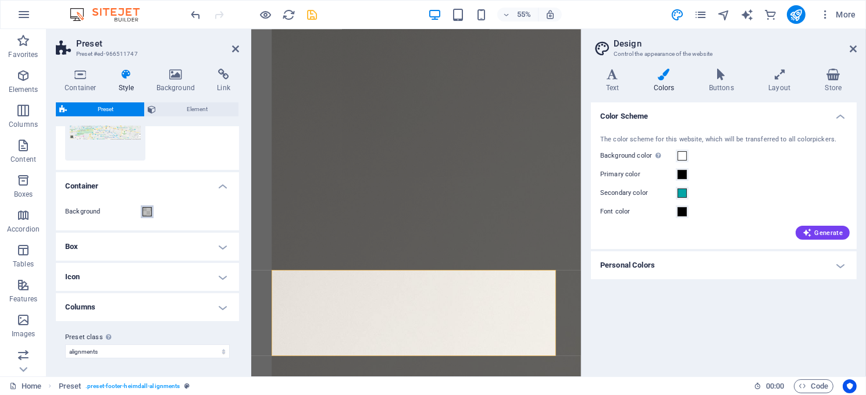
click at [145, 212] on span at bounding box center [147, 211] width 9 height 9
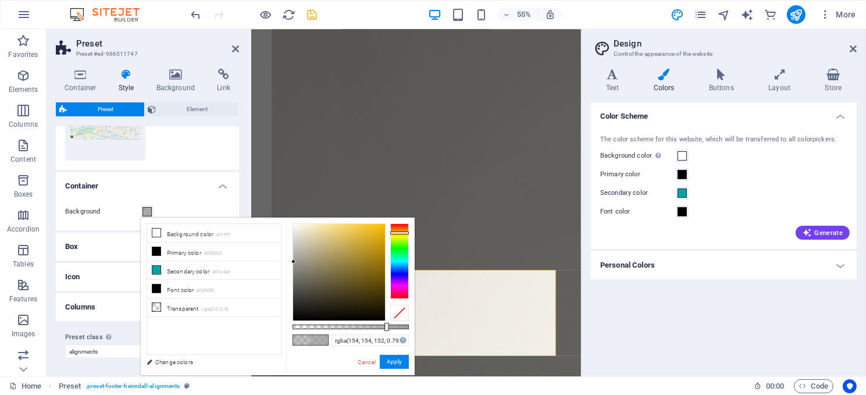
type input "rgba(154, 154, 152, 0.776)"
drag, startPoint x: 364, startPoint y: 326, endPoint x: 383, endPoint y: 326, distance: 18.6
click at [383, 326] on div at bounding box center [384, 327] width 5 height 8
click at [385, 359] on button "Apply" at bounding box center [394, 362] width 29 height 14
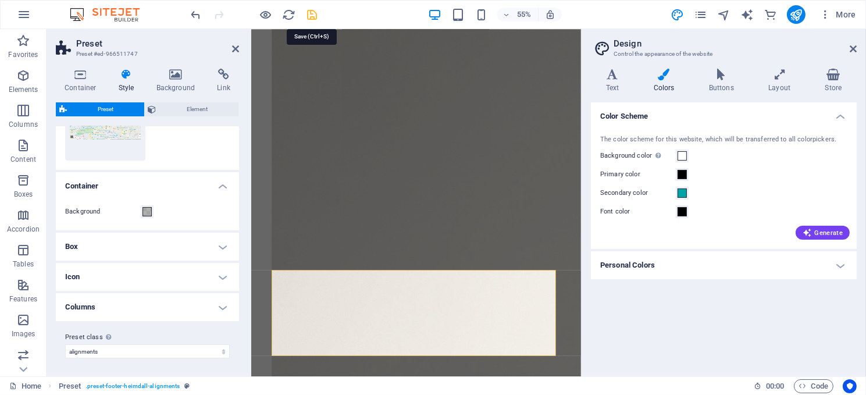
click at [312, 12] on icon "save" at bounding box center [312, 14] width 13 height 13
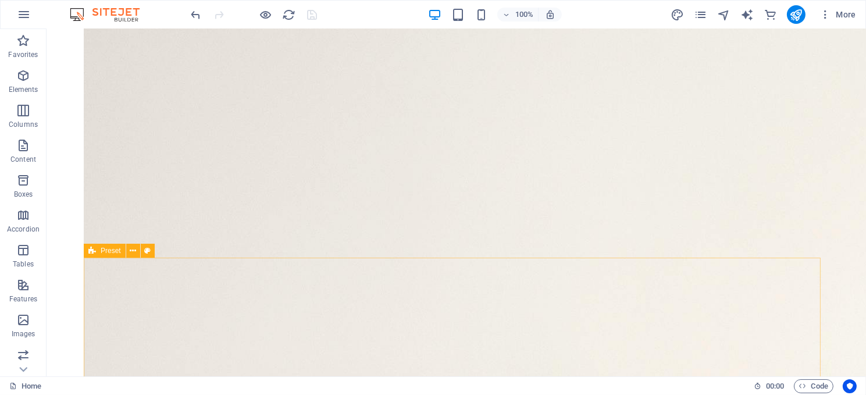
click at [112, 252] on span "Preset" at bounding box center [111, 250] width 20 height 7
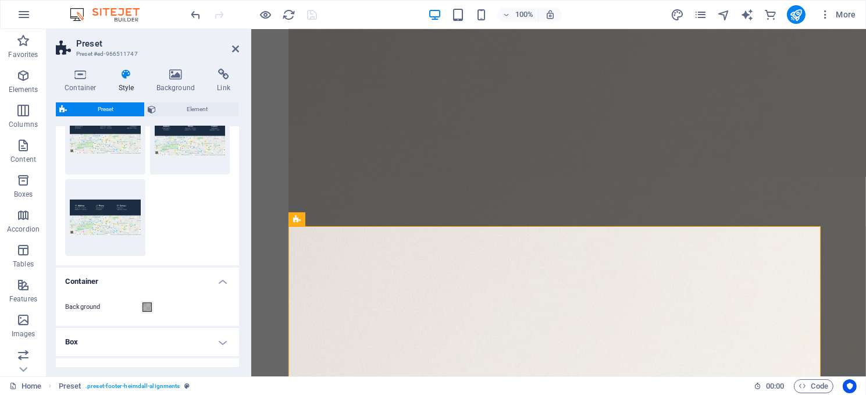
scroll to position [116, 0]
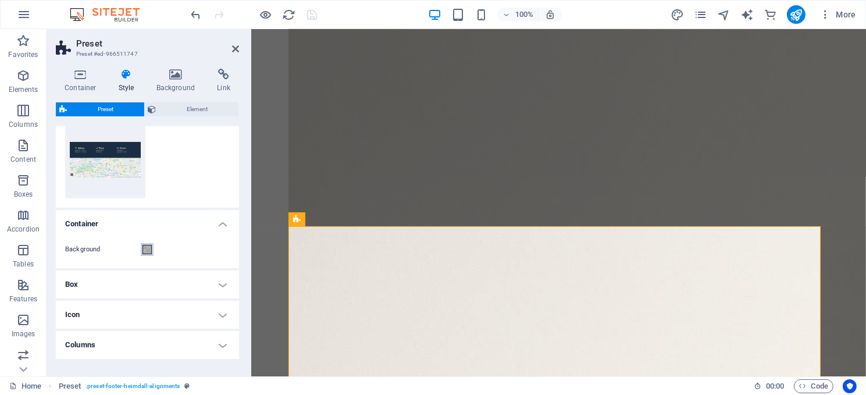
click at [145, 247] on span at bounding box center [147, 249] width 9 height 9
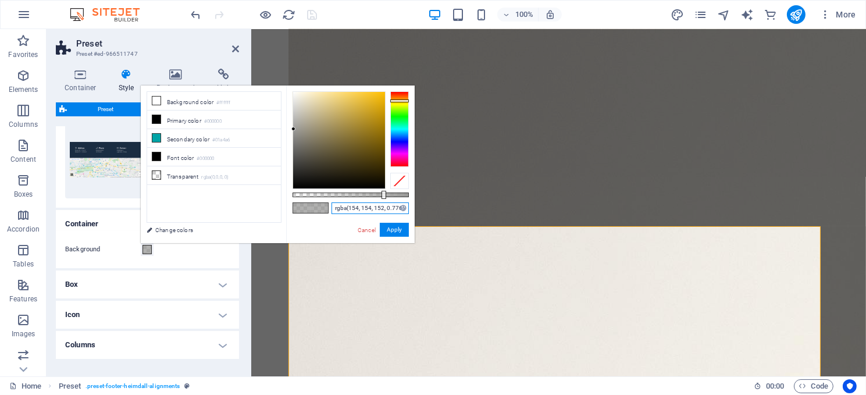
drag, startPoint x: 333, startPoint y: 207, endPoint x: 408, endPoint y: 205, distance: 75.6
click at [408, 205] on input "rgba(154, 154, 152, 0.776)" at bounding box center [370, 208] width 77 height 12
click at [396, 225] on button "Apply" at bounding box center [394, 230] width 29 height 14
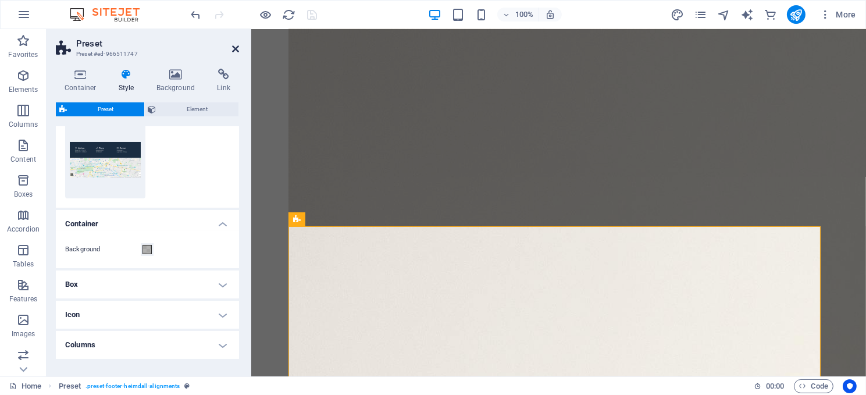
click at [233, 47] on icon at bounding box center [235, 48] width 7 height 9
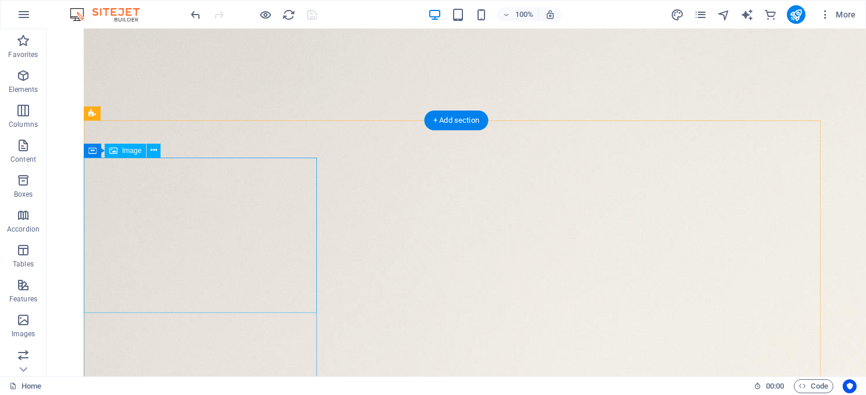
scroll to position [390, 0]
click at [111, 149] on span "Container" at bounding box center [116, 150] width 30 height 7
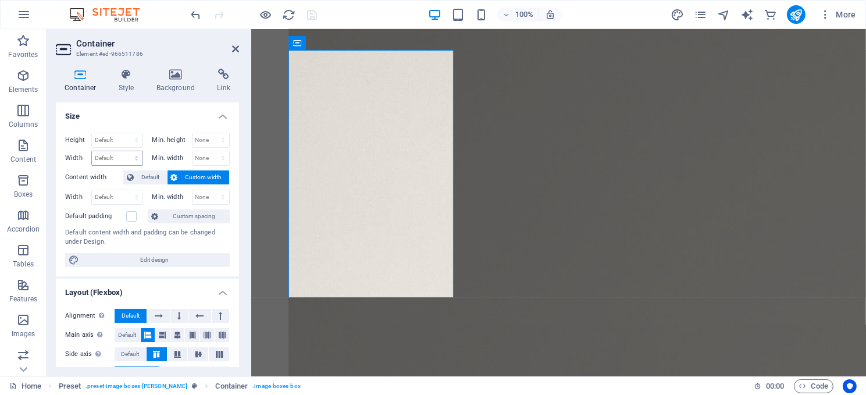
scroll to position [419, 0]
click at [143, 258] on span "Edit design" at bounding box center [155, 260] width 144 height 14
select select "rem"
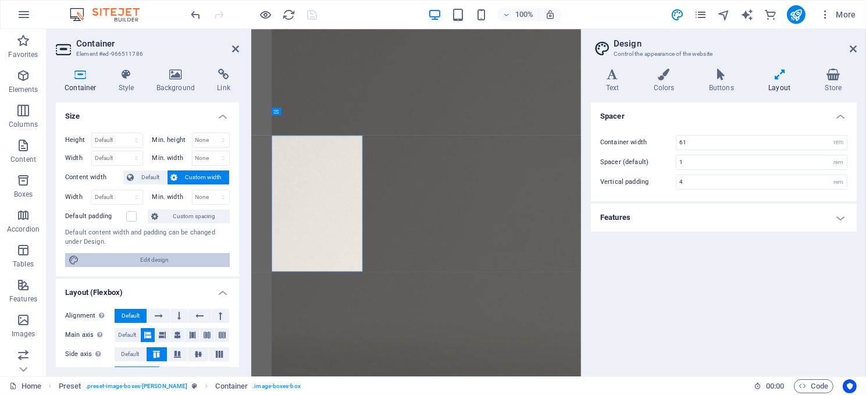
scroll to position [276, 0]
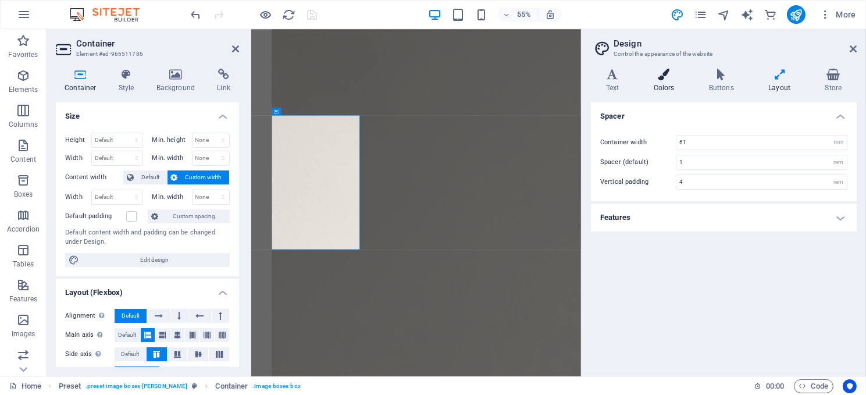
click at [666, 83] on h4 "Colors" at bounding box center [666, 81] width 55 height 24
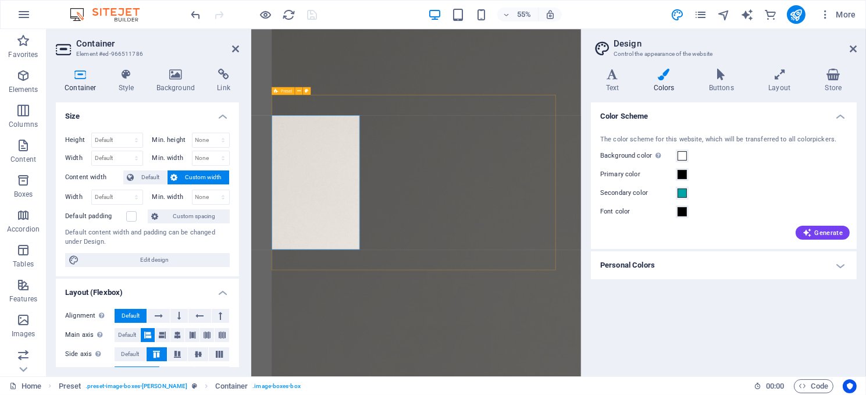
click at [283, 90] on span "Preset" at bounding box center [286, 91] width 11 height 4
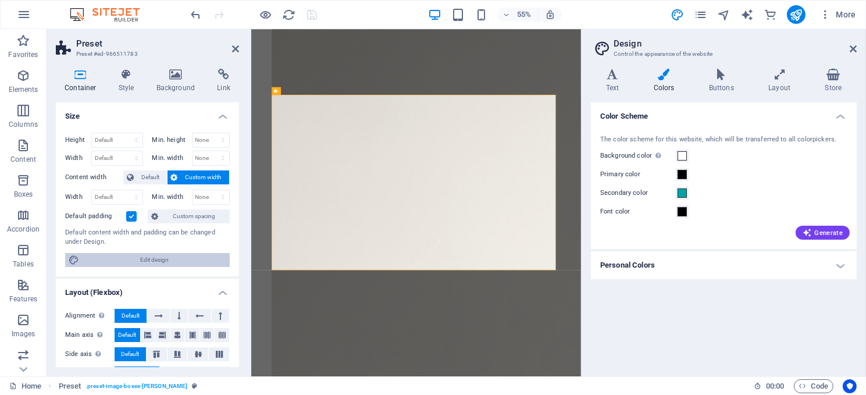
click at [149, 258] on span "Edit design" at bounding box center [155, 260] width 144 height 14
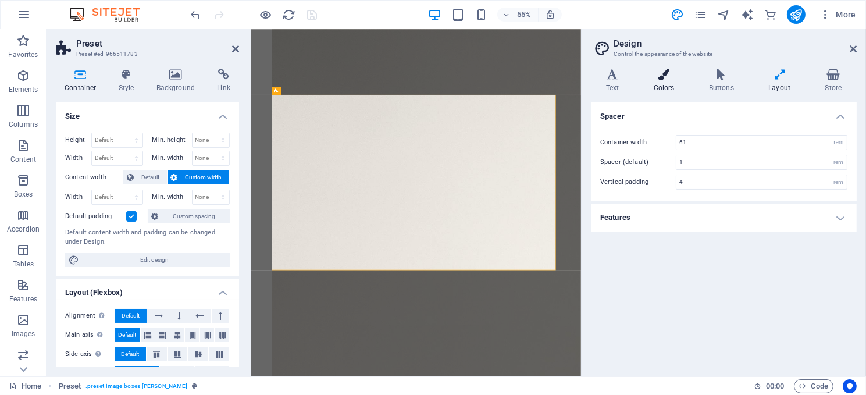
click at [661, 80] on h4 "Colors" at bounding box center [666, 81] width 55 height 24
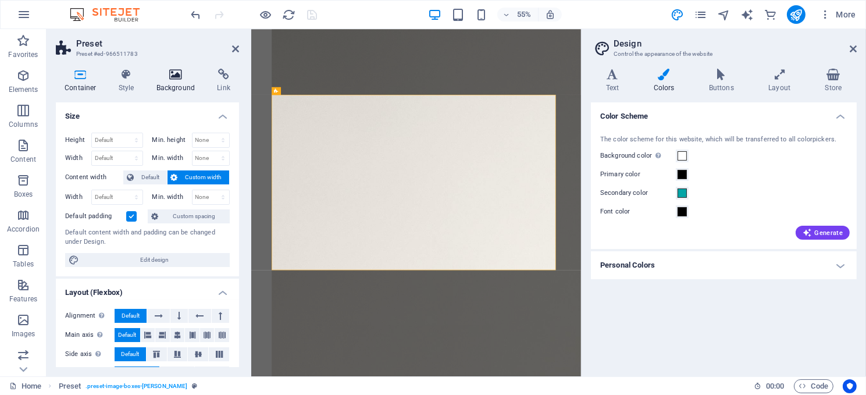
click at [177, 76] on icon at bounding box center [176, 75] width 56 height 12
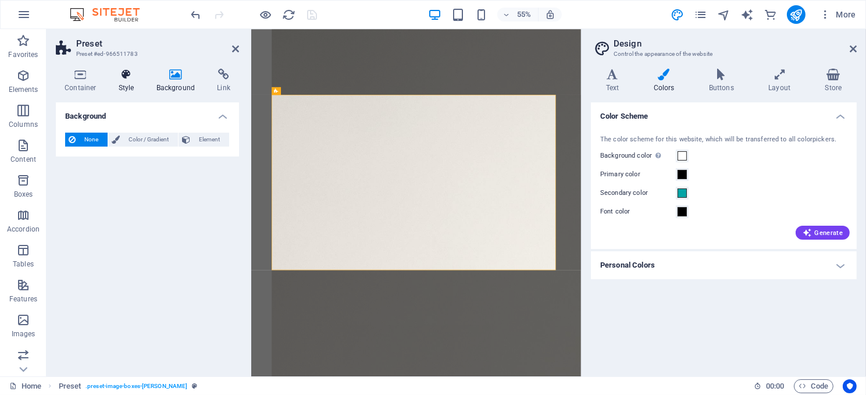
click at [120, 78] on icon at bounding box center [126, 75] width 33 height 12
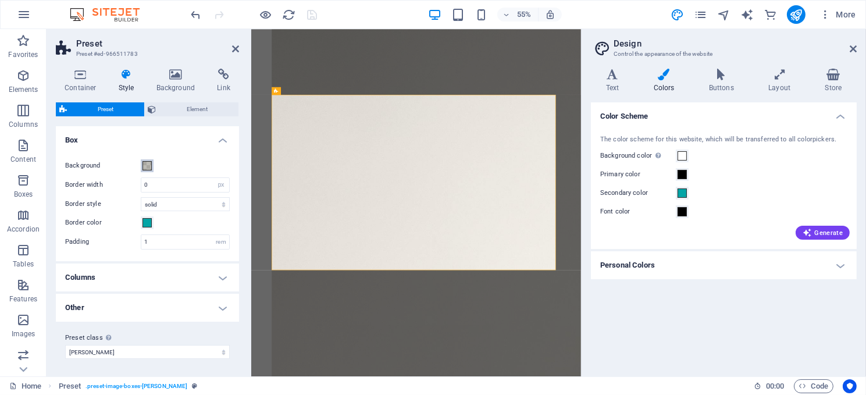
click at [145, 168] on span at bounding box center [147, 165] width 9 height 9
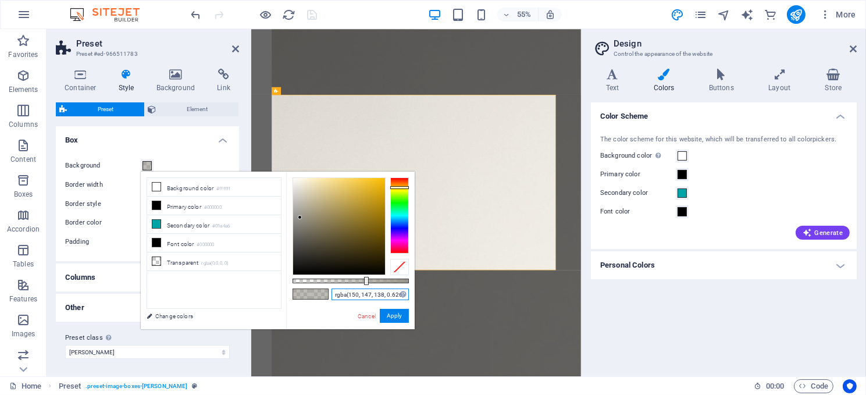
drag, startPoint x: 333, startPoint y: 290, endPoint x: 410, endPoint y: 282, distance: 77.2
click at [410, 282] on div "rgba(150, 147, 138, 0.626) Supported formats #0852ed rgb(8, 82, 237) rgba(8, 82…" at bounding box center [350, 335] width 129 height 326
paste input "4, 154, 152, 0.77"
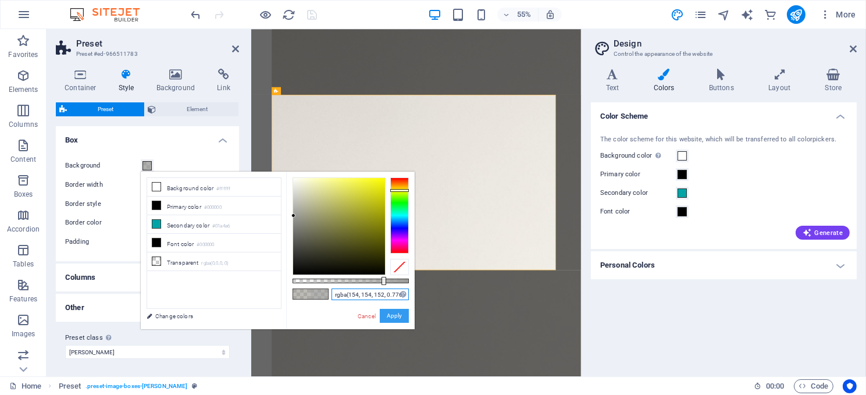
type input "rgba(154, 154, 152, 0.776)"
click at [390, 315] on button "Apply" at bounding box center [394, 316] width 29 height 14
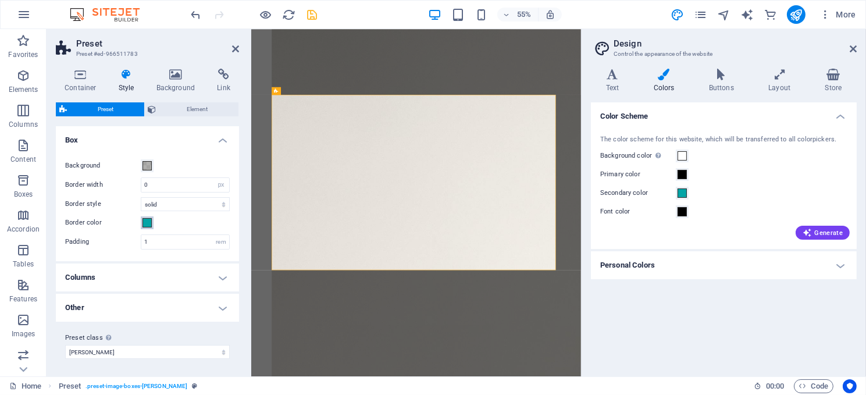
click at [148, 222] on span at bounding box center [147, 222] width 9 height 9
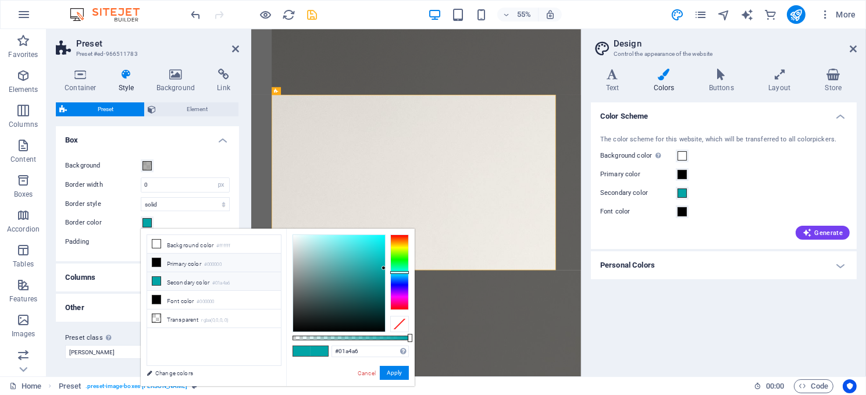
click at [172, 262] on li "Primary color #000000" at bounding box center [214, 263] width 134 height 19
type input "#000000"
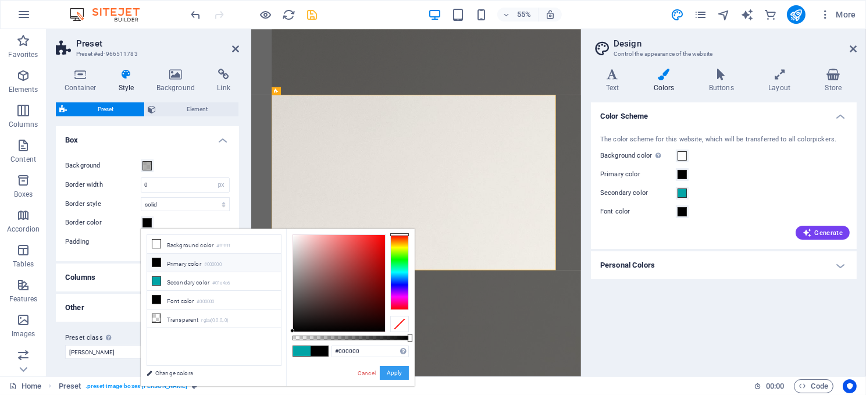
click at [391, 373] on button "Apply" at bounding box center [394, 373] width 29 height 14
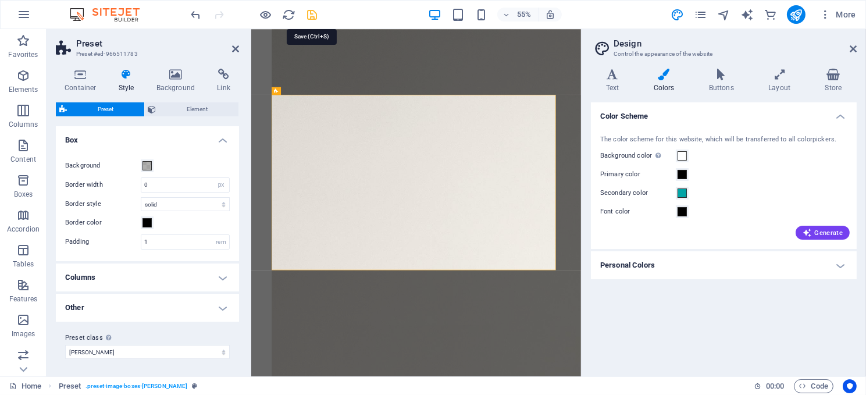
click at [316, 12] on icon "save" at bounding box center [312, 14] width 13 height 13
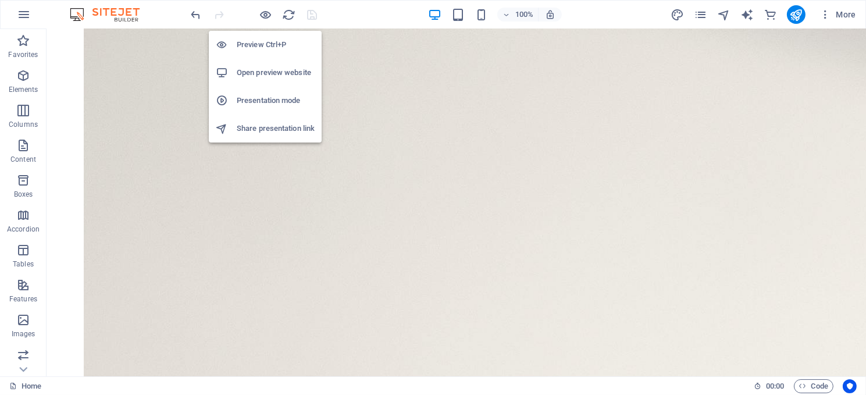
click at [264, 74] on h6 "Open preview website" at bounding box center [276, 73] width 78 height 14
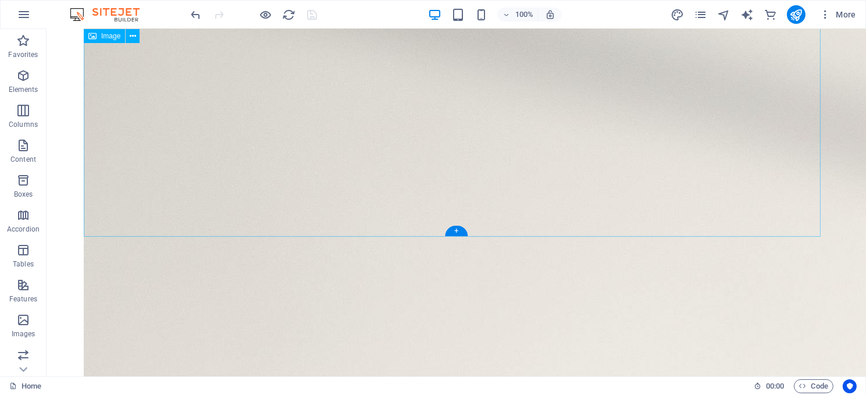
scroll to position [0, 0]
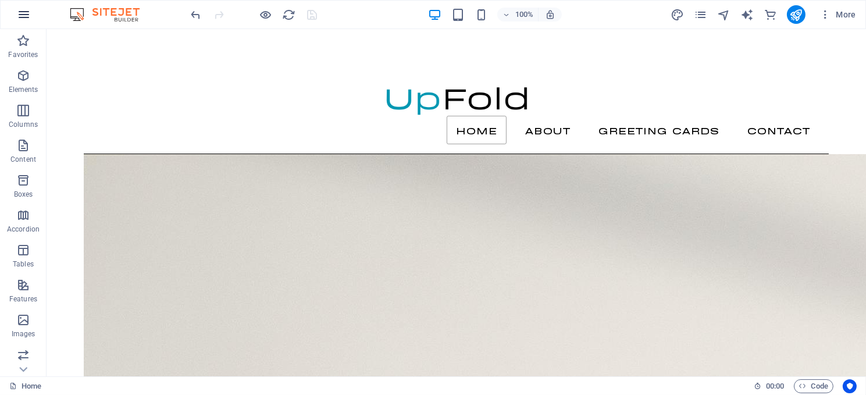
click at [20, 12] on icon "button" at bounding box center [24, 15] width 14 height 14
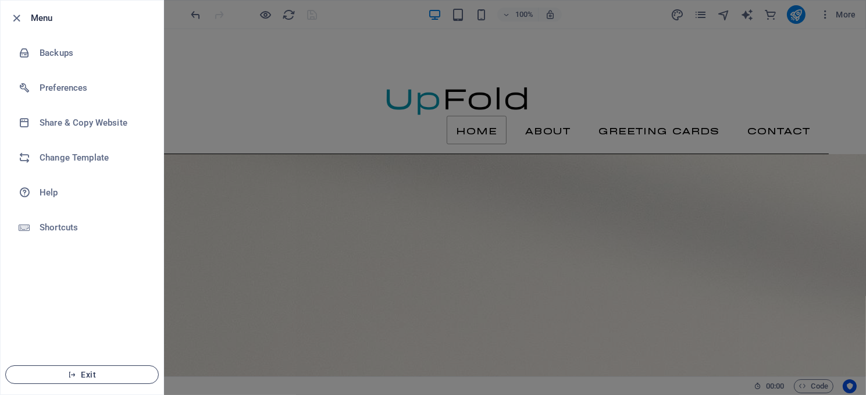
click at [88, 373] on span "Exit" at bounding box center [82, 374] width 134 height 9
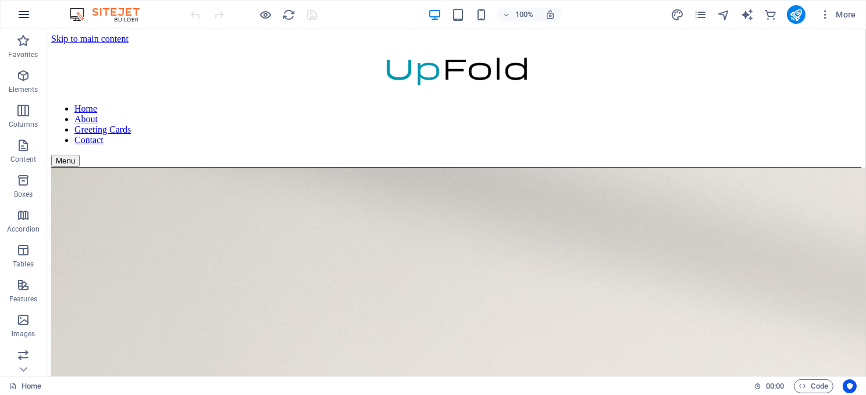
click at [23, 10] on icon "button" at bounding box center [24, 15] width 14 height 14
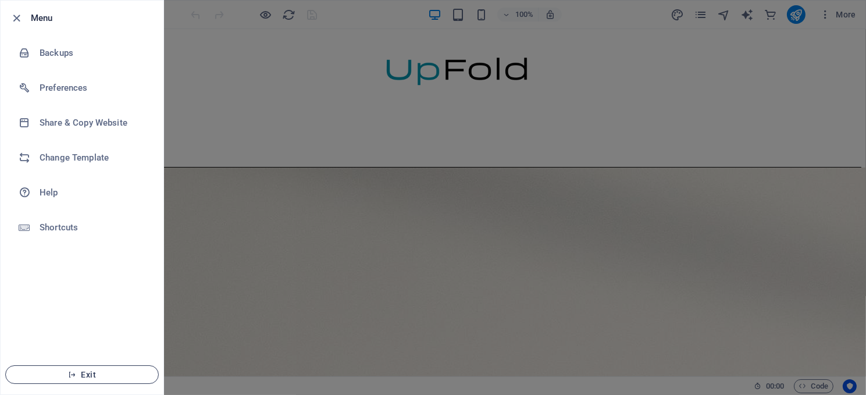
click at [88, 372] on span "Exit" at bounding box center [82, 374] width 134 height 9
